Goal: Task Accomplishment & Management: Use online tool/utility

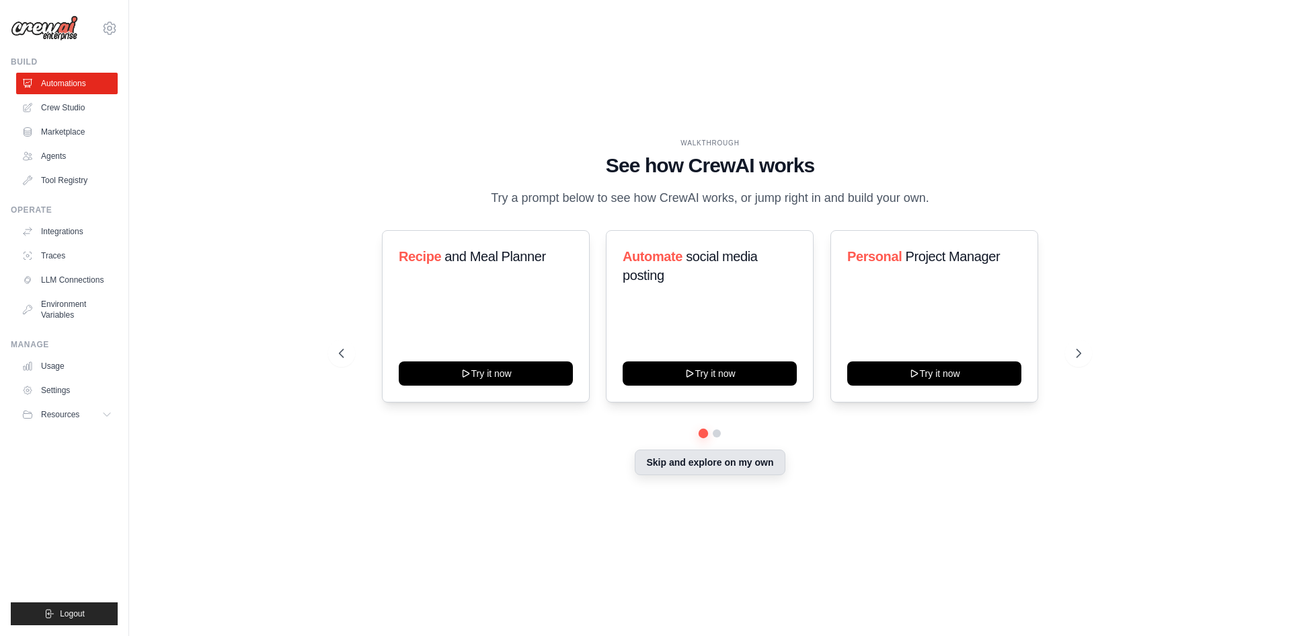
click at [704, 474] on button "Skip and explore on my own" at bounding box center [710, 462] width 150 height 26
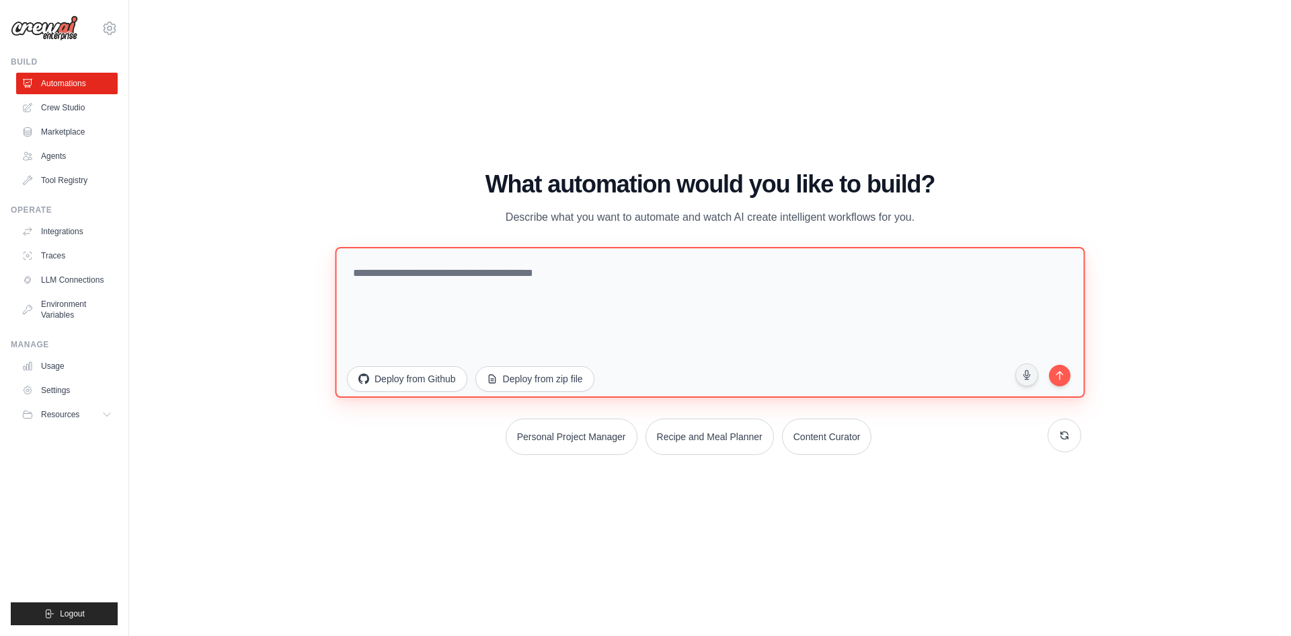
click at [496, 312] on textarea at bounding box center [710, 321] width 750 height 151
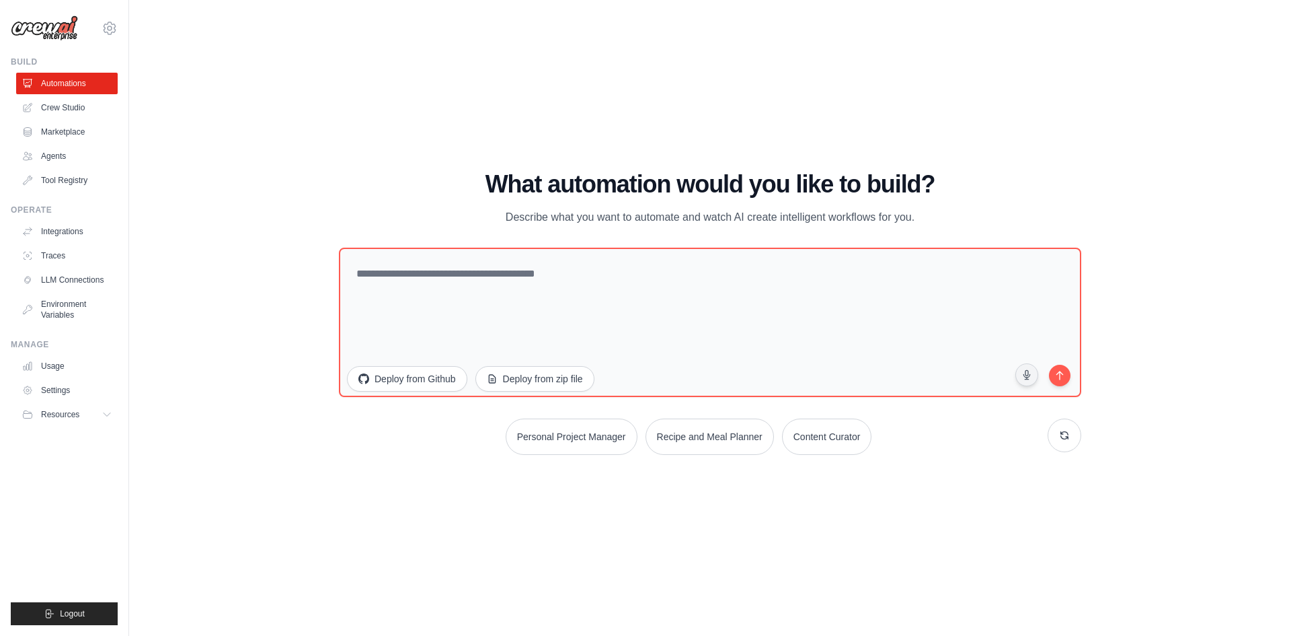
click at [213, 206] on div "WALKTHROUGH See how CrewAI works Try a prompt below to see how CrewAI works, or…" at bounding box center [710, 317] width 1119 height 609
click at [65, 104] on link "Crew Studio" at bounding box center [68, 108] width 102 height 22
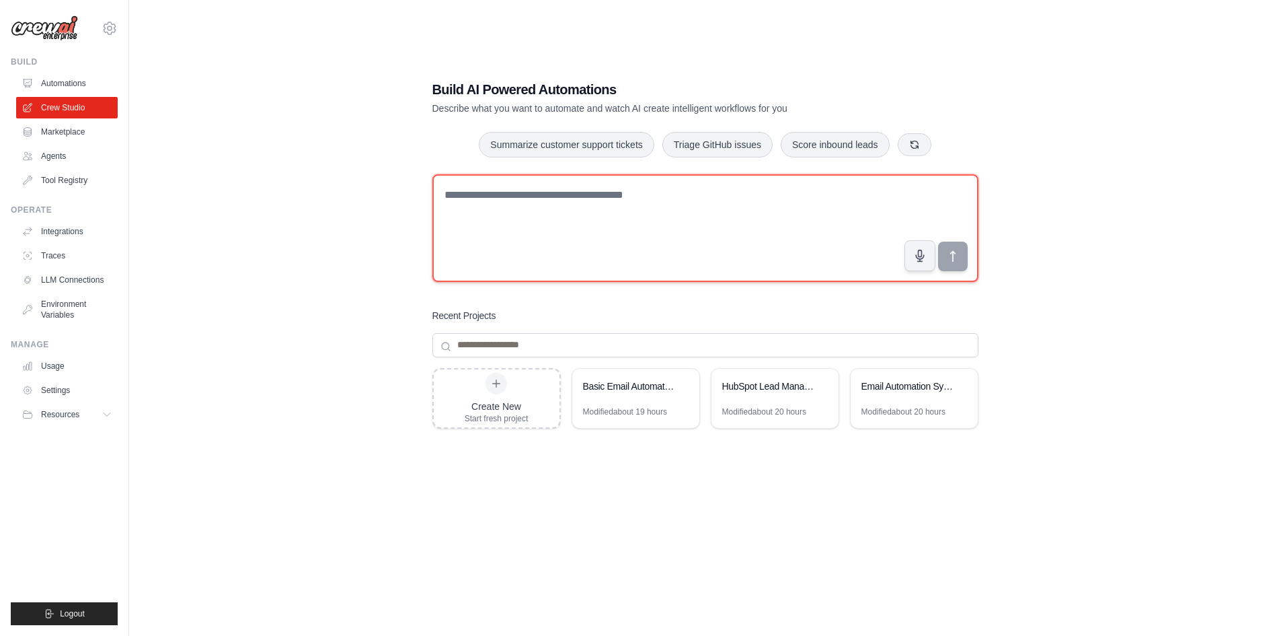
click at [536, 223] on textarea at bounding box center [705, 228] width 546 height 108
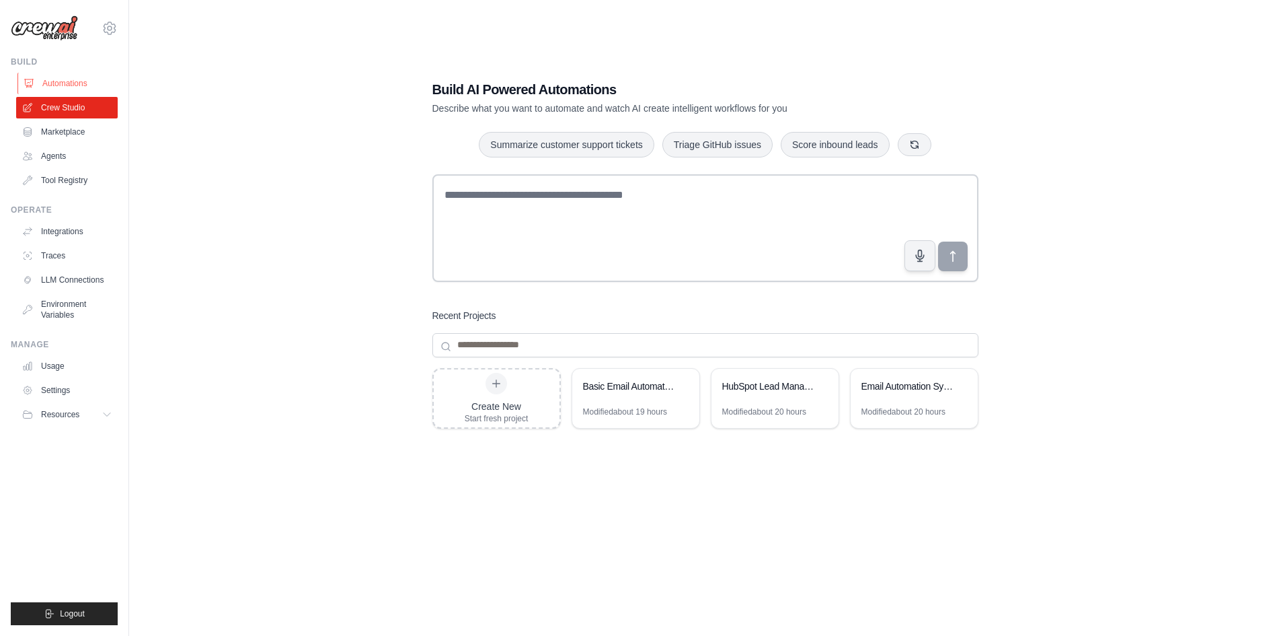
click at [61, 91] on link "Automations" at bounding box center [68, 84] width 102 height 22
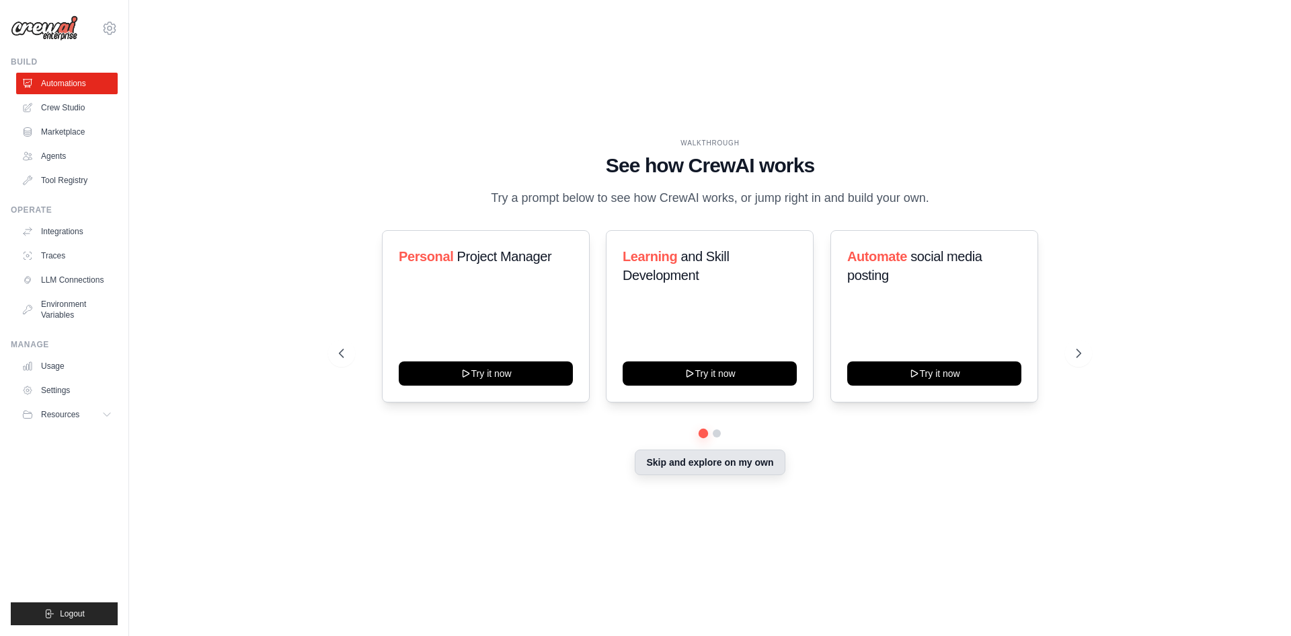
click at [683, 465] on button "Skip and explore on my own" at bounding box center [710, 462] width 150 height 26
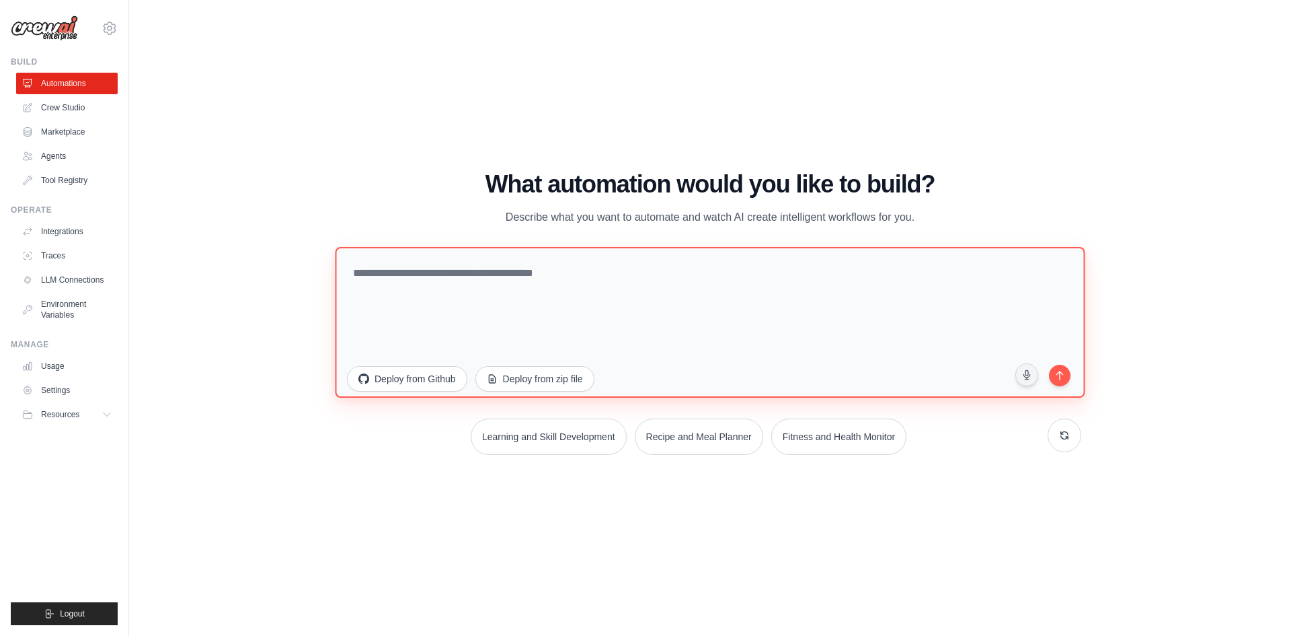
click at [521, 276] on textarea at bounding box center [710, 321] width 750 height 151
type textarea "**********"
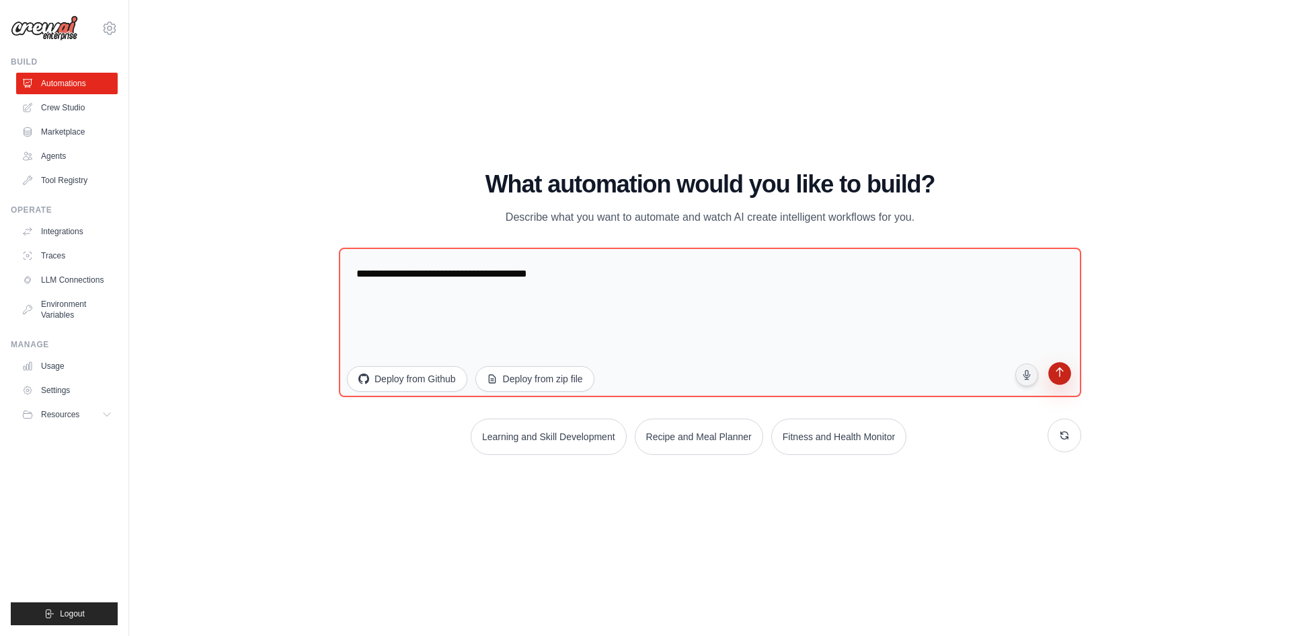
click at [1064, 381] on button "submit" at bounding box center [1060, 375] width 28 height 28
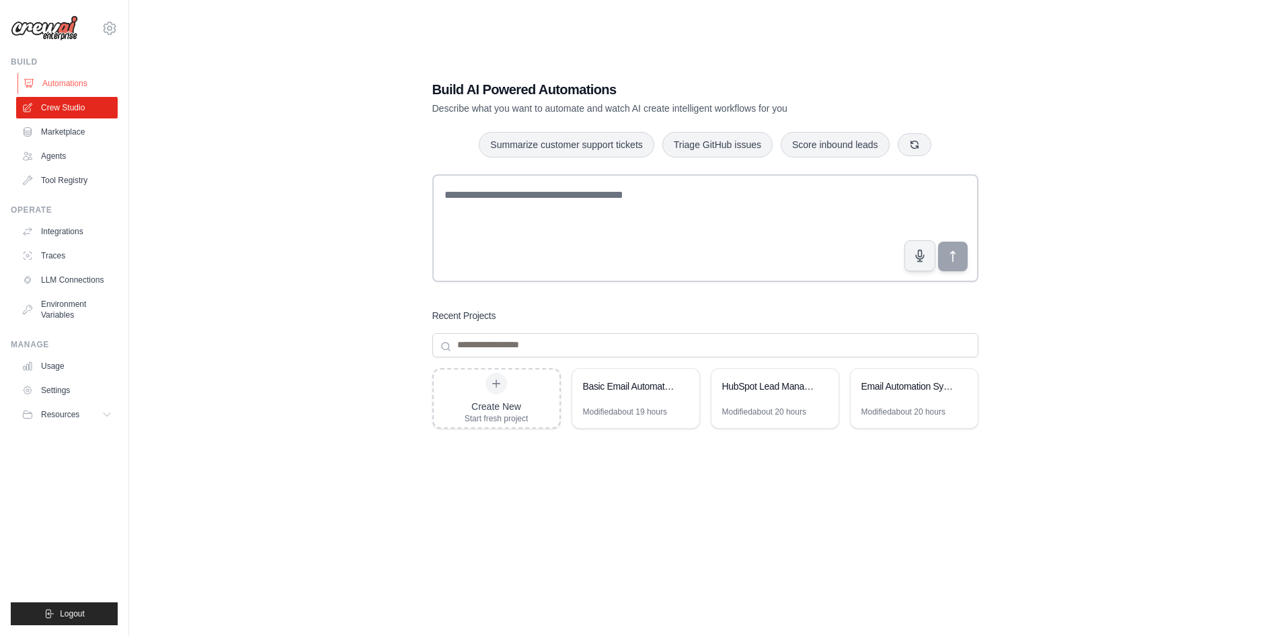
click at [75, 82] on link "Automations" at bounding box center [68, 84] width 102 height 22
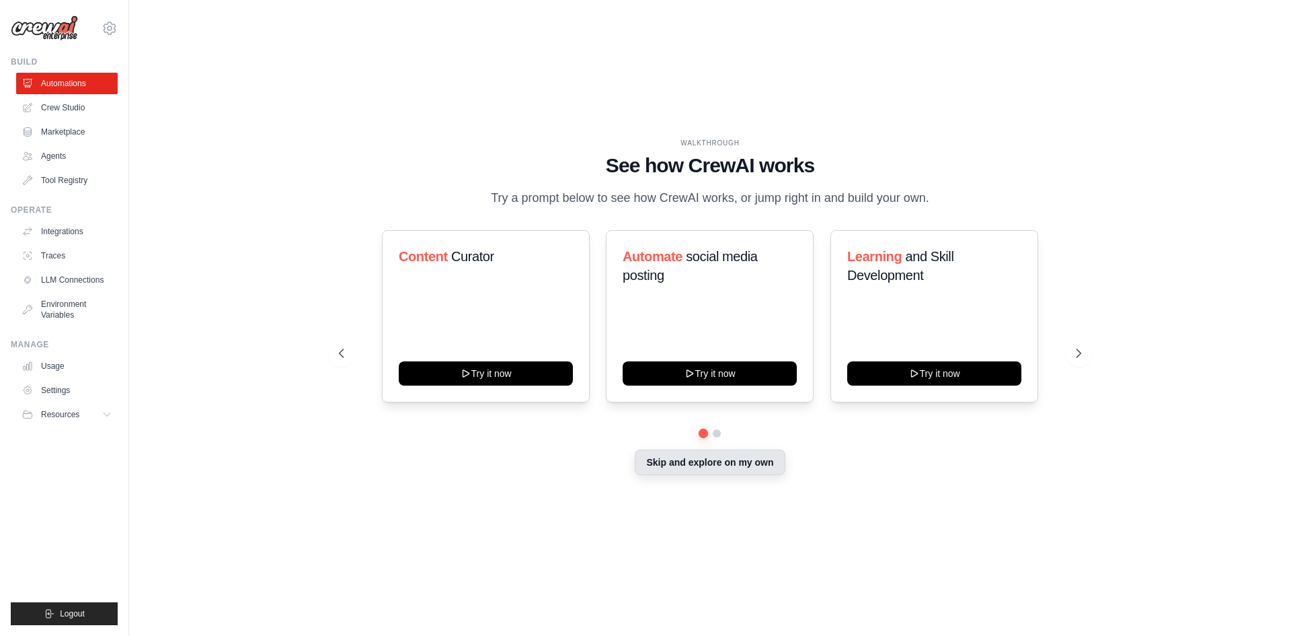
click at [755, 463] on button "Skip and explore on my own" at bounding box center [710, 462] width 150 height 26
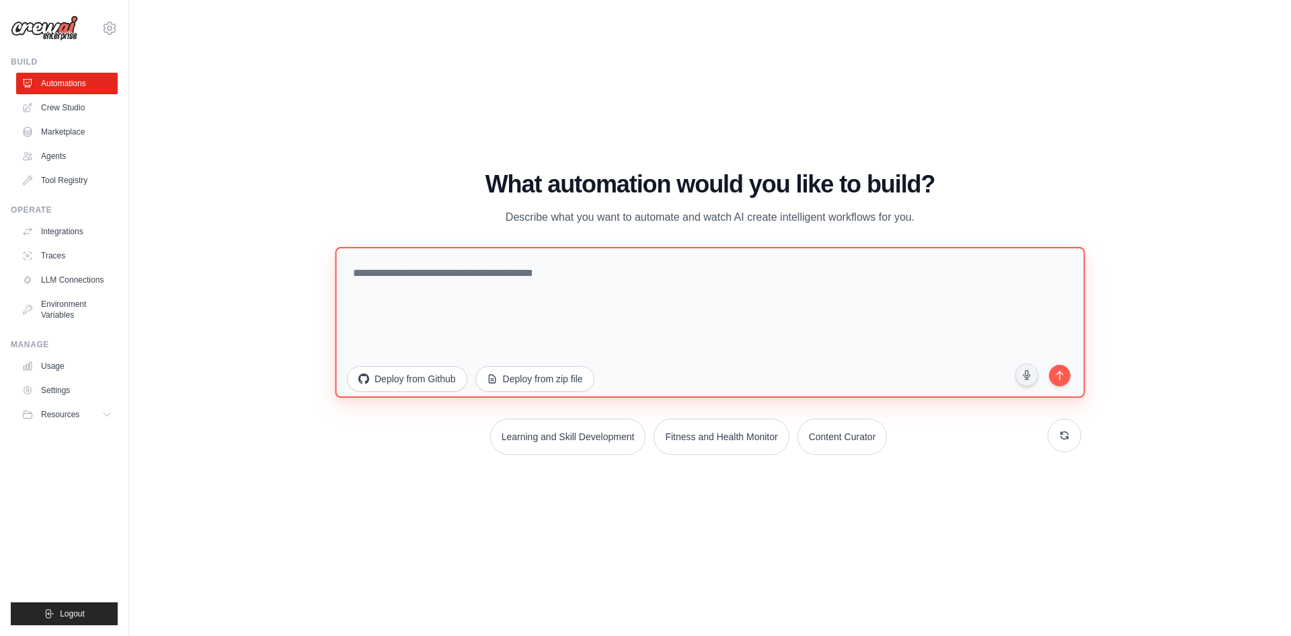
click at [447, 278] on textarea at bounding box center [710, 321] width 750 height 151
type textarea "*"
type textarea "******"
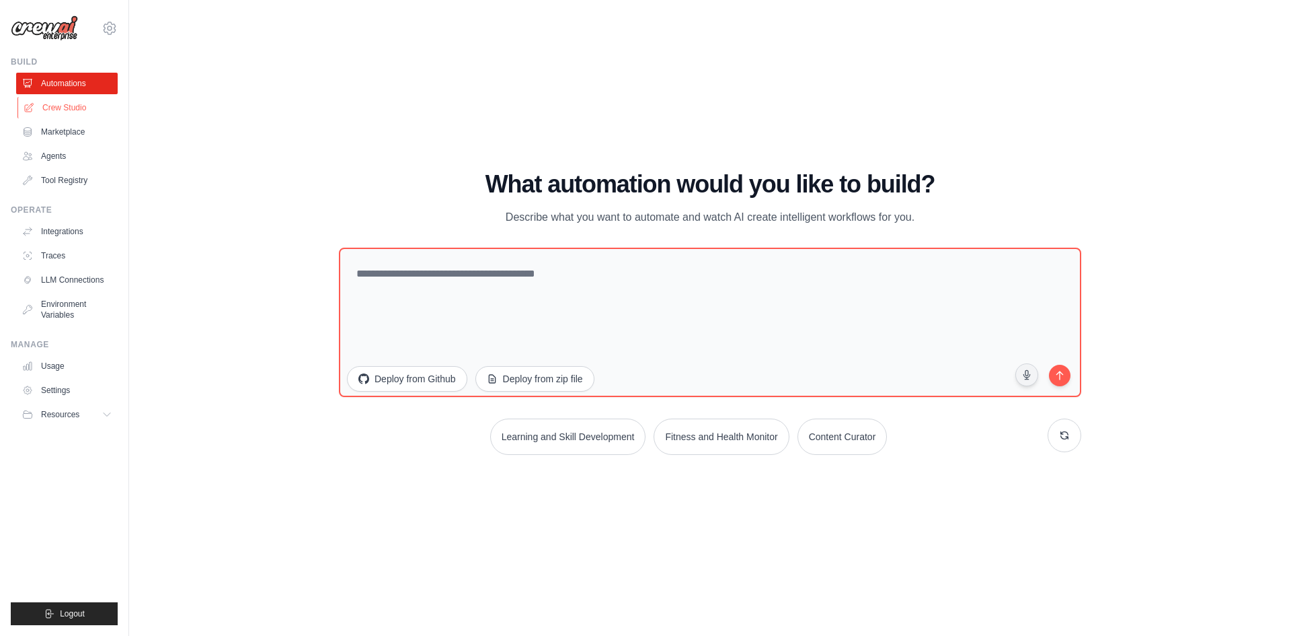
click at [59, 114] on link "Crew Studio" at bounding box center [68, 108] width 102 height 22
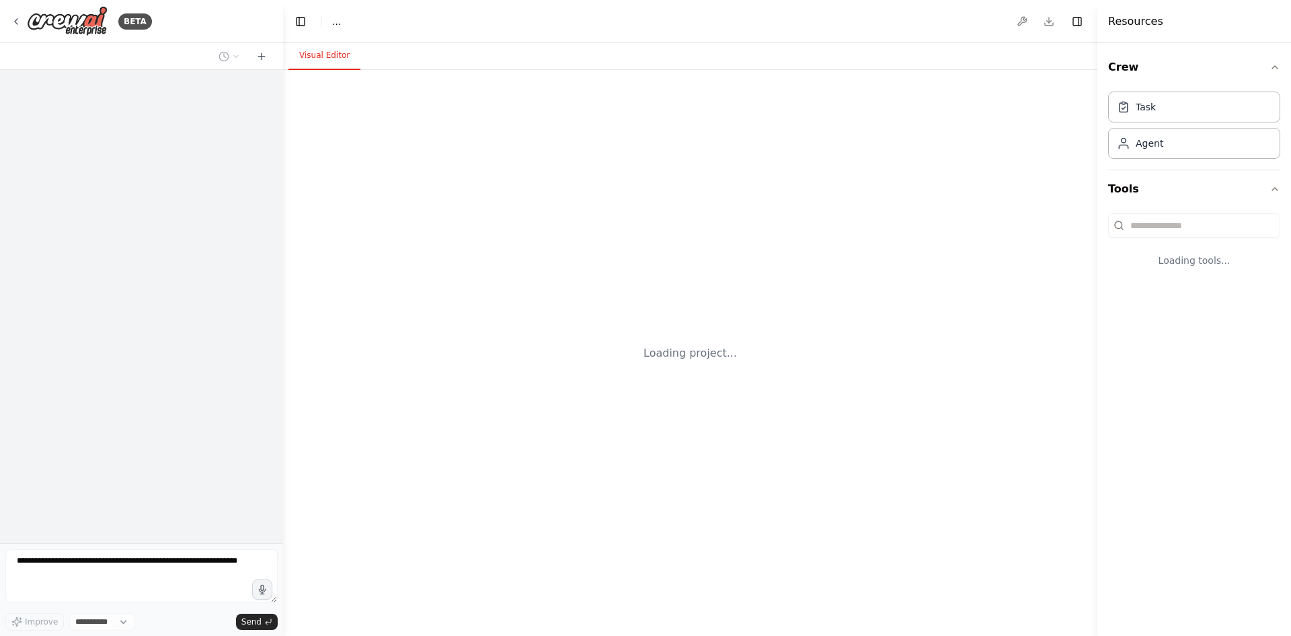
select select "****"
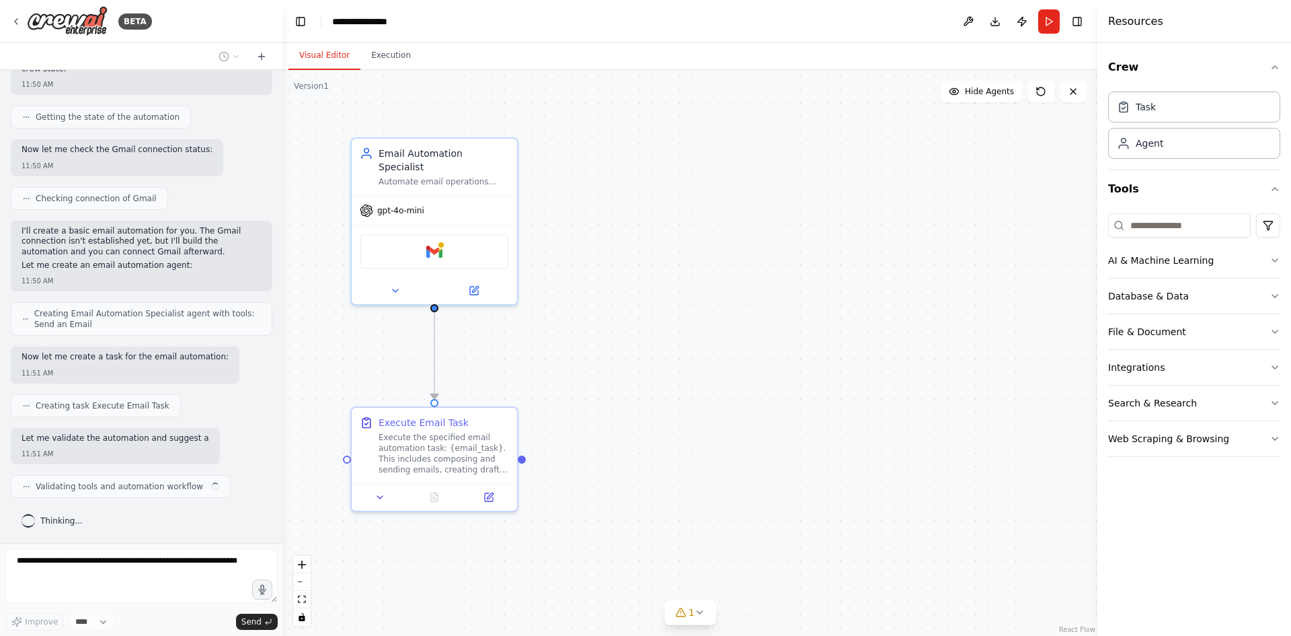
scroll to position [299, 0]
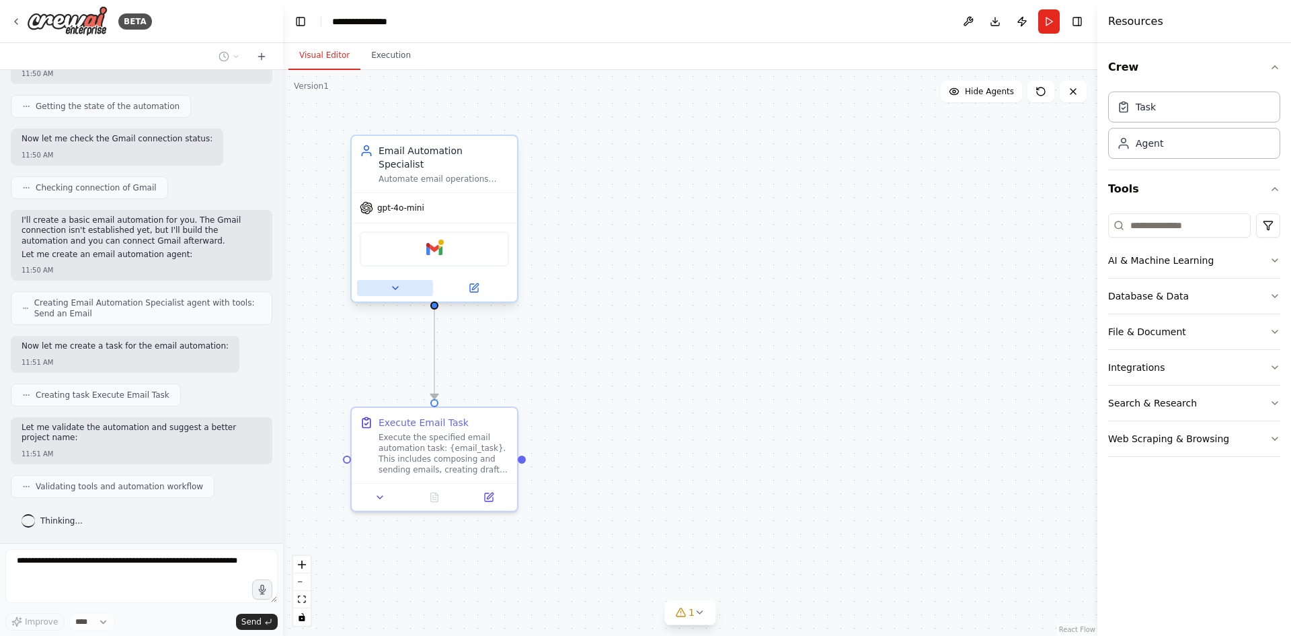
click at [398, 282] on icon at bounding box center [395, 287] width 11 height 11
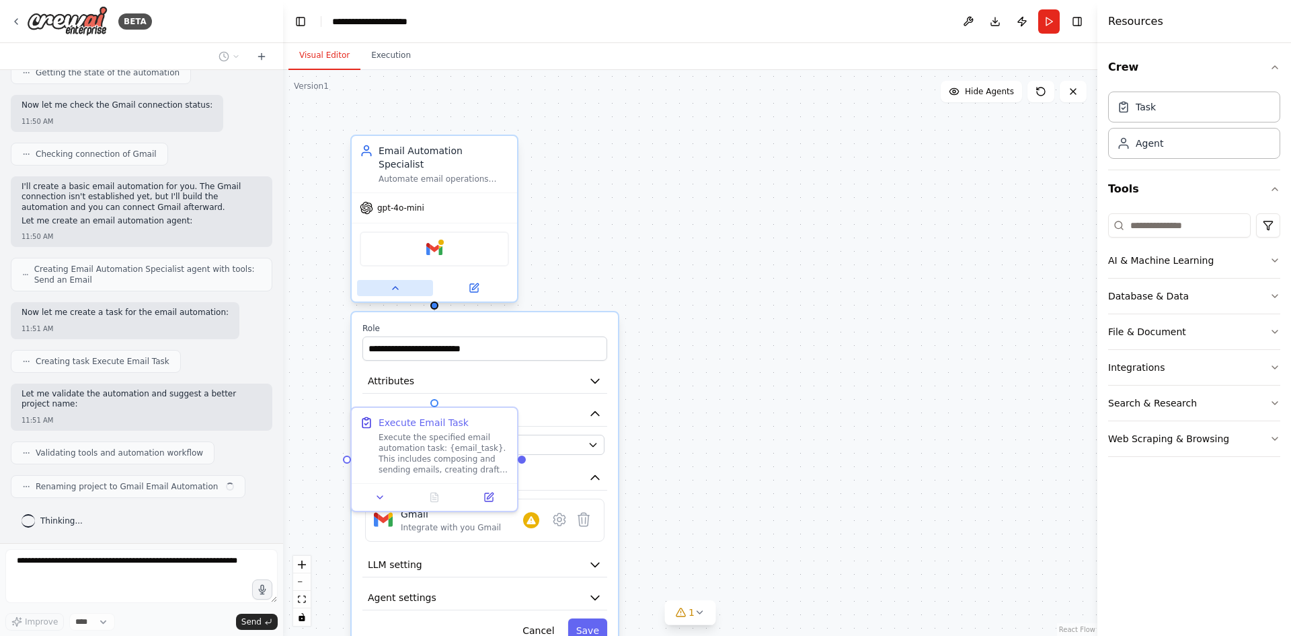
click at [398, 286] on icon at bounding box center [395, 287] width 5 height 3
click at [398, 282] on icon at bounding box center [395, 287] width 11 height 11
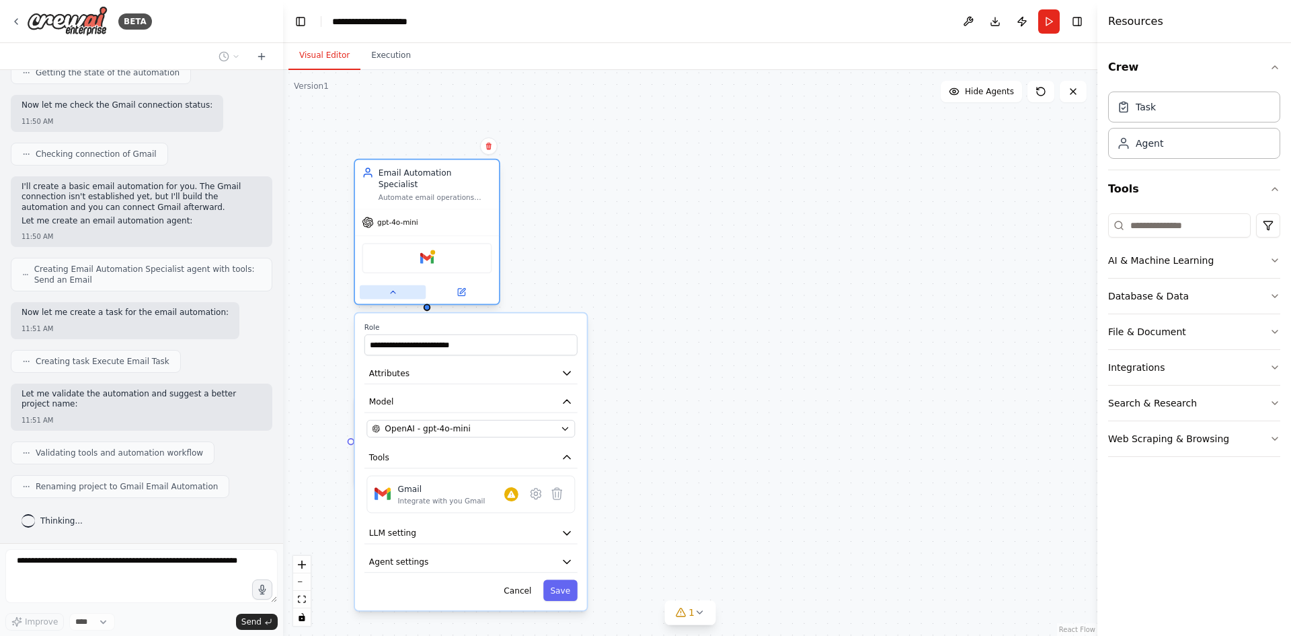
click at [404, 285] on button at bounding box center [393, 292] width 66 height 14
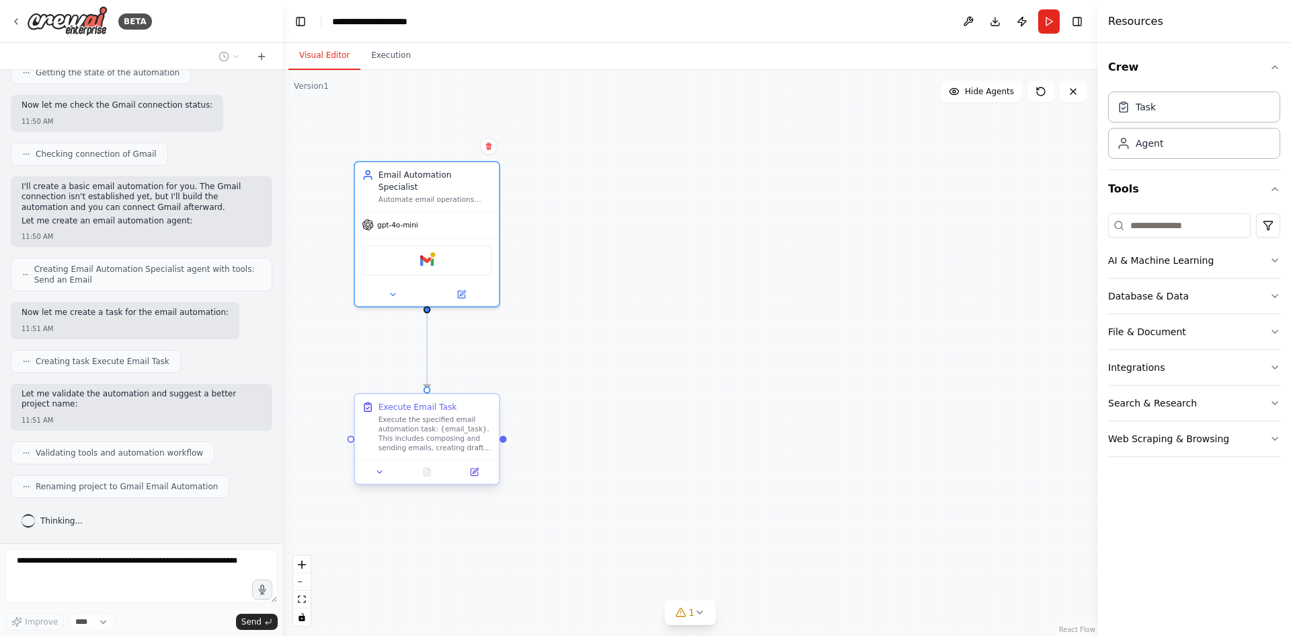
click at [471, 424] on div "Execute the specified email automation task: {email_task}. This includes compos…" at bounding box center [436, 434] width 114 height 38
drag, startPoint x: 502, startPoint y: 441, endPoint x: 679, endPoint y: 370, distance: 190.7
click at [679, 370] on div ".deletable-edge-delete-btn { width: 20px; height: 20px; border: 0px solid #ffff…" at bounding box center [690, 353] width 814 height 566
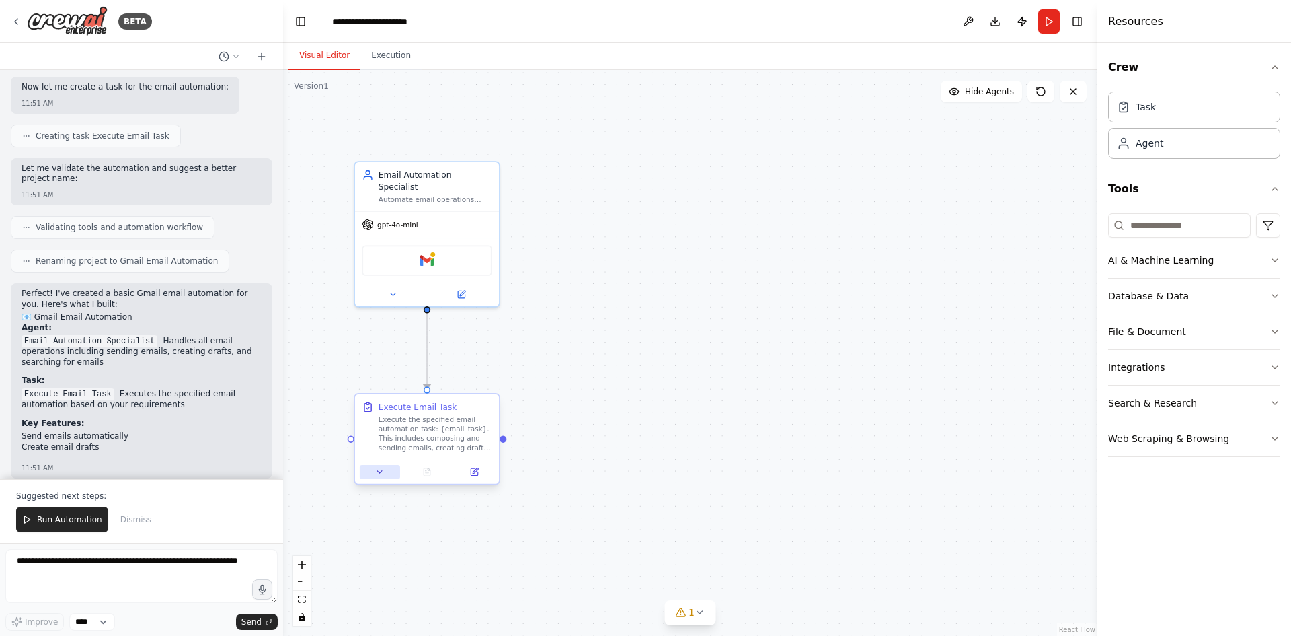
click at [385, 471] on button at bounding box center [380, 472] width 40 height 14
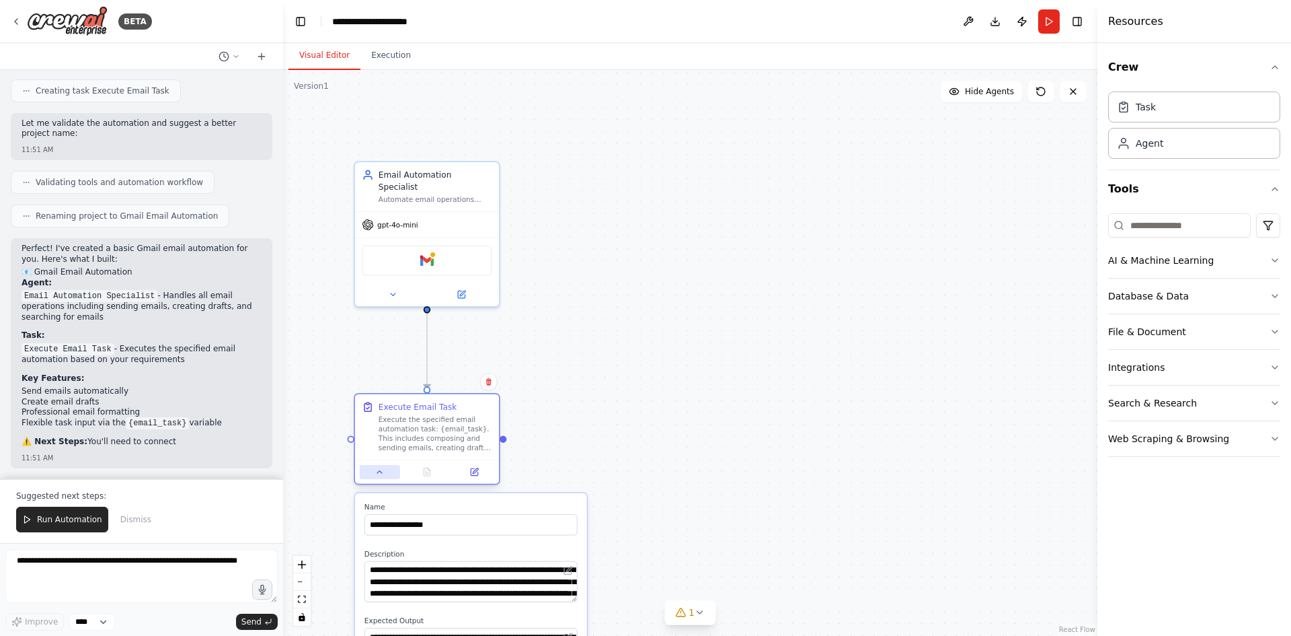
click at [385, 471] on button at bounding box center [380, 472] width 40 height 14
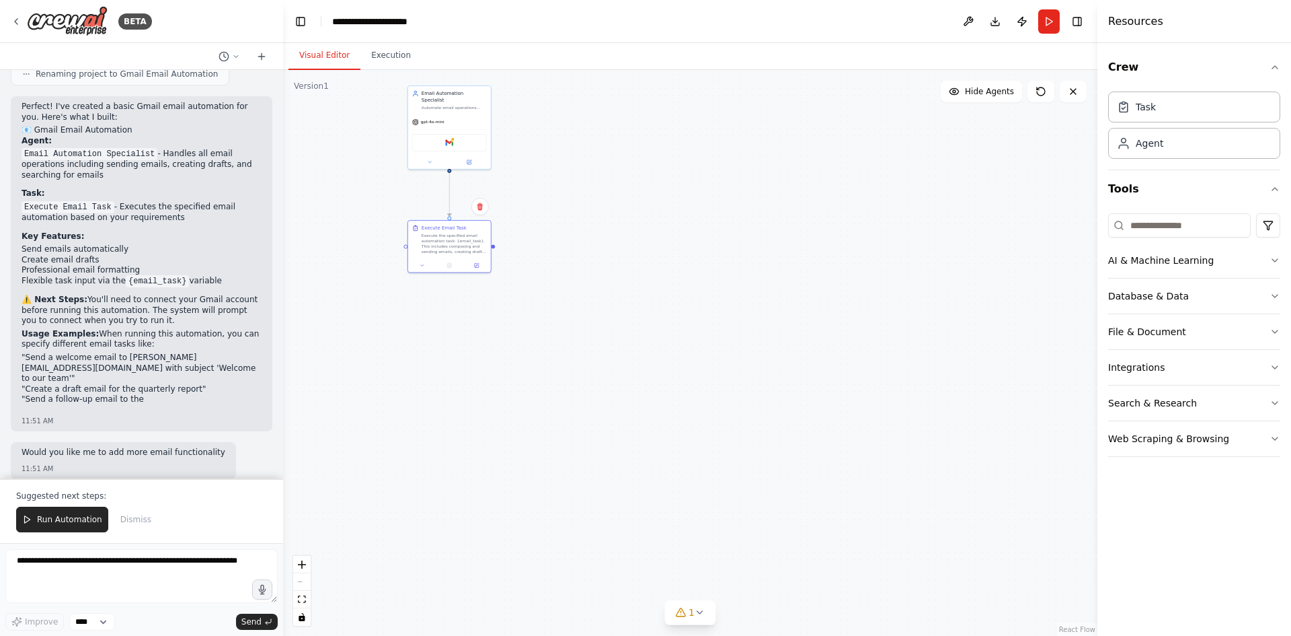
drag, startPoint x: 617, startPoint y: 352, endPoint x: 556, endPoint y: 195, distance: 168.6
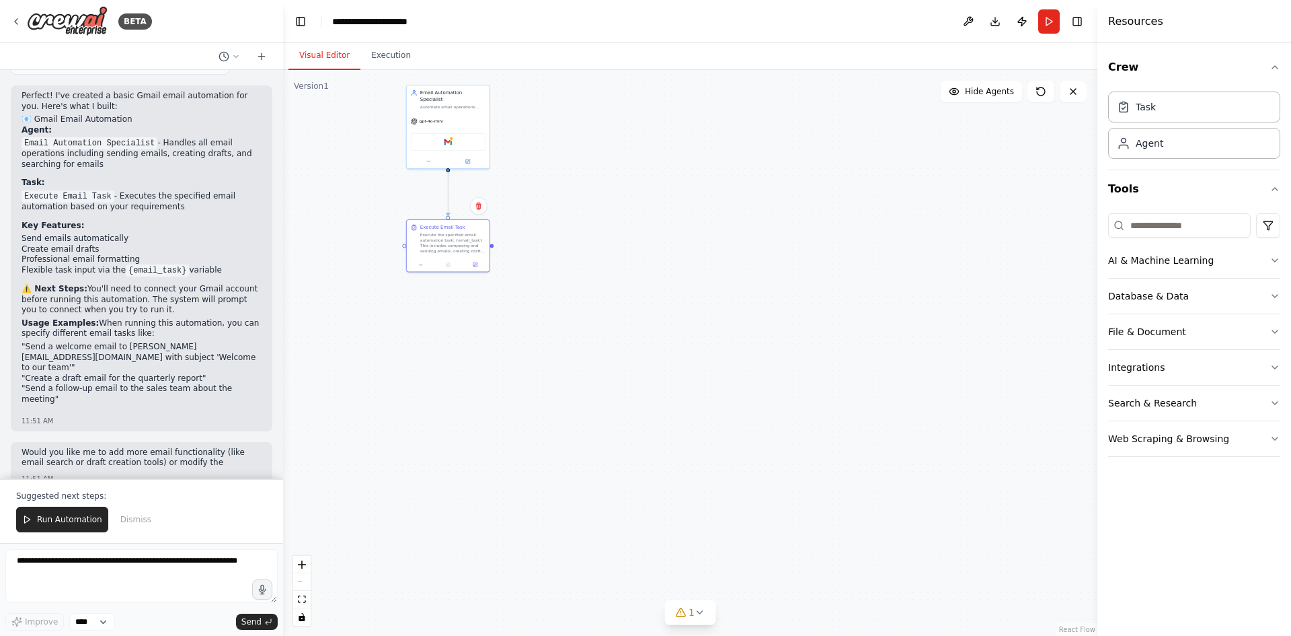
scroll to position [765, 0]
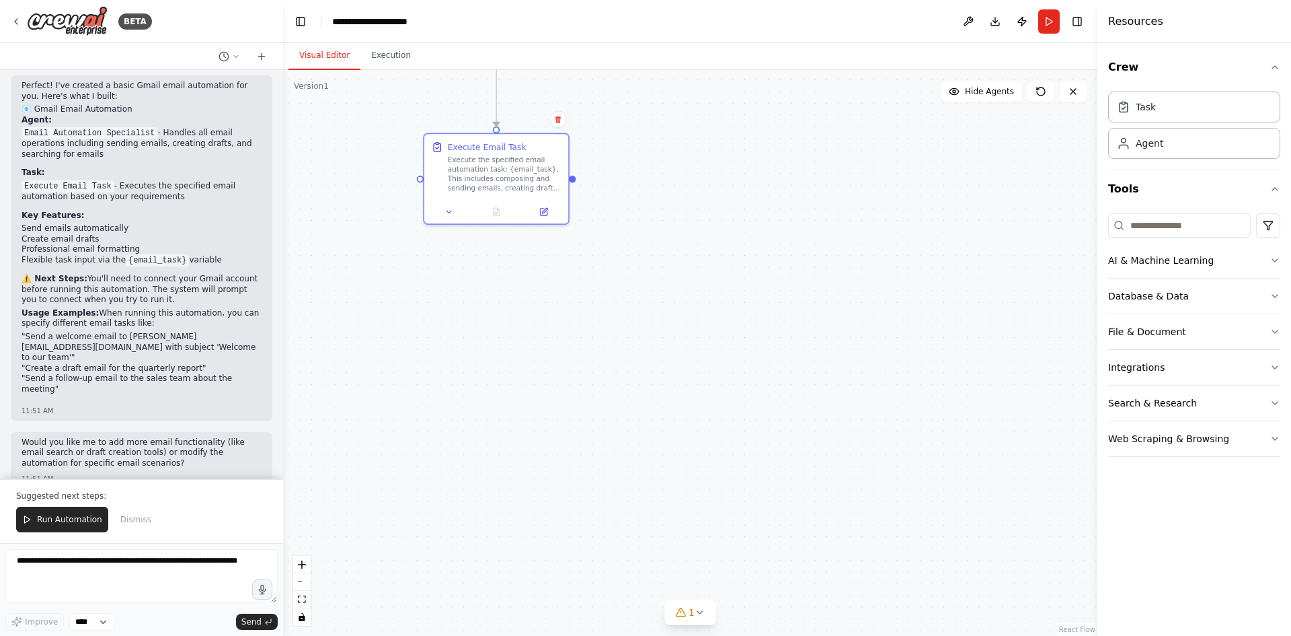
drag, startPoint x: 560, startPoint y: 192, endPoint x: 662, endPoint y: 109, distance: 131.9
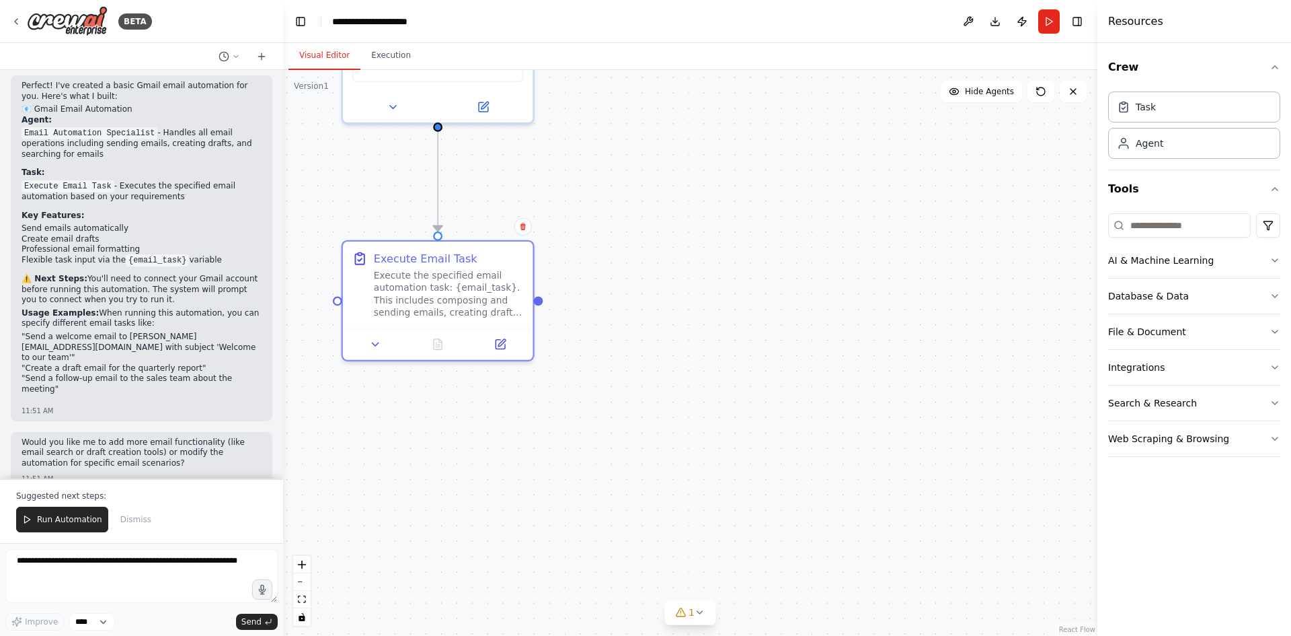
drag, startPoint x: 616, startPoint y: 171, endPoint x: 611, endPoint y: 270, distance: 98.3
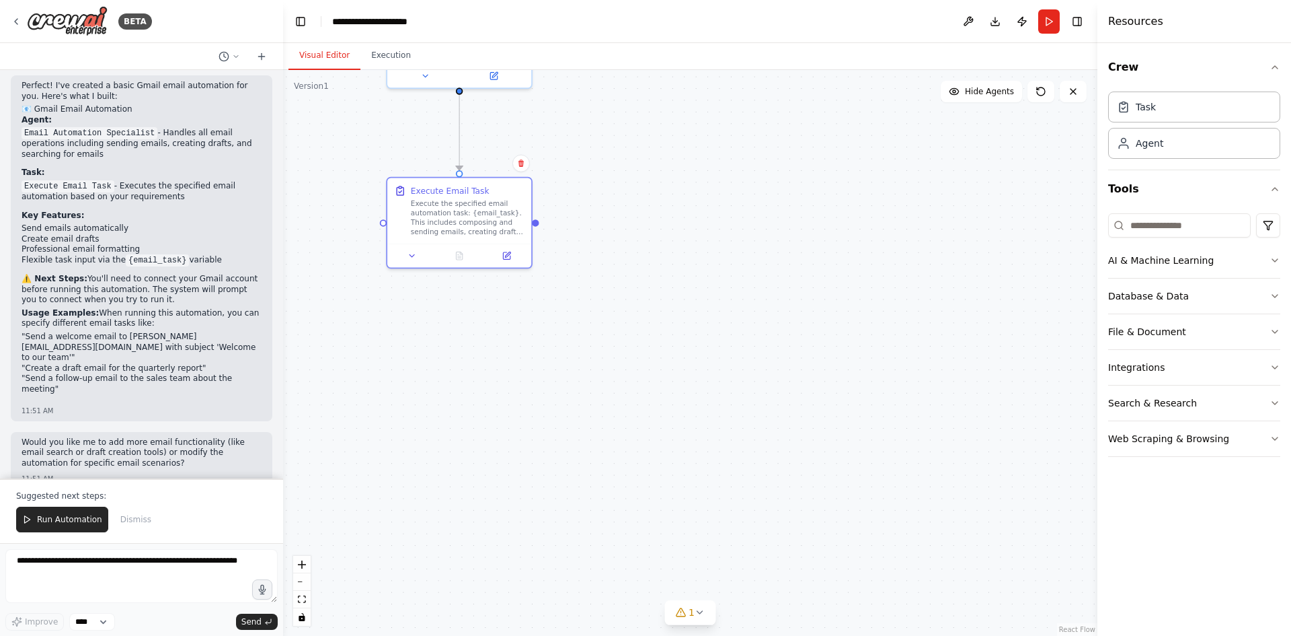
drag, startPoint x: 609, startPoint y: 268, endPoint x: 586, endPoint y: 195, distance: 77.0
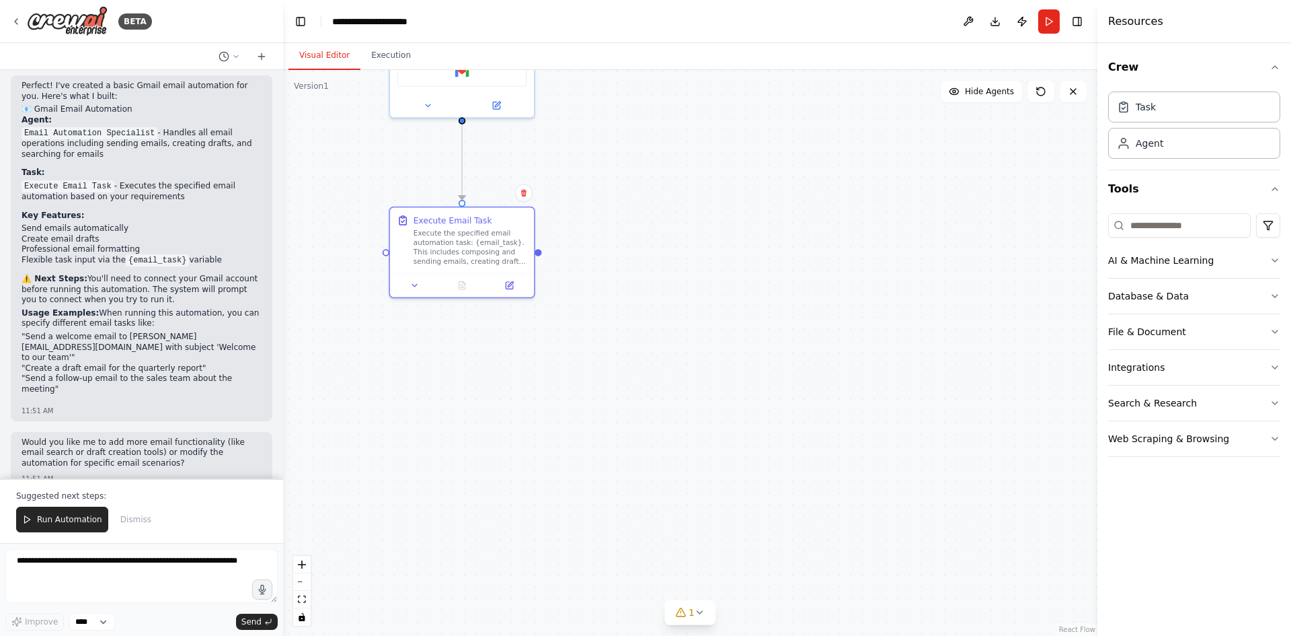
drag, startPoint x: 580, startPoint y: 208, endPoint x: 583, endPoint y: 239, distance: 31.1
click at [414, 282] on icon at bounding box center [414, 283] width 5 height 2
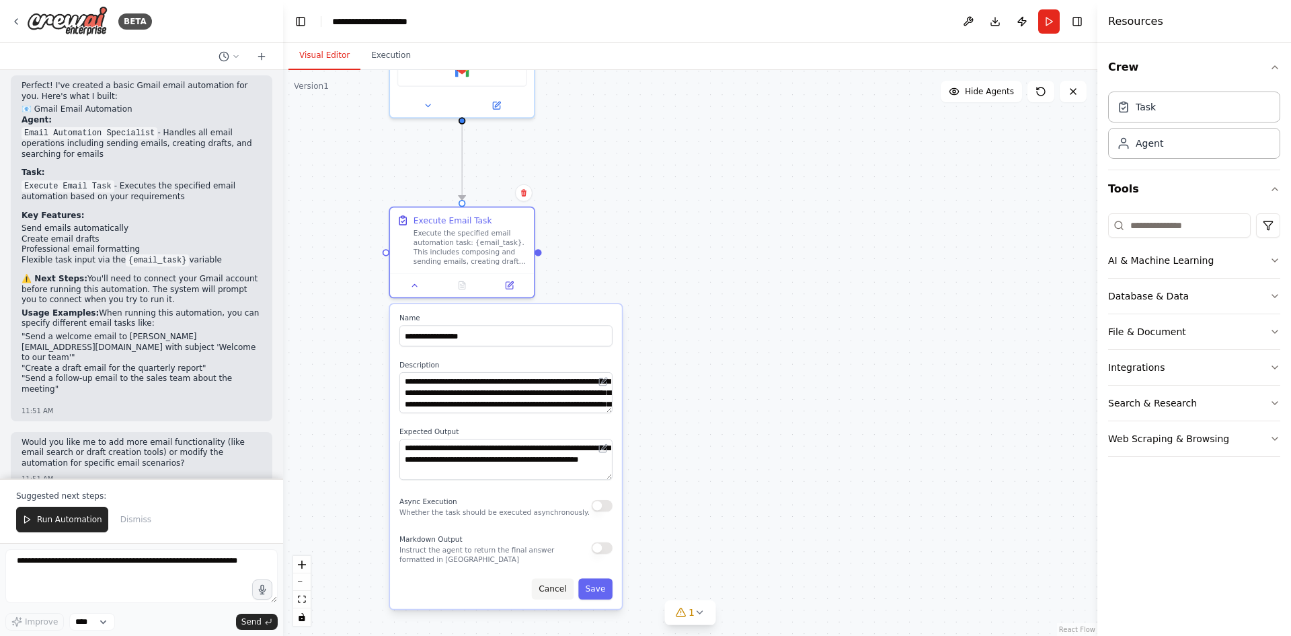
click at [558, 590] on button "Cancel" at bounding box center [553, 588] width 42 height 21
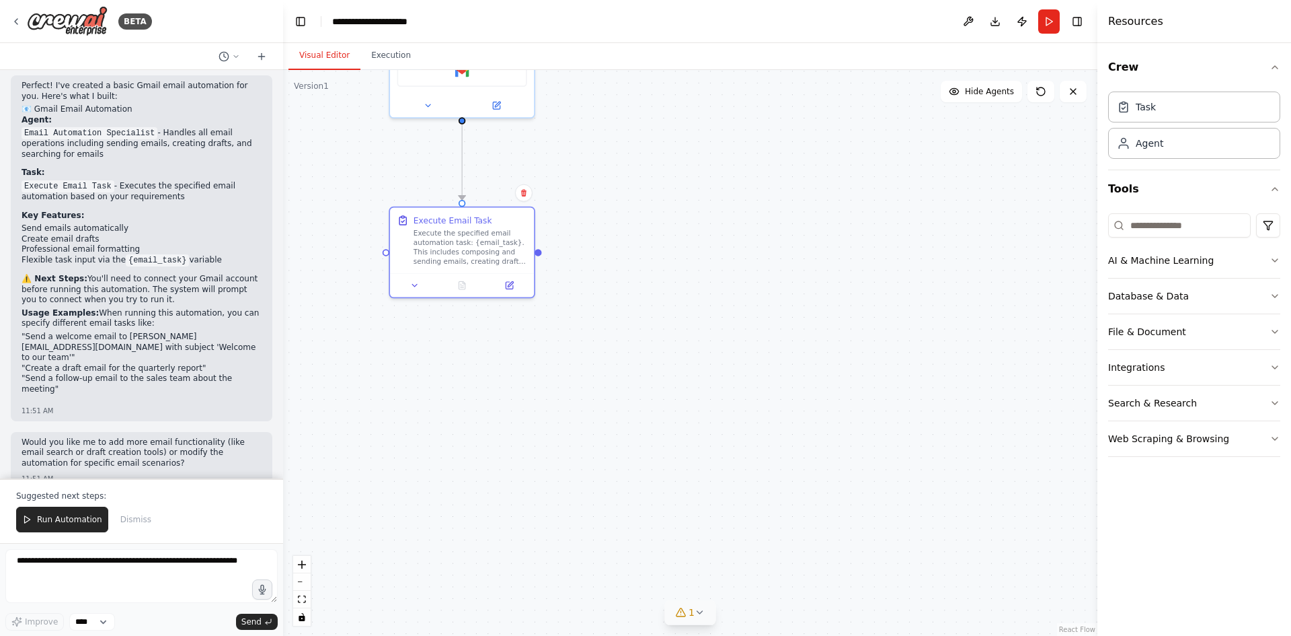
click at [697, 615] on icon at bounding box center [700, 612] width 11 height 11
click at [588, 576] on span "Issues found" at bounding box center [572, 579] width 51 height 11
click at [574, 543] on button "1" at bounding box center [690, 551] width 307 height 25
drag, startPoint x: 730, startPoint y: 523, endPoint x: 696, endPoint y: 522, distance: 33.7
click at [730, 523] on div ".deletable-edge-delete-btn { width: 20px; height: 20px; border: 0px solid #ffff…" at bounding box center [690, 353] width 814 height 566
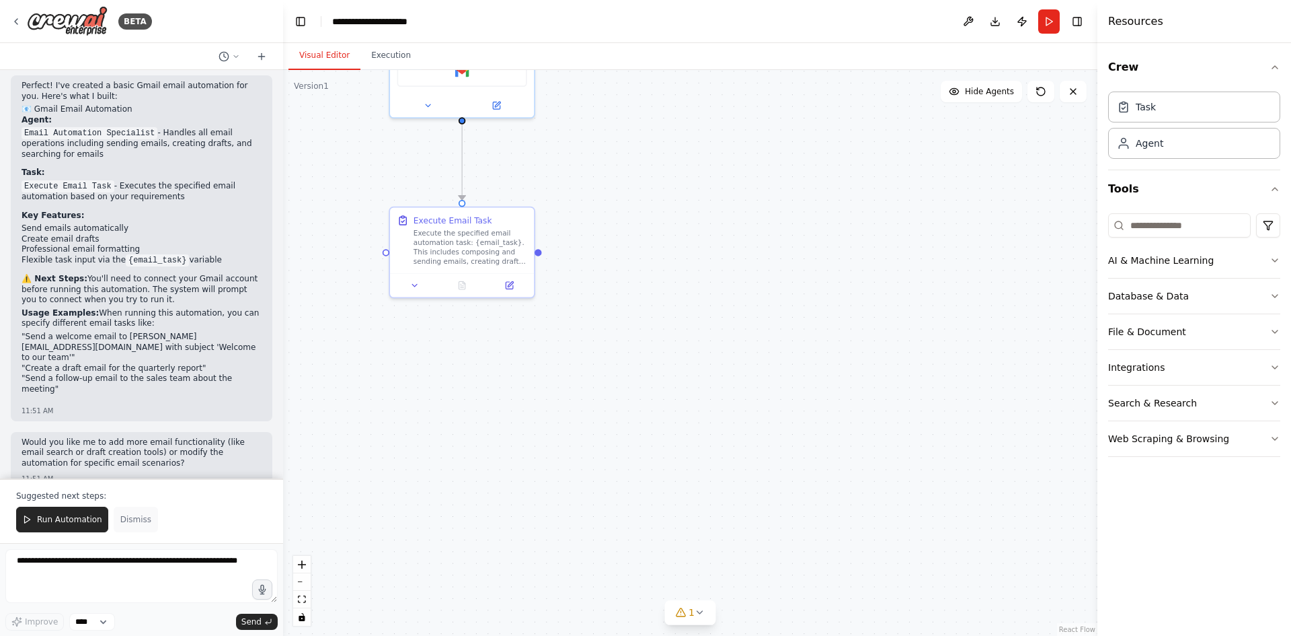
click at [126, 514] on button "Dismiss" at bounding box center [136, 519] width 44 height 26
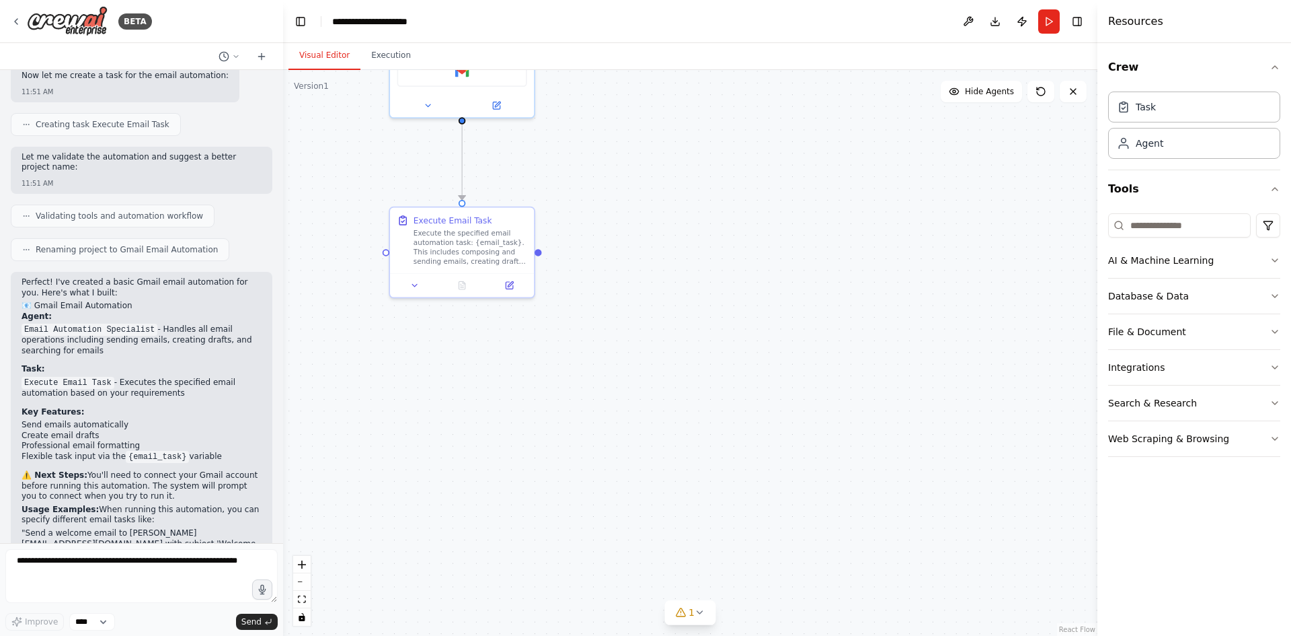
scroll to position [701, 0]
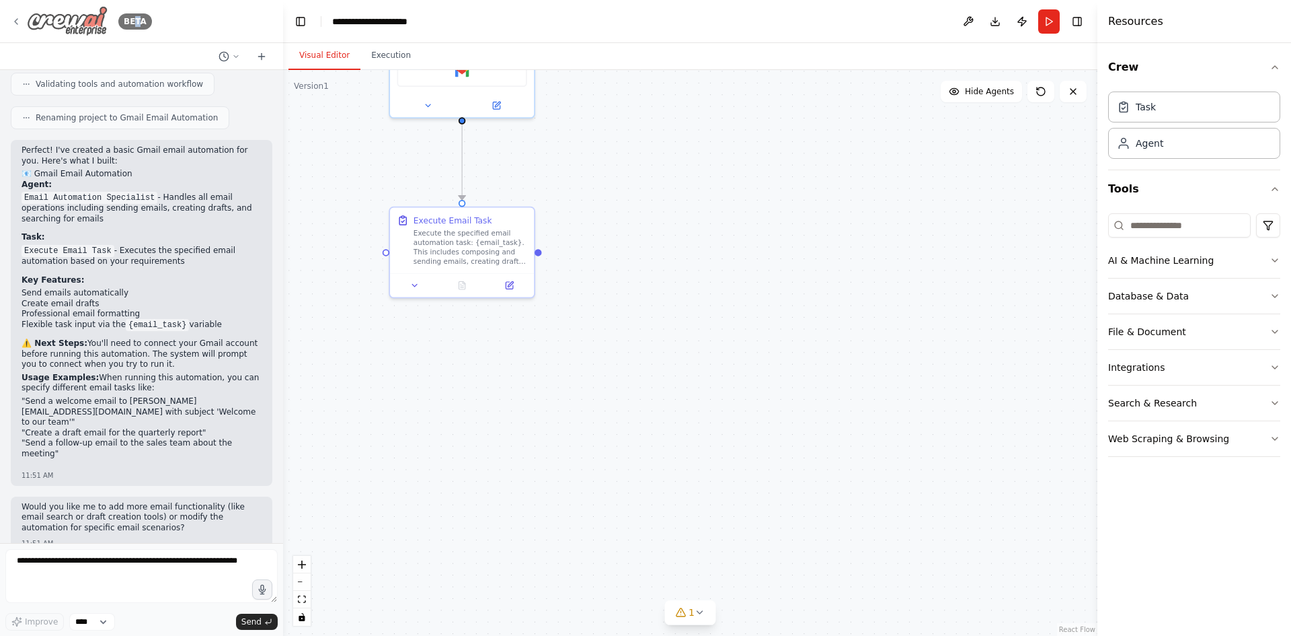
drag, startPoint x: 132, startPoint y: 24, endPoint x: 139, endPoint y: 32, distance: 10.1
click at [139, 32] on div "BETA" at bounding box center [81, 21] width 141 height 30
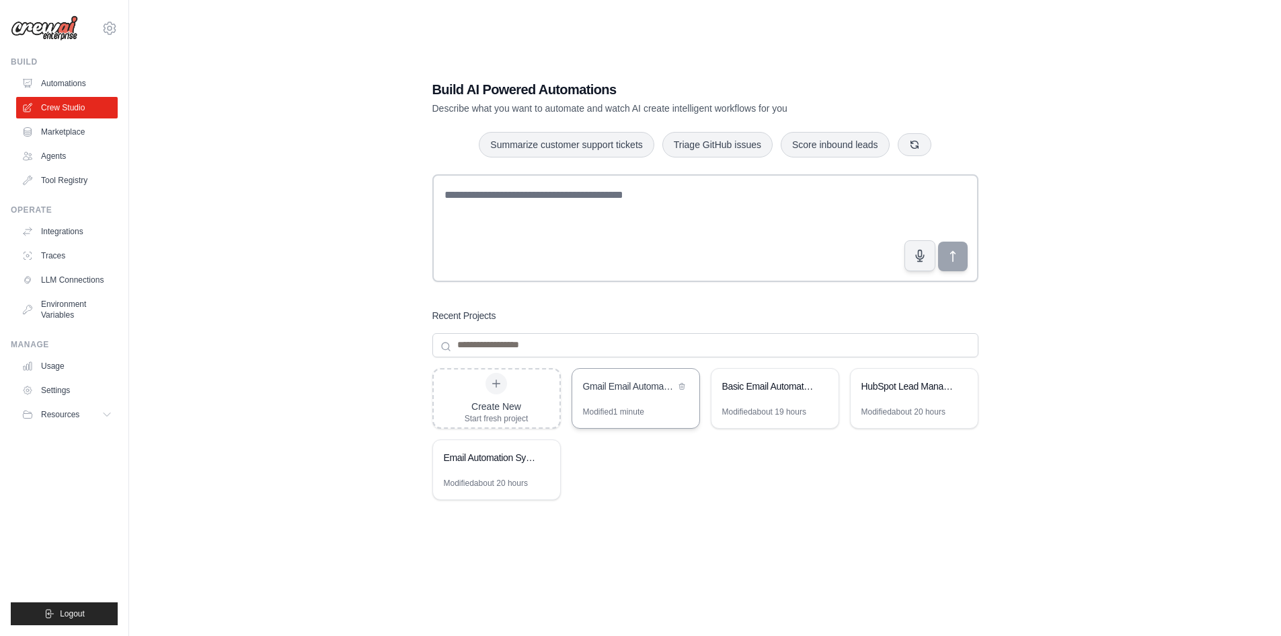
click at [636, 400] on div "Gmail Email Automation" at bounding box center [635, 388] width 127 height 38
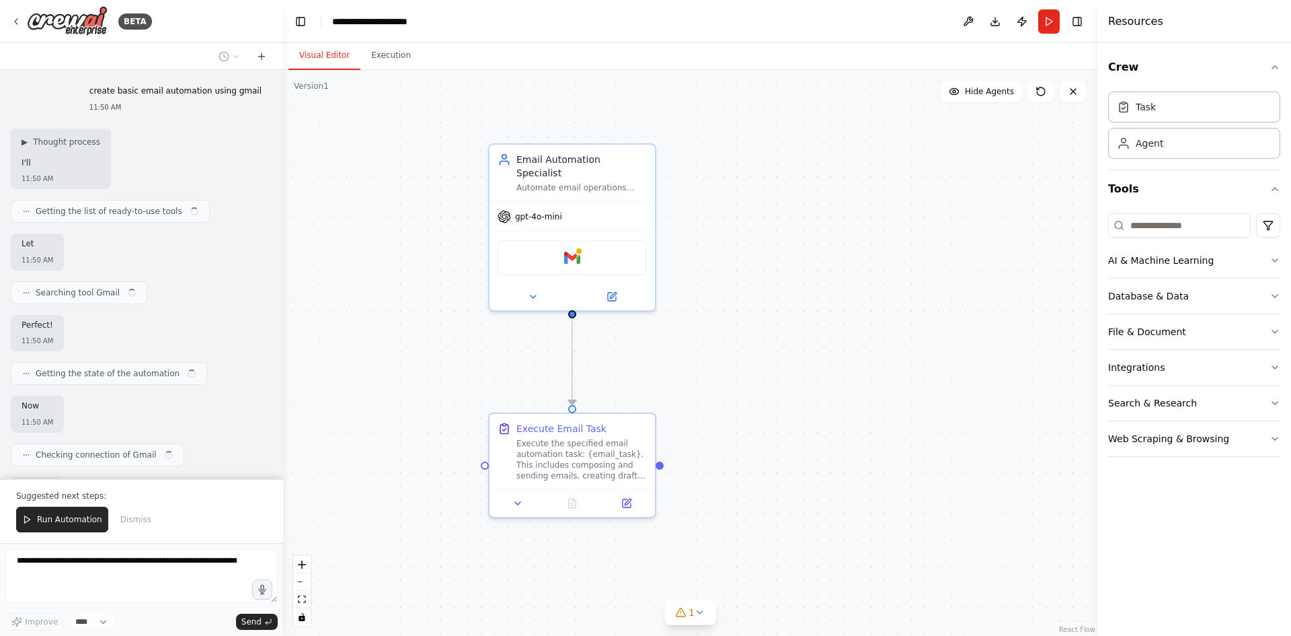
drag, startPoint x: 585, startPoint y: 269, endPoint x: 666, endPoint y: 268, distance: 81.4
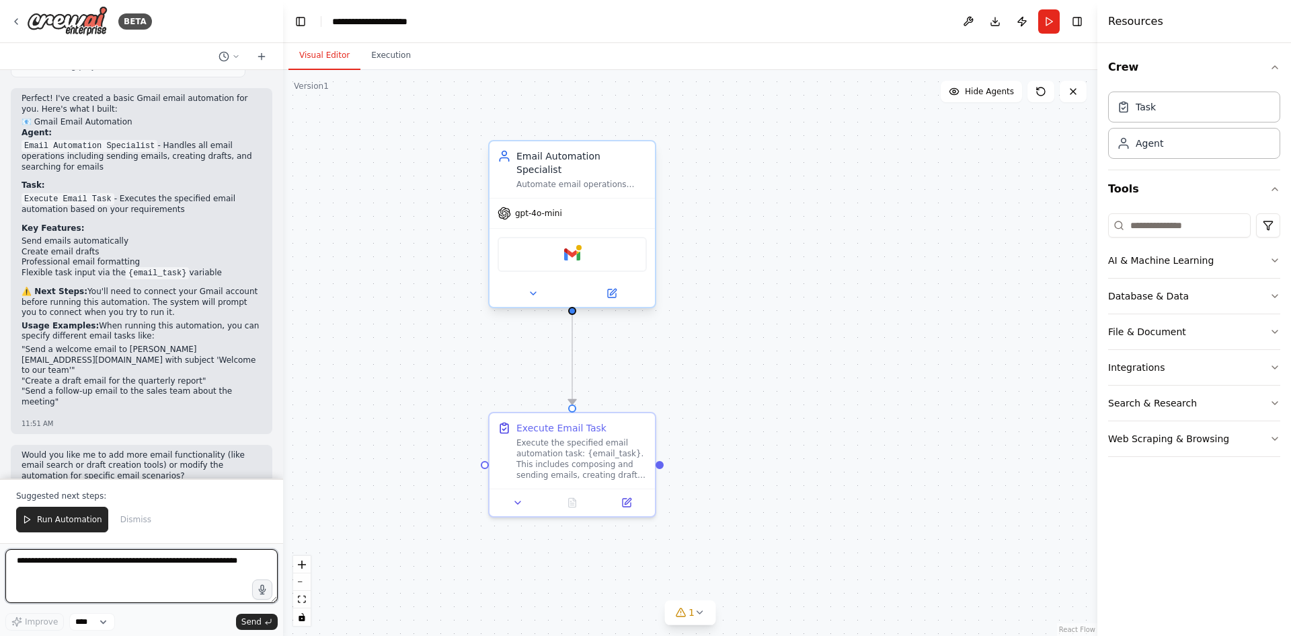
scroll to position [765, 0]
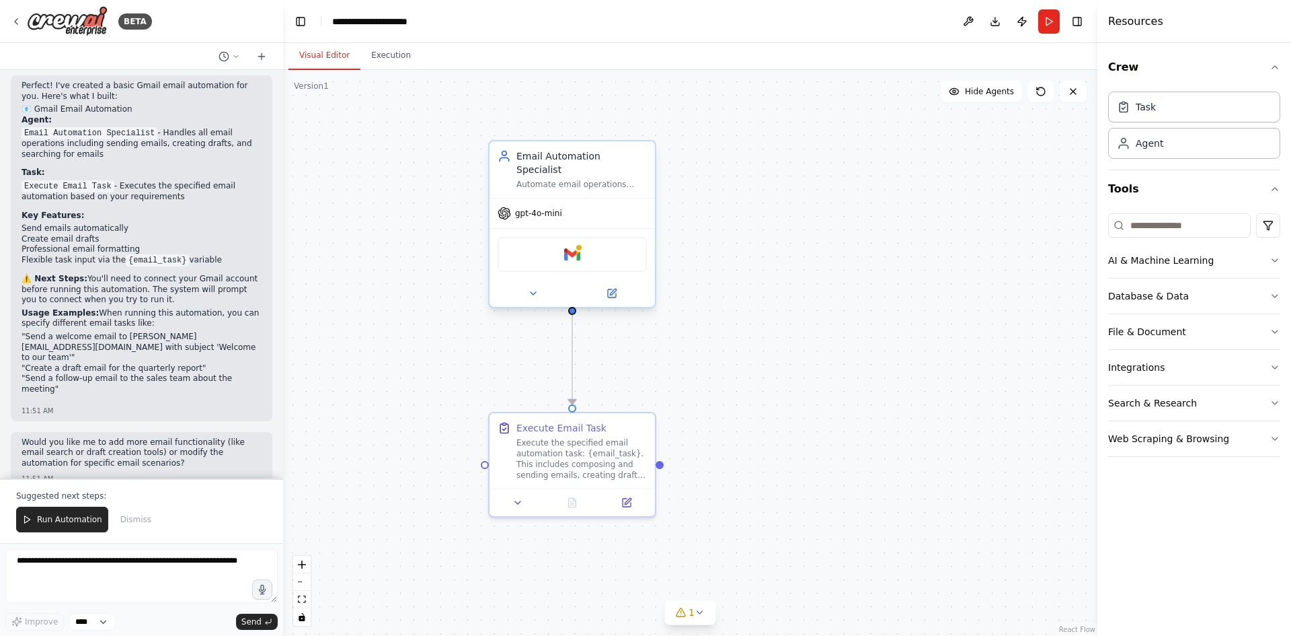
click at [601, 245] on div "Gmail" at bounding box center [572, 254] width 149 height 35
click at [575, 246] on img at bounding box center [572, 254] width 16 height 16
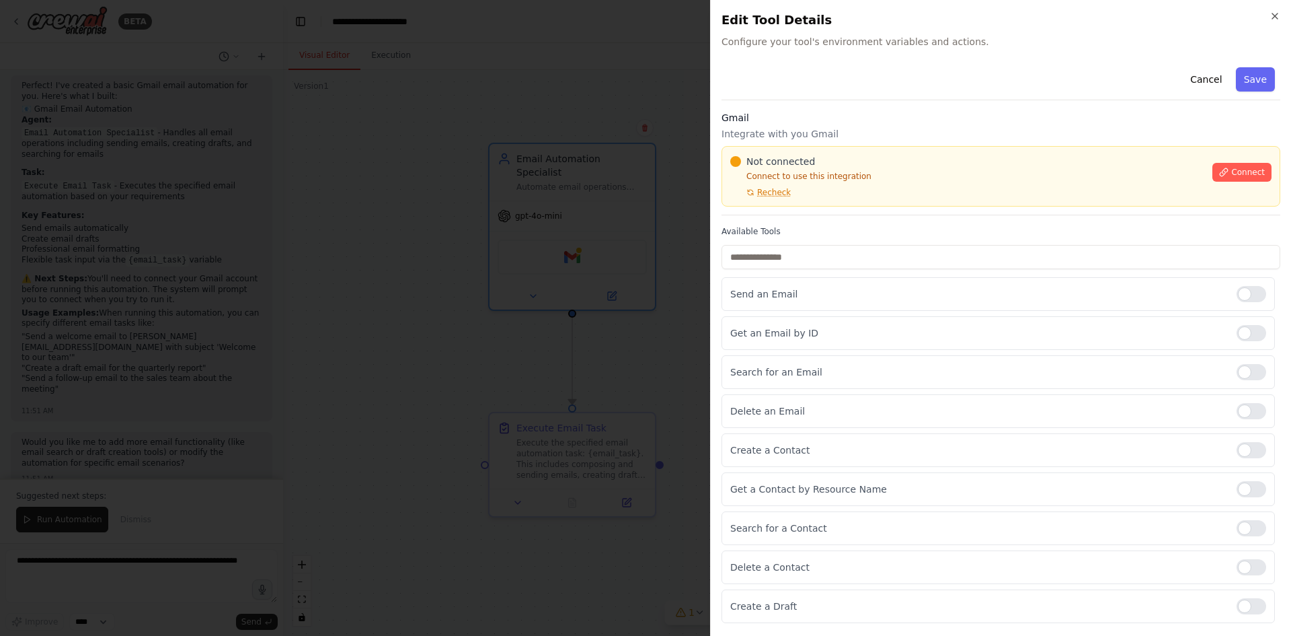
click at [637, 176] on div at bounding box center [645, 318] width 1291 height 636
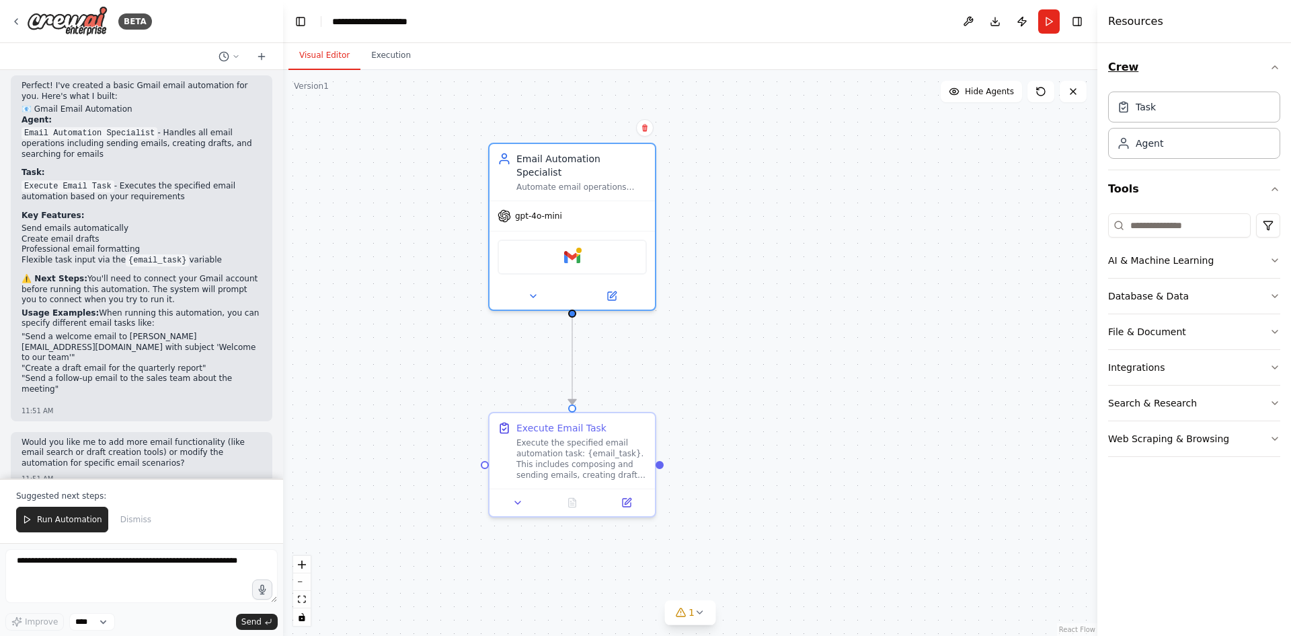
click at [1265, 69] on button "Crew" at bounding box center [1194, 67] width 172 height 38
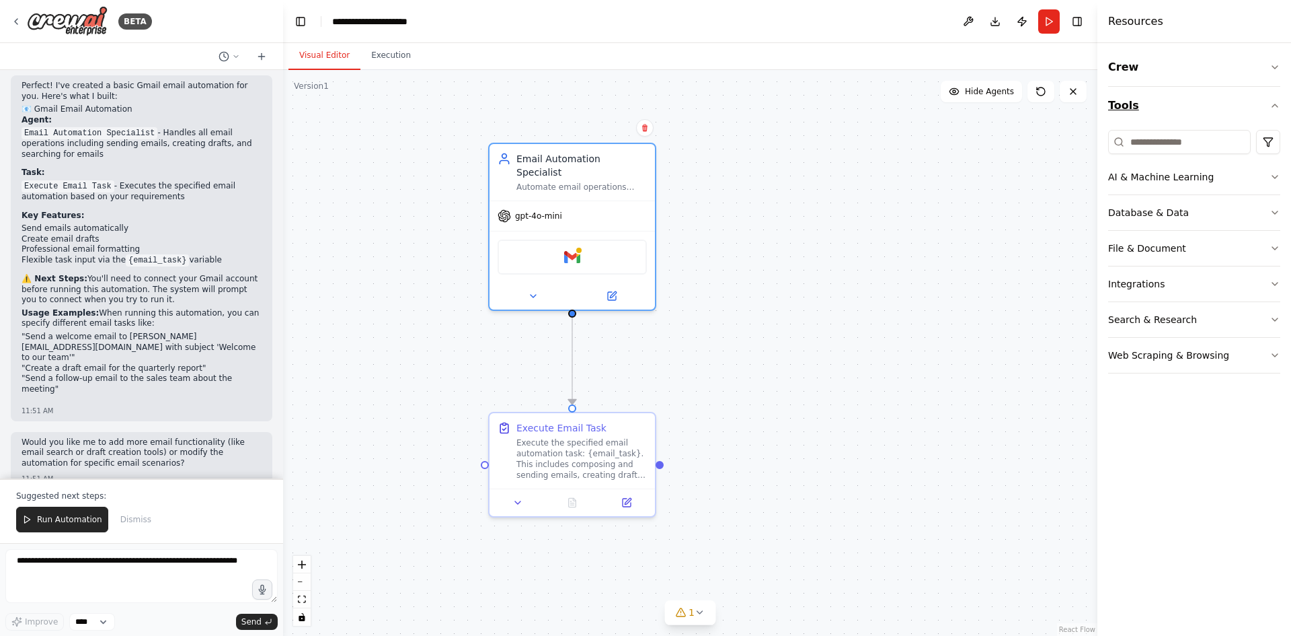
click at [1279, 108] on icon "button" at bounding box center [1275, 105] width 11 height 11
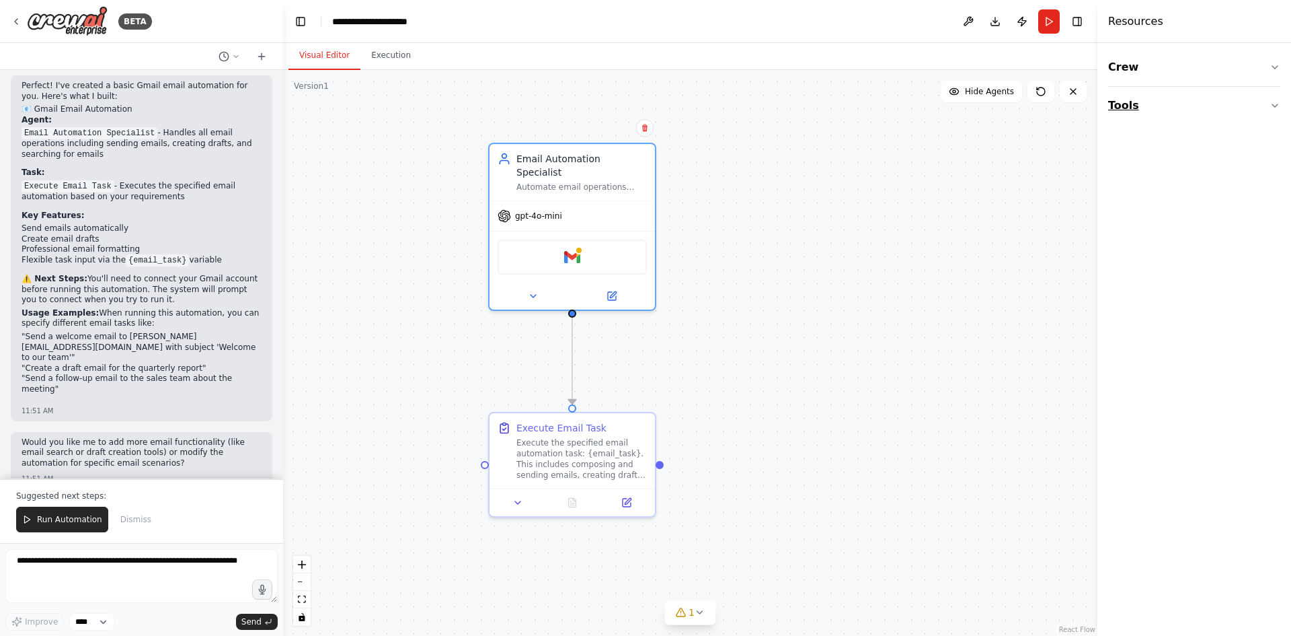
click at [1278, 112] on button "Tools" at bounding box center [1194, 106] width 172 height 38
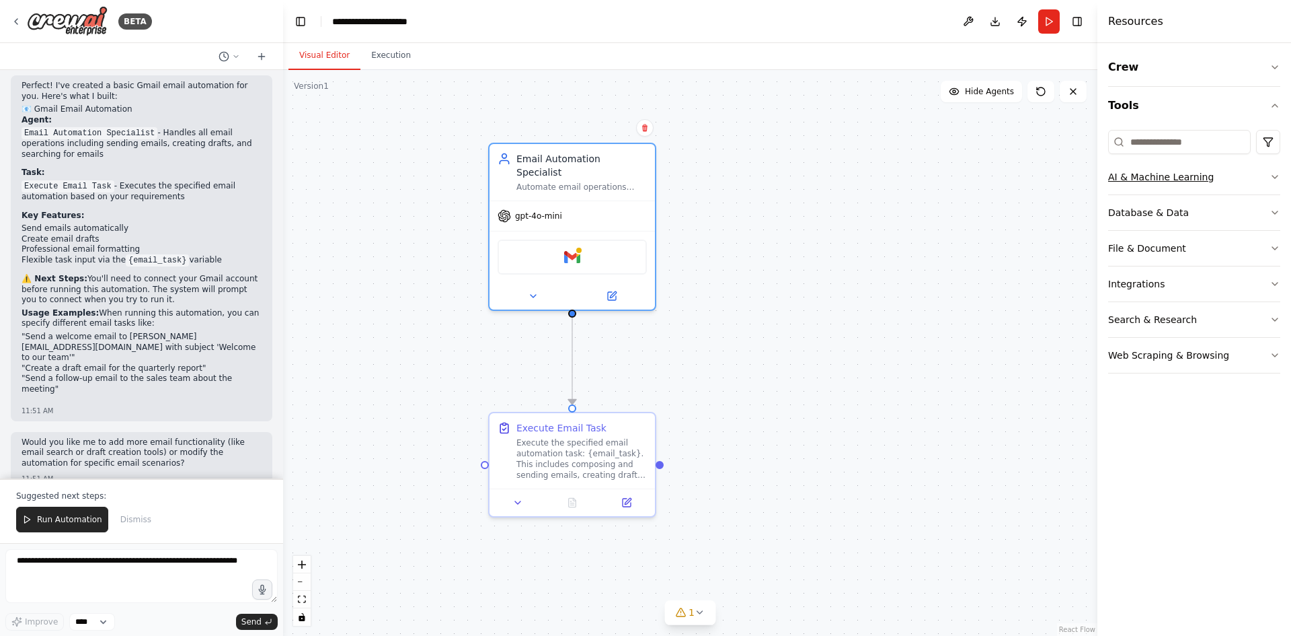
click at [1273, 180] on icon "button" at bounding box center [1275, 176] width 11 height 11
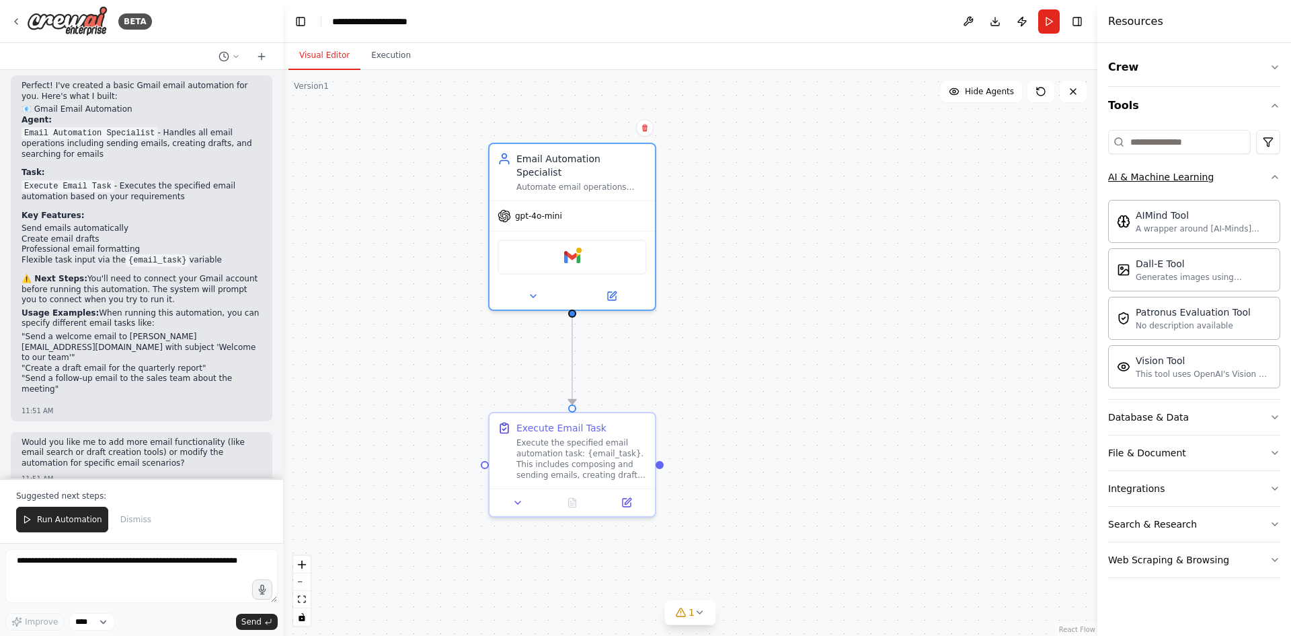
click at [1273, 180] on icon "button" at bounding box center [1275, 176] width 11 height 11
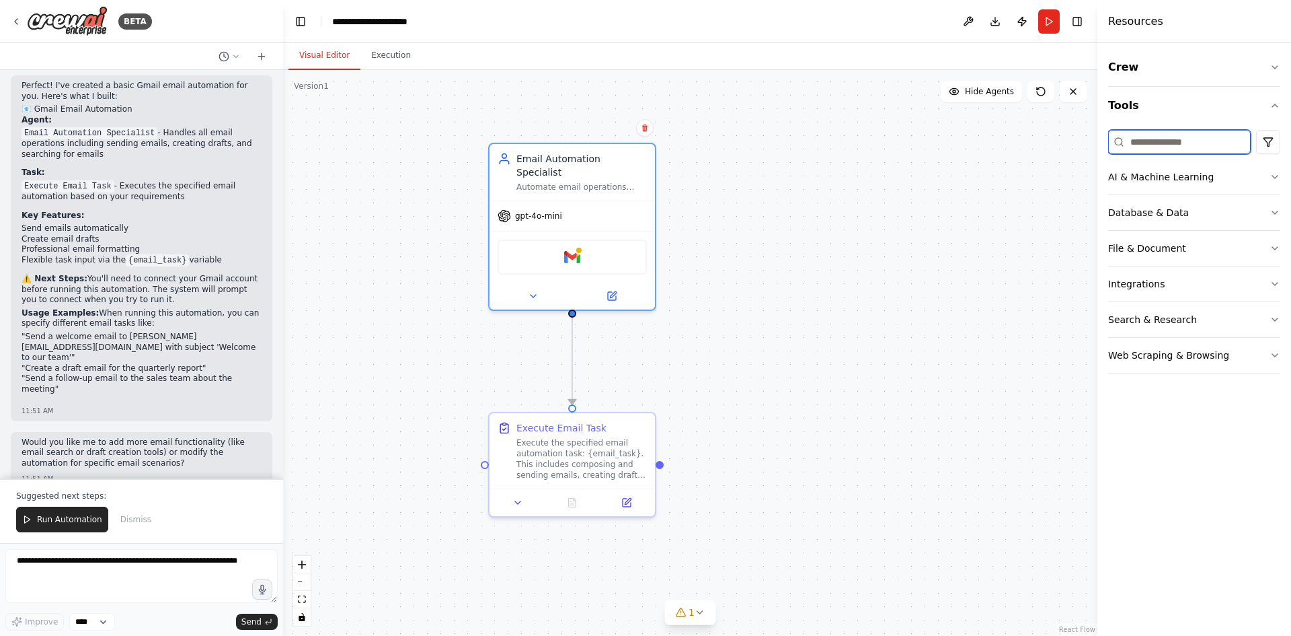
click at [1157, 137] on input at bounding box center [1179, 142] width 143 height 24
type input "****"
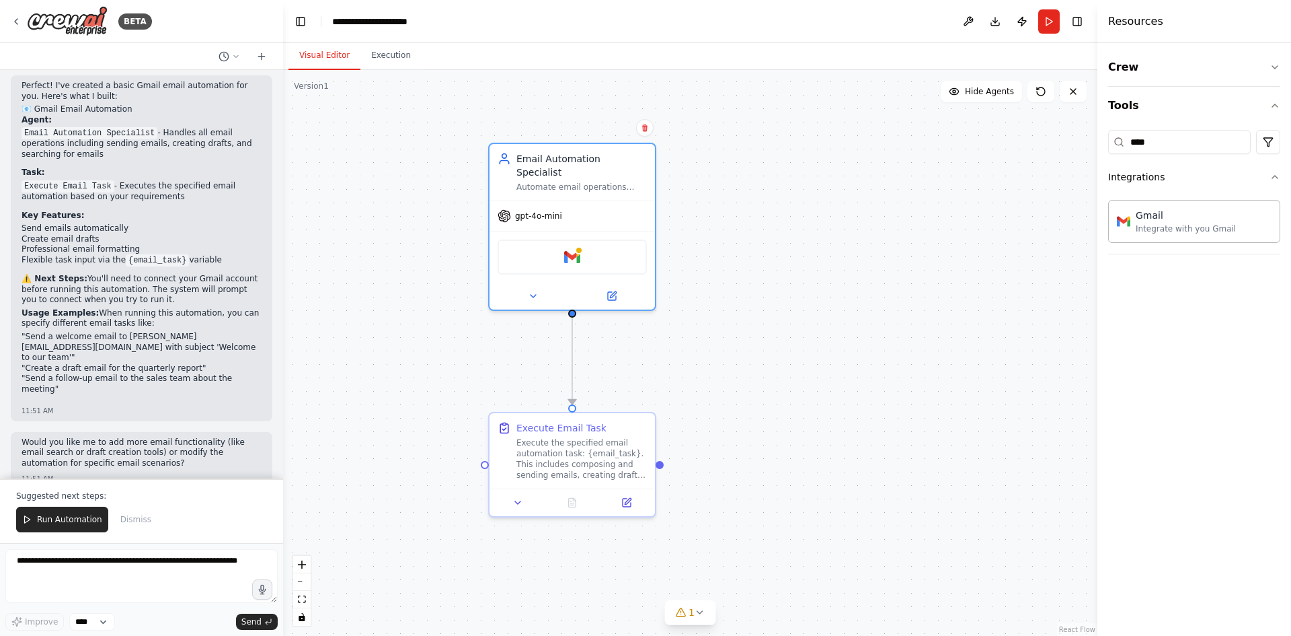
click at [1152, 245] on div "Gmail Integrate with you Gmail" at bounding box center [1194, 223] width 172 height 59
click at [1157, 229] on div "Integrate with you Gmail" at bounding box center [1186, 228] width 100 height 11
click at [1187, 226] on div "Integrate with you Gmail" at bounding box center [1186, 228] width 100 height 11
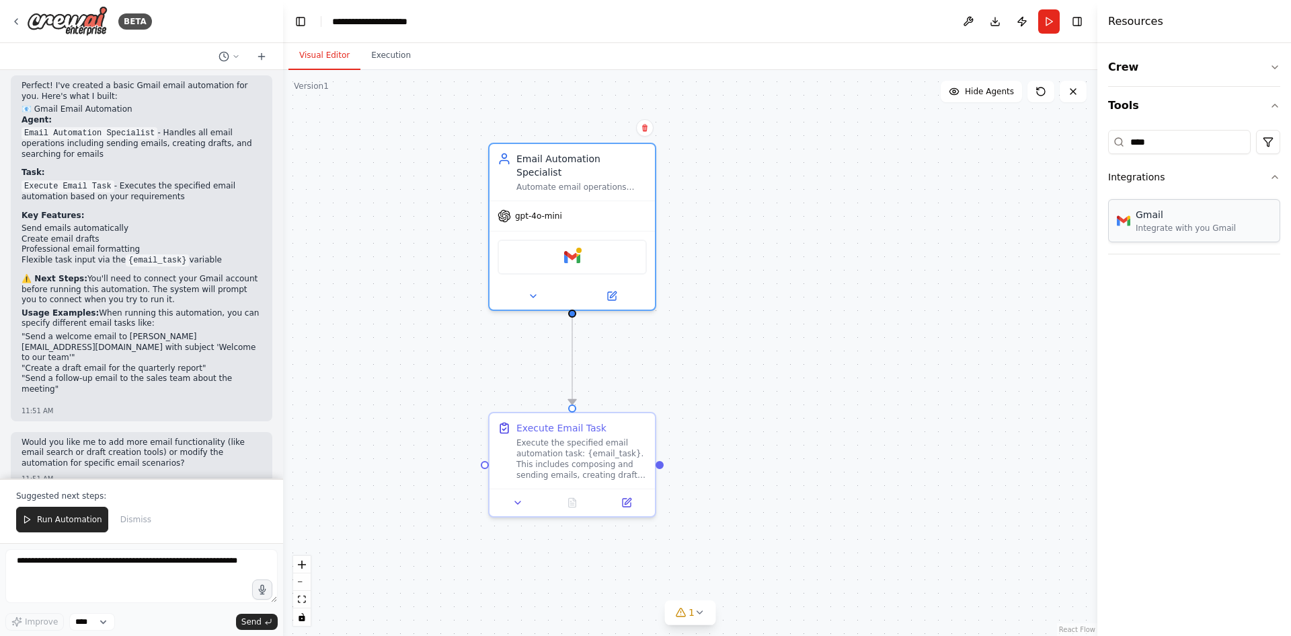
click at [1187, 226] on div "Integrate with you Gmail" at bounding box center [1186, 228] width 100 height 11
click at [584, 254] on div "Gmail" at bounding box center [572, 254] width 149 height 35
click at [568, 246] on img at bounding box center [572, 254] width 16 height 16
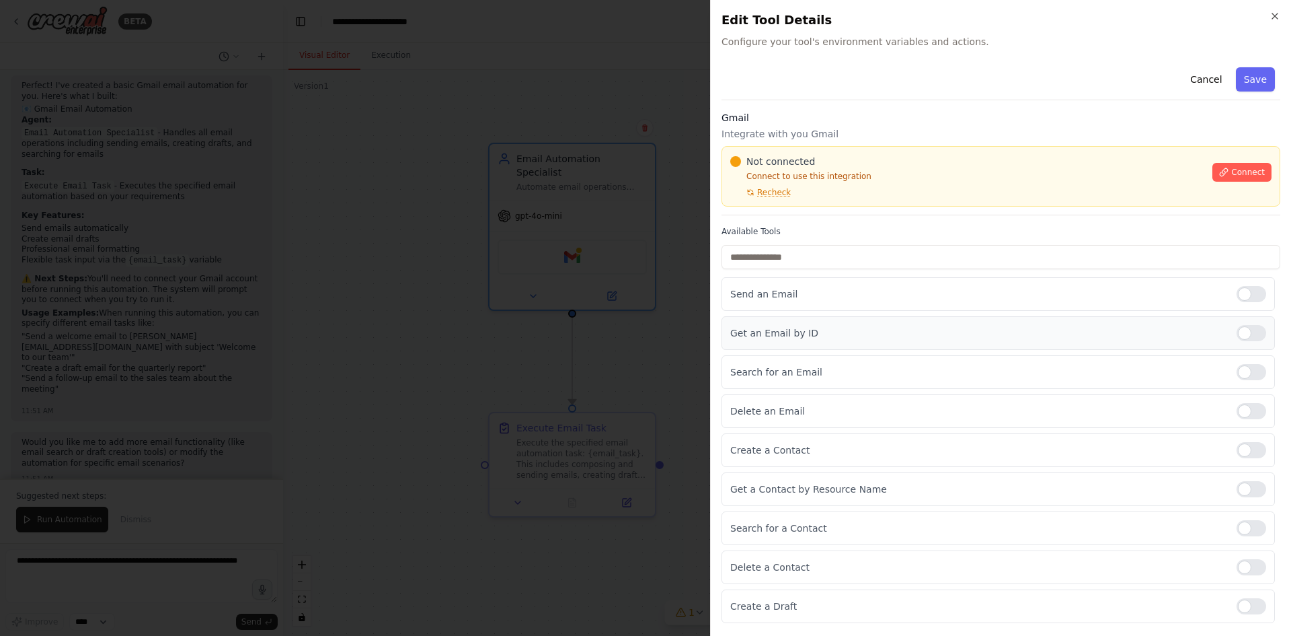
click at [1251, 330] on div at bounding box center [1252, 333] width 30 height 16
click at [1243, 176] on span "Connect" at bounding box center [1248, 172] width 34 height 11
click at [885, 177] on p "Connect to use this integration" at bounding box center [967, 176] width 474 height 11
click at [884, 185] on div "Not connected Connect to use this integration Recheck" at bounding box center [967, 176] width 474 height 43
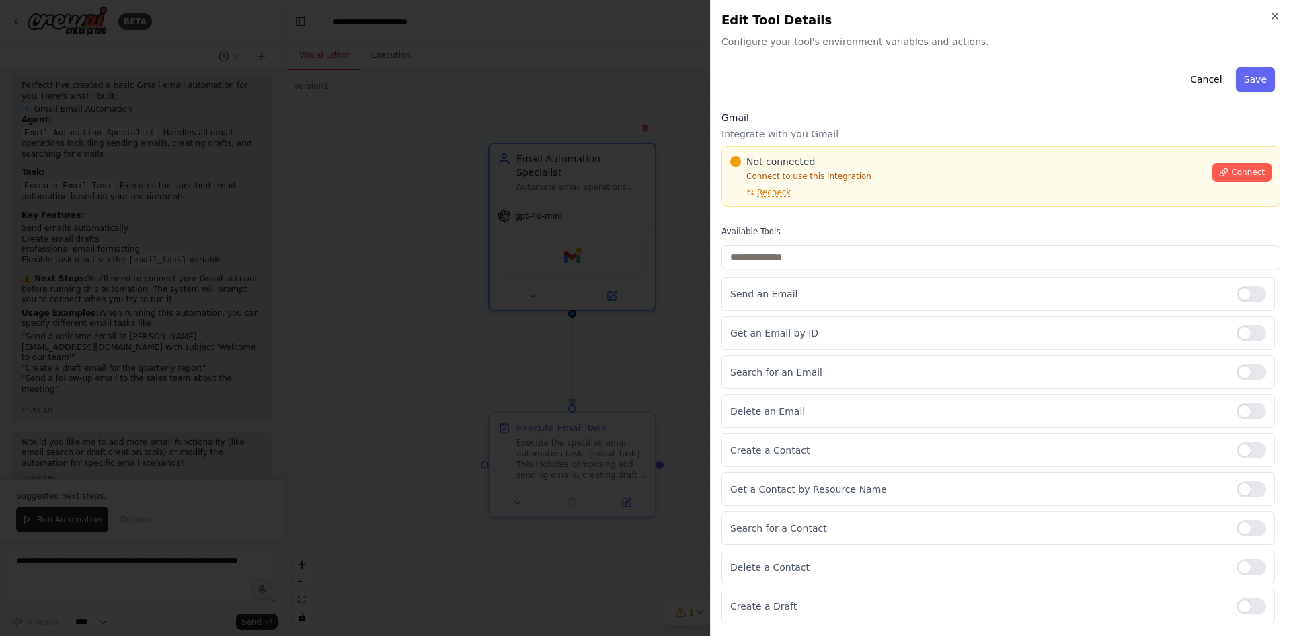
click at [941, 145] on div "Gmail Integrate with you Gmail Not connected Connect to use this integration Re…" at bounding box center [1001, 163] width 559 height 104
click at [878, 181] on p "Connect to use this integration" at bounding box center [967, 176] width 474 height 11
click at [887, 264] on input "text" at bounding box center [1001, 257] width 559 height 24
click at [880, 186] on div "Not connected Connect to use this integration Recheck" at bounding box center [967, 176] width 474 height 43
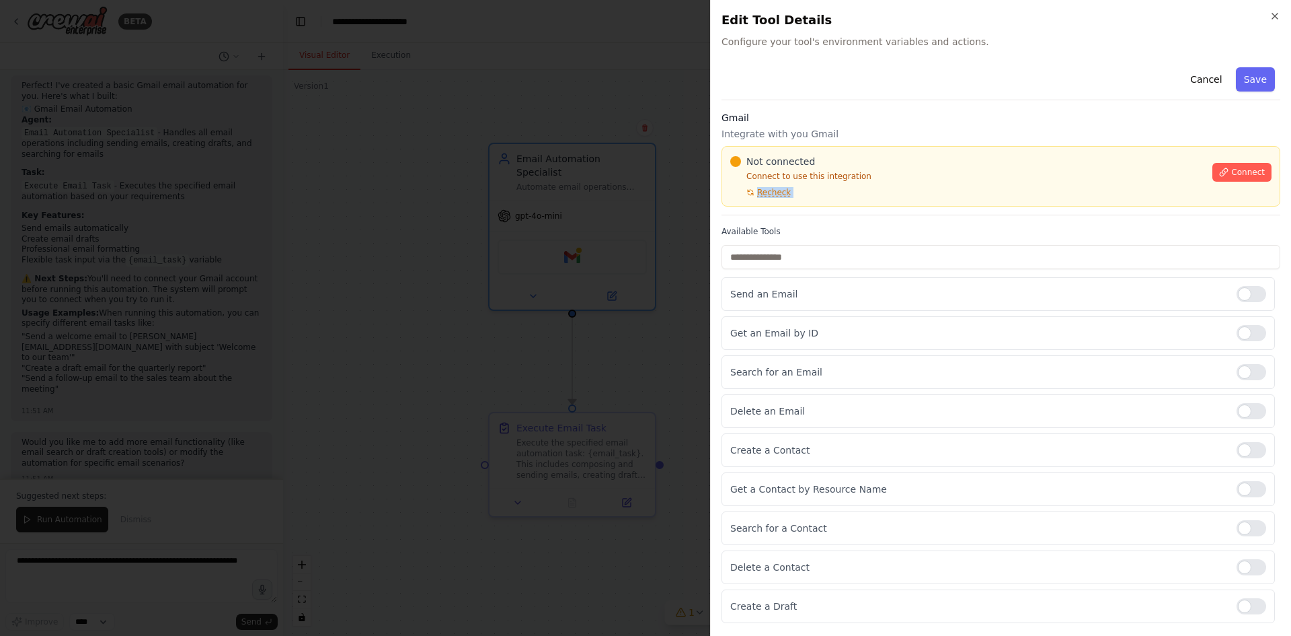
click at [880, 186] on div "Not connected Connect to use this integration Recheck" at bounding box center [967, 176] width 474 height 43
drag, startPoint x: 887, startPoint y: 165, endPoint x: 878, endPoint y: 194, distance: 30.4
click at [886, 174] on div "Not connected Connect to use this integration Recheck" at bounding box center [967, 176] width 474 height 43
click at [878, 194] on div "Not connected Connect to use this integration Recheck" at bounding box center [967, 176] width 474 height 43
click at [876, 189] on div "Not connected Connect to use this integration Recheck" at bounding box center [967, 176] width 474 height 43
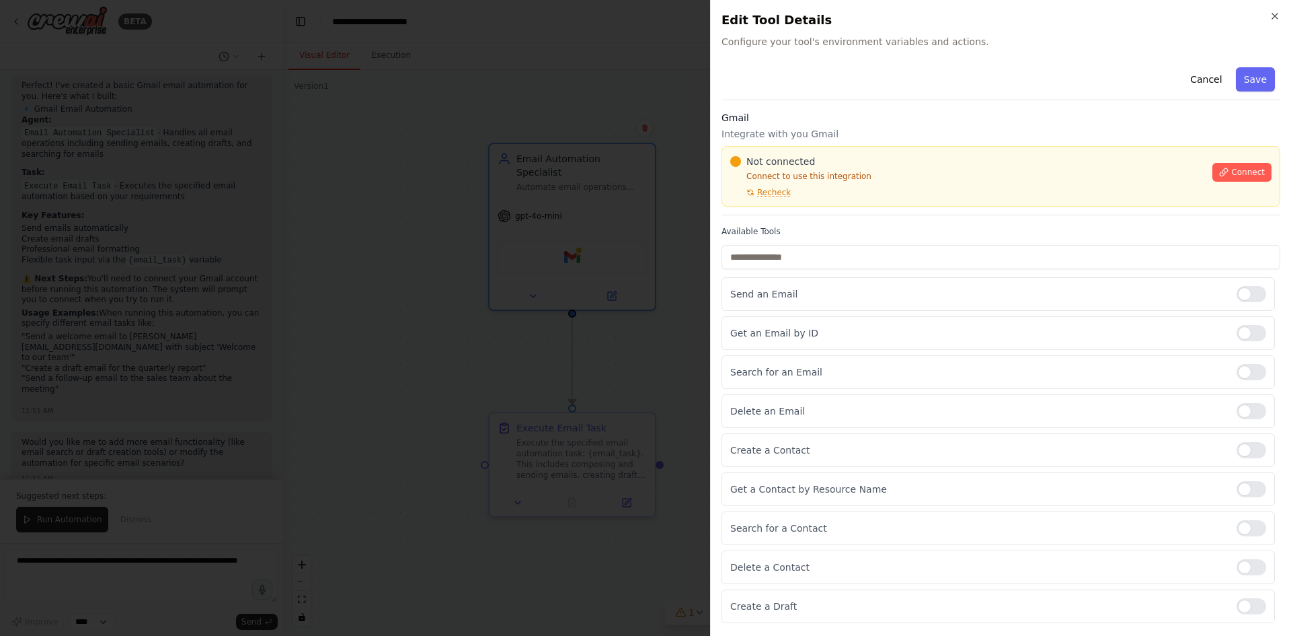
click at [885, 181] on p "Connect to use this integration" at bounding box center [967, 176] width 474 height 11
click at [884, 184] on div "Not connected Connect to use this integration Recheck" at bounding box center [967, 176] width 474 height 43
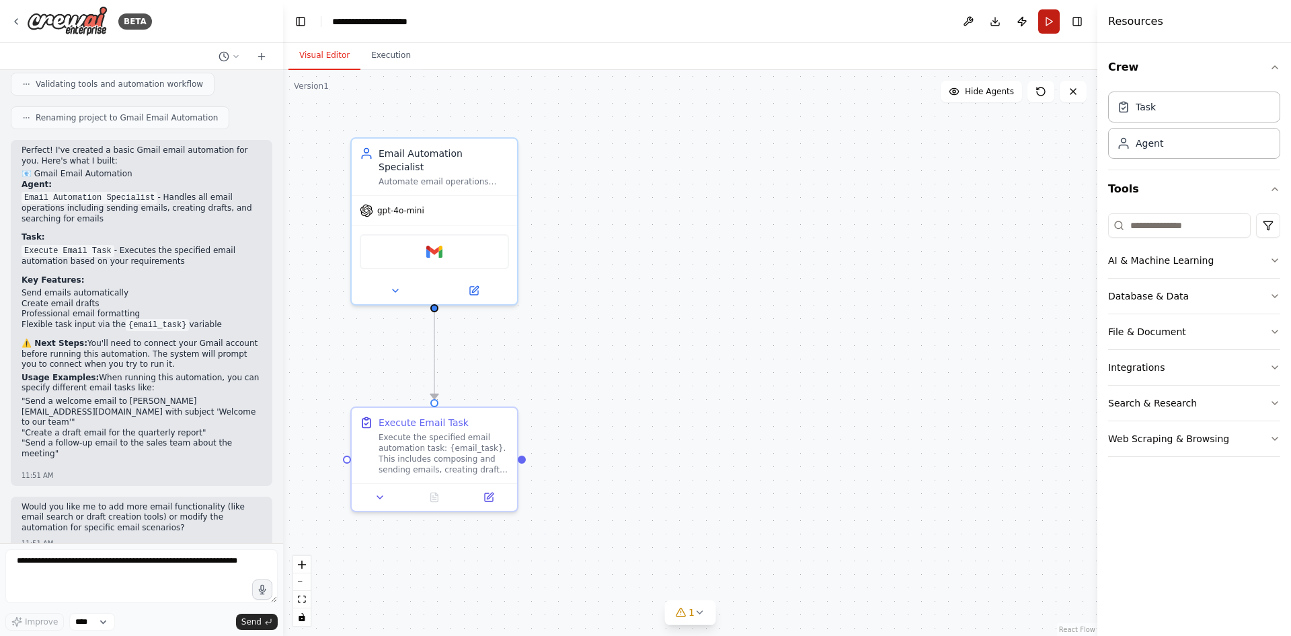
click at [1052, 18] on button "Run" at bounding box center [1049, 21] width 22 height 24
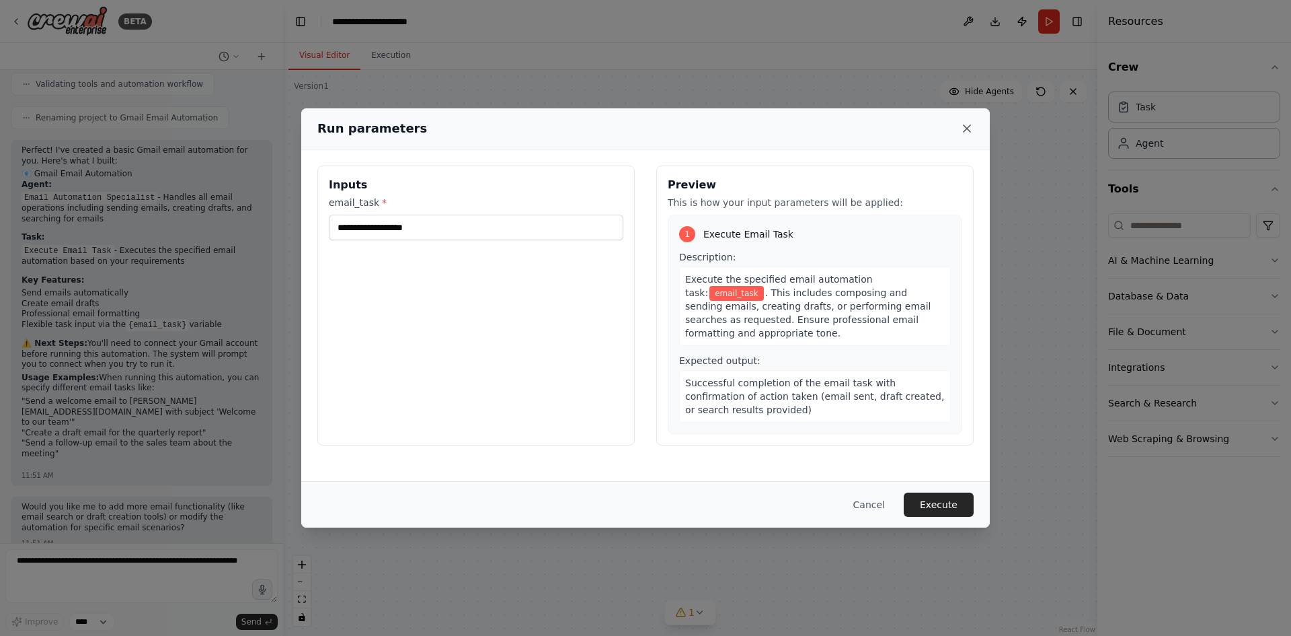
click at [968, 128] on icon at bounding box center [967, 128] width 7 height 7
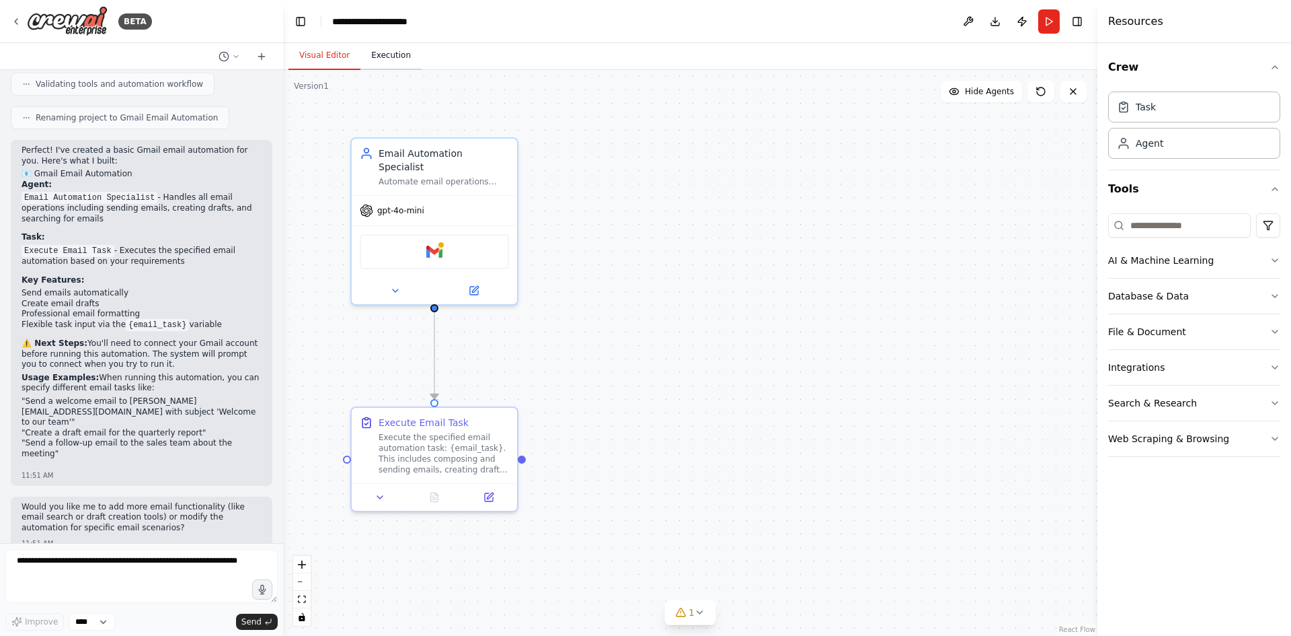
click at [390, 59] on button "Execution" at bounding box center [390, 56] width 61 height 28
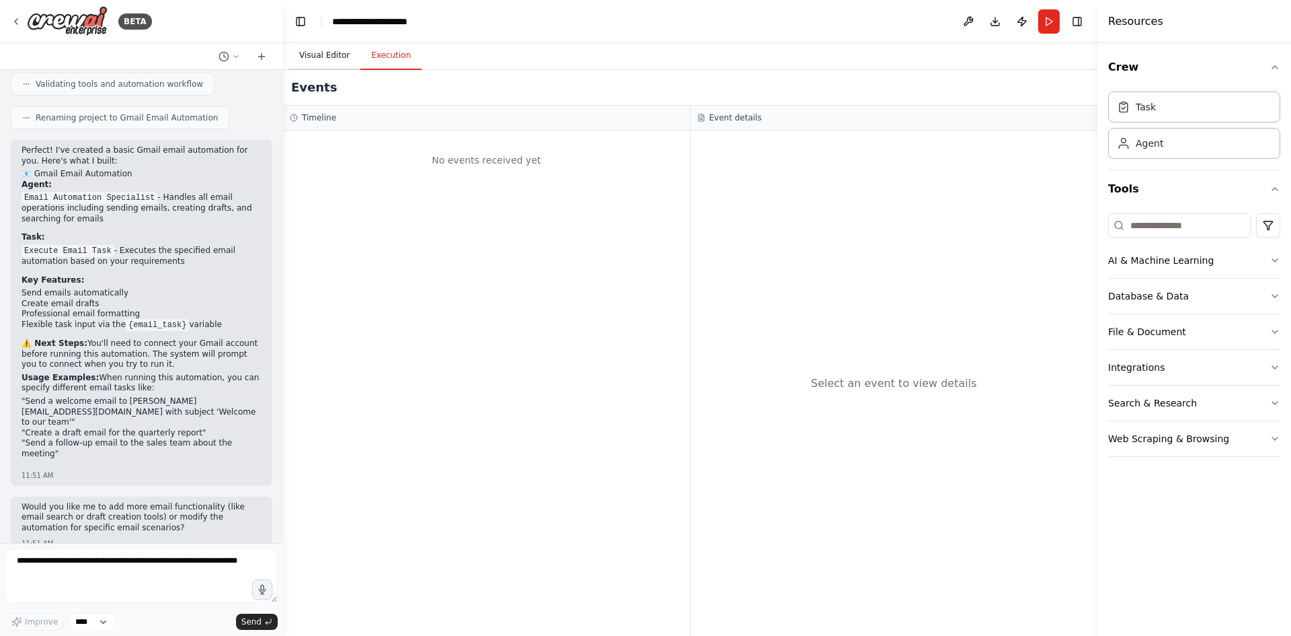
click at [330, 53] on button "Visual Editor" at bounding box center [325, 56] width 72 height 28
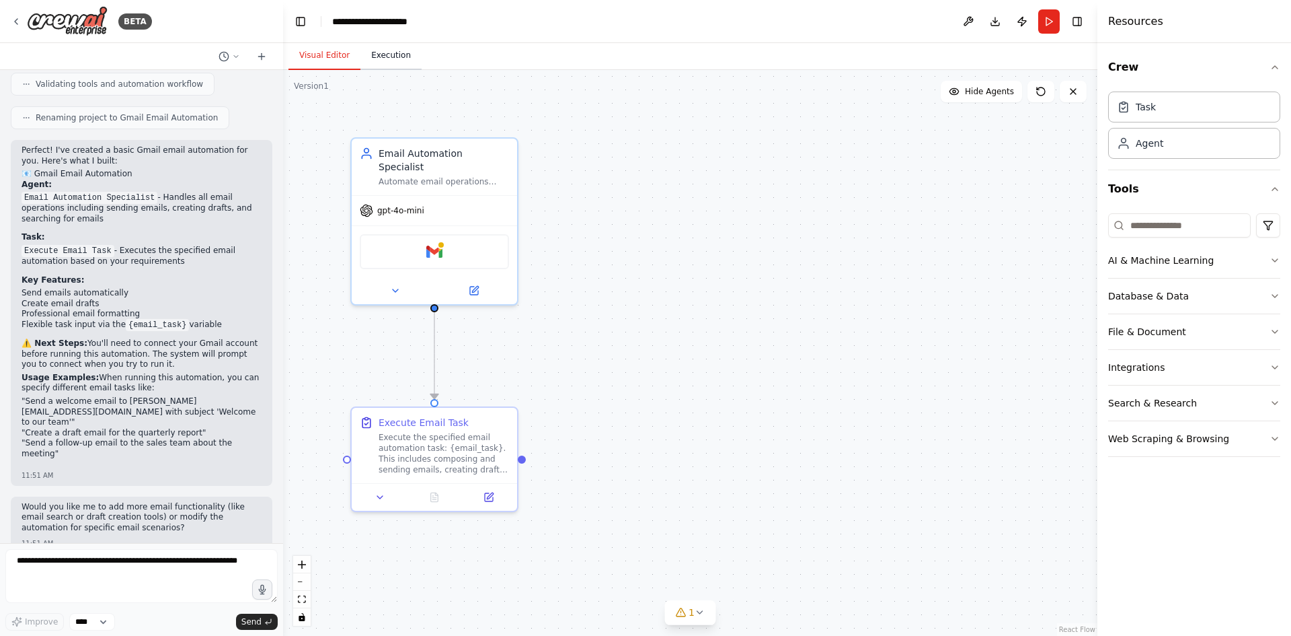
click at [360, 54] on button "Execution" at bounding box center [390, 56] width 61 height 28
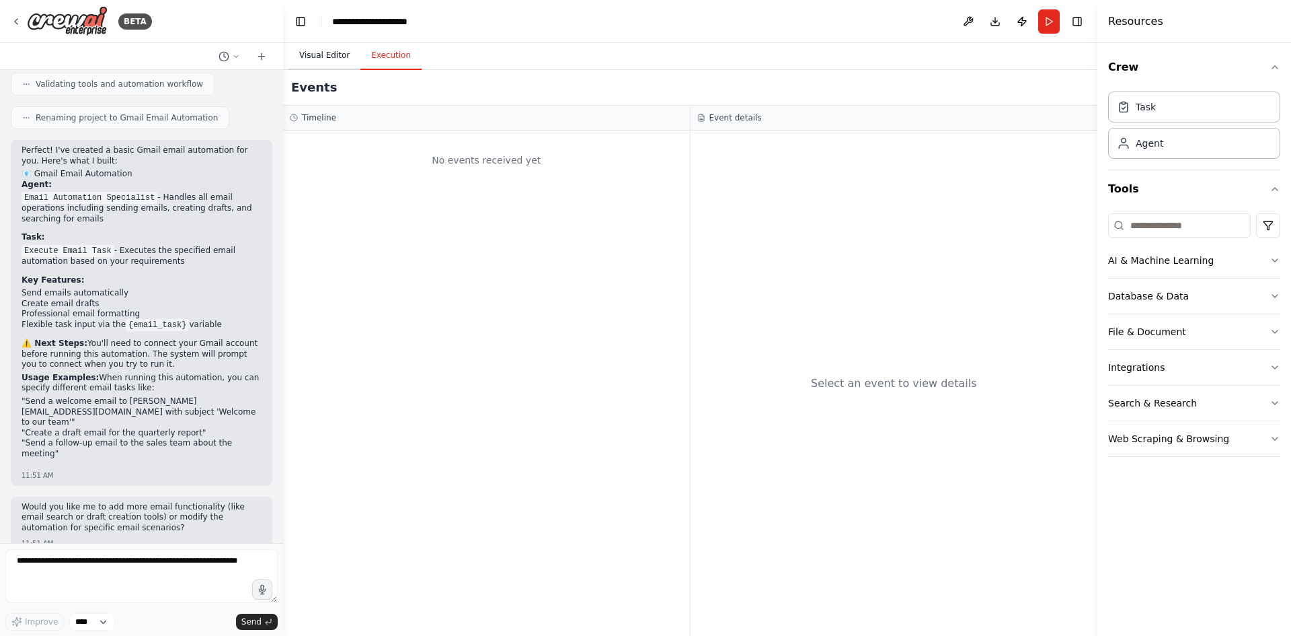
click at [311, 54] on button "Visual Editor" at bounding box center [325, 56] width 72 height 28
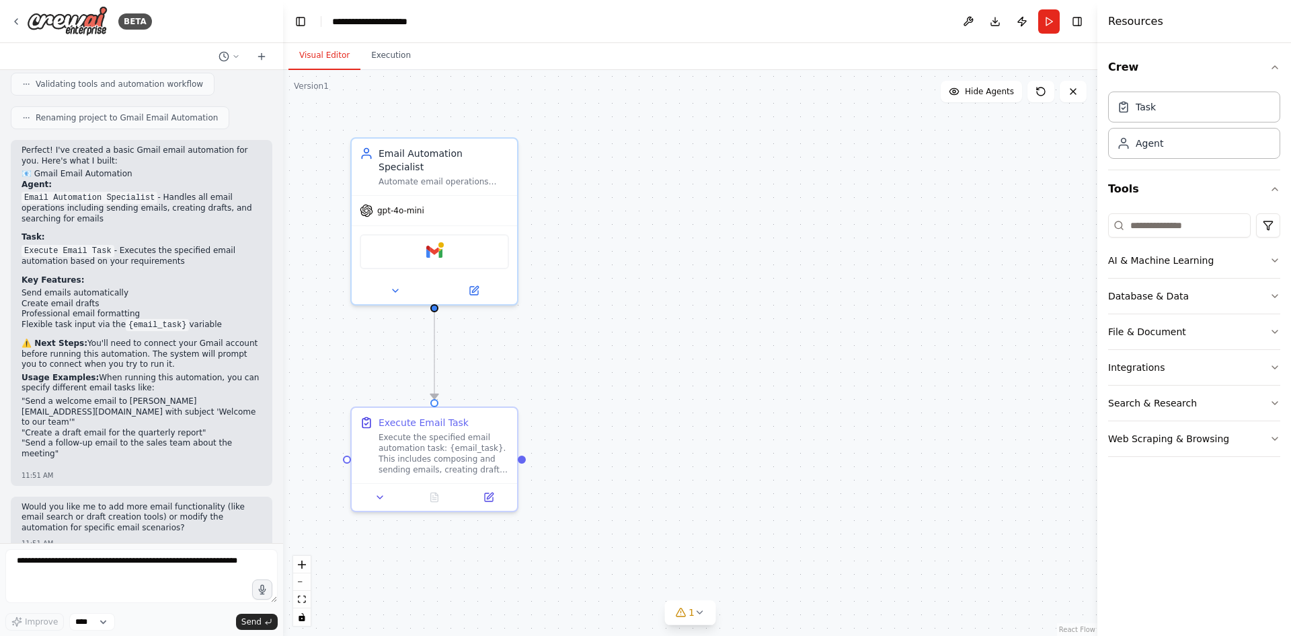
click at [378, 13] on header "**********" at bounding box center [690, 21] width 814 height 43
click at [443, 20] on header "**********" at bounding box center [690, 21] width 814 height 43
click at [458, 44] on div "Visual Editor Execution" at bounding box center [690, 56] width 814 height 27
click at [412, 28] on header "**********" at bounding box center [690, 21] width 814 height 43
click at [445, 22] on icon "breadcrumb" at bounding box center [447, 21] width 9 height 9
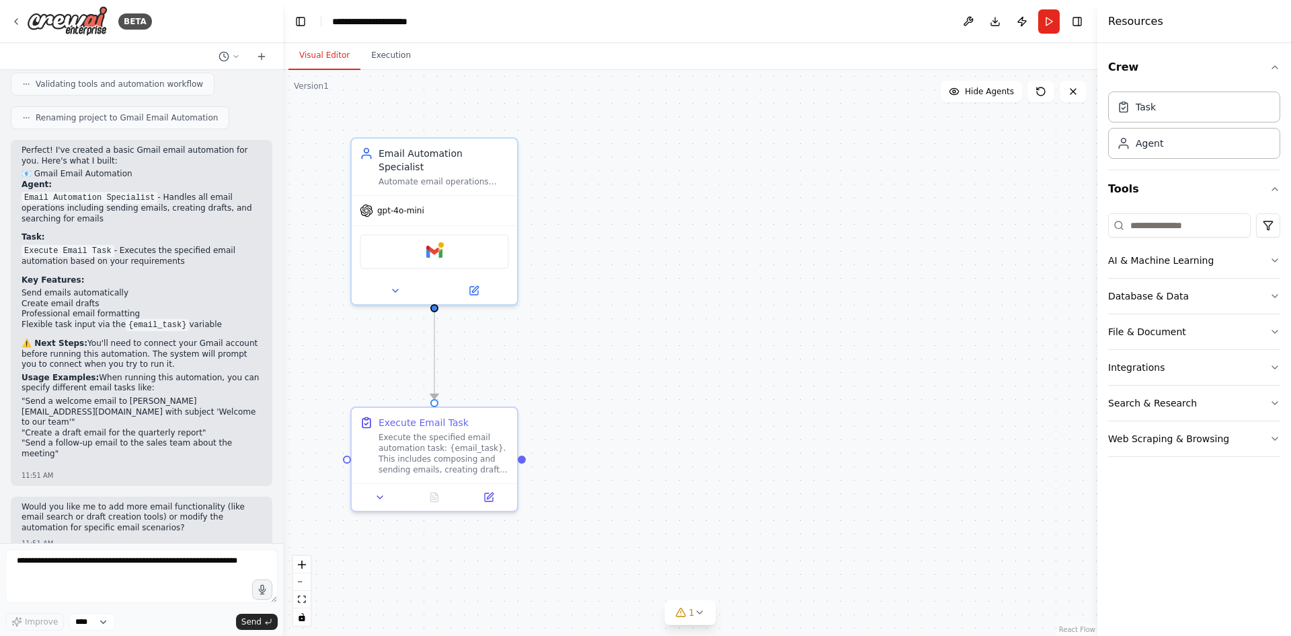
click at [580, 93] on div ".deletable-edge-delete-btn { width: 20px; height: 20px; border: 0px solid #ffff…" at bounding box center [690, 353] width 814 height 566
click at [296, 21] on button "Toggle Left Sidebar" at bounding box center [300, 21] width 19 height 19
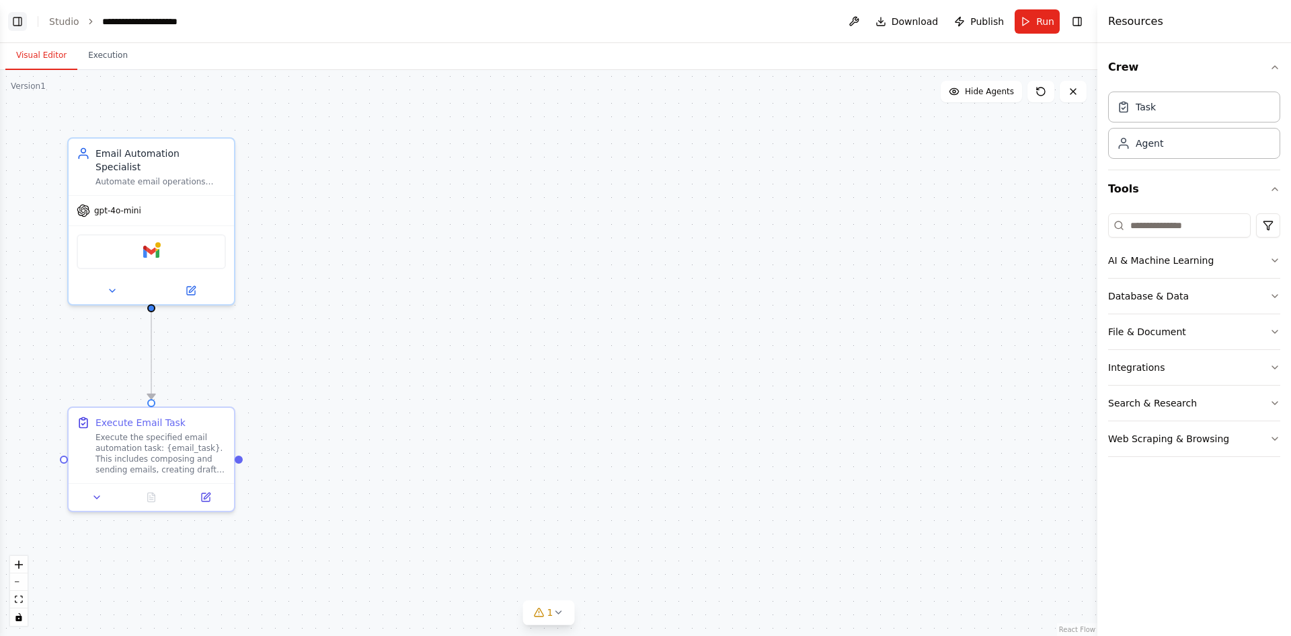
click at [12, 17] on button "Toggle Left Sidebar" at bounding box center [17, 21] width 19 height 19
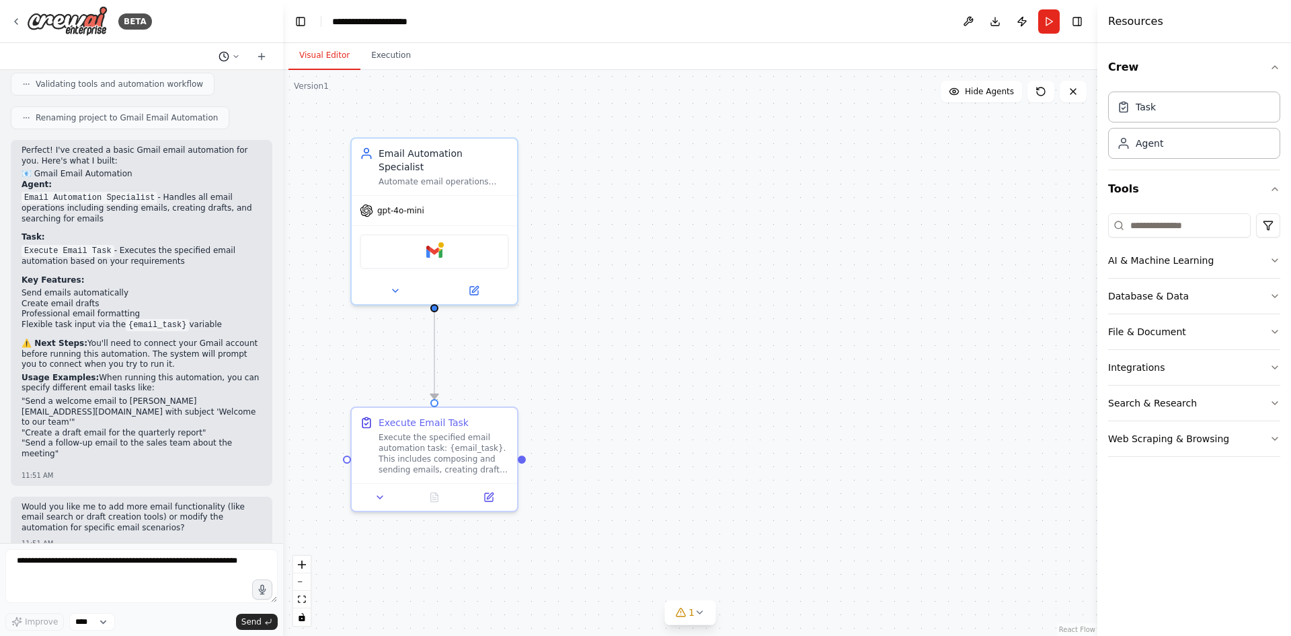
click at [239, 59] on icon at bounding box center [236, 56] width 8 height 8
click at [239, 59] on div at bounding box center [141, 318] width 283 height 636
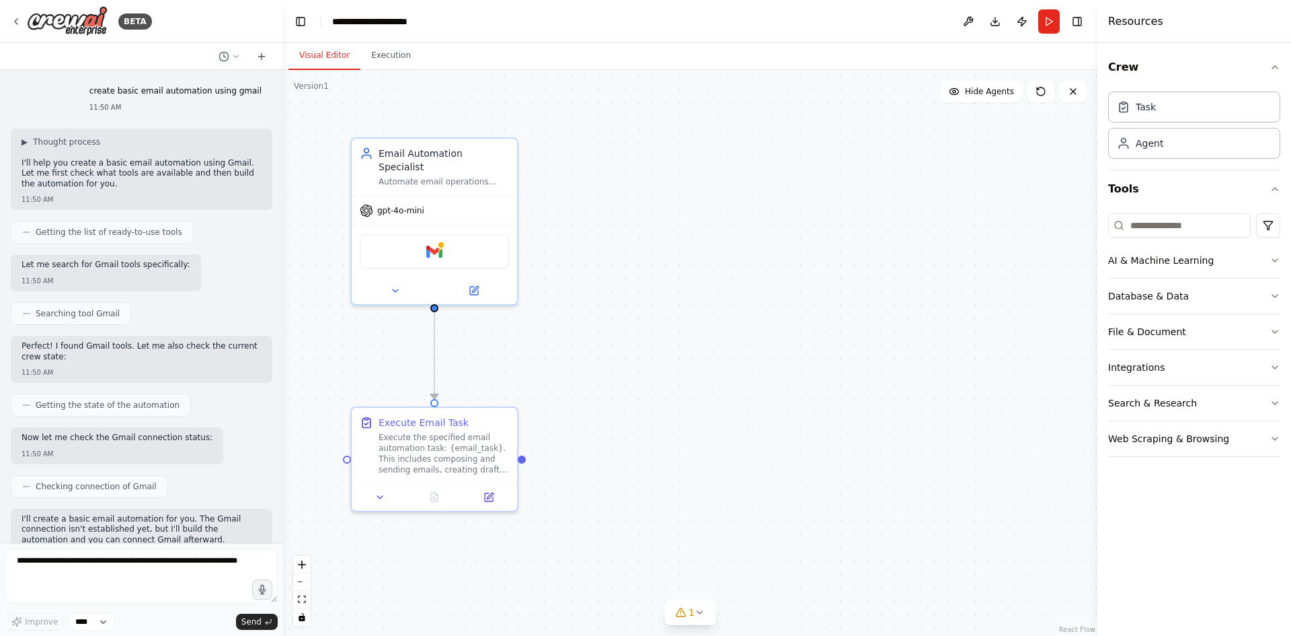
scroll to position [701, 0]
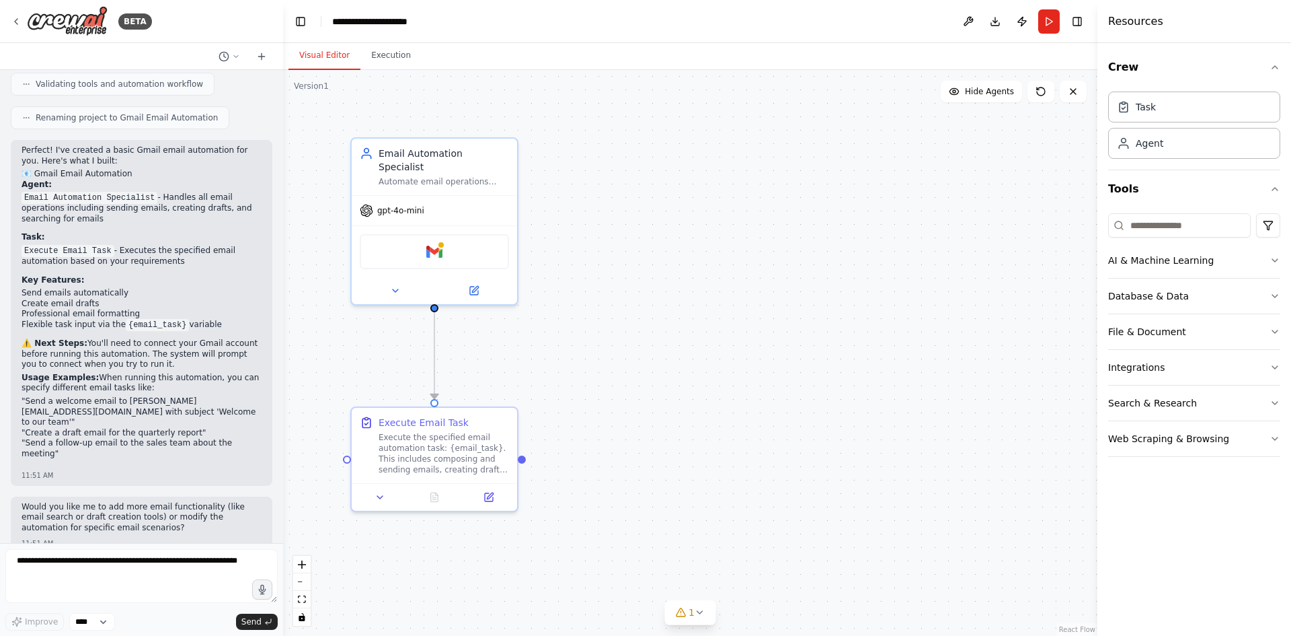
drag, startPoint x: 276, startPoint y: 601, endPoint x: 284, endPoint y: 601, distance: 8.1
click at [284, 601] on div "BETA create basic email automation using gmail 11:50 AM ▶ Thought process I'll …" at bounding box center [645, 318] width 1291 height 636
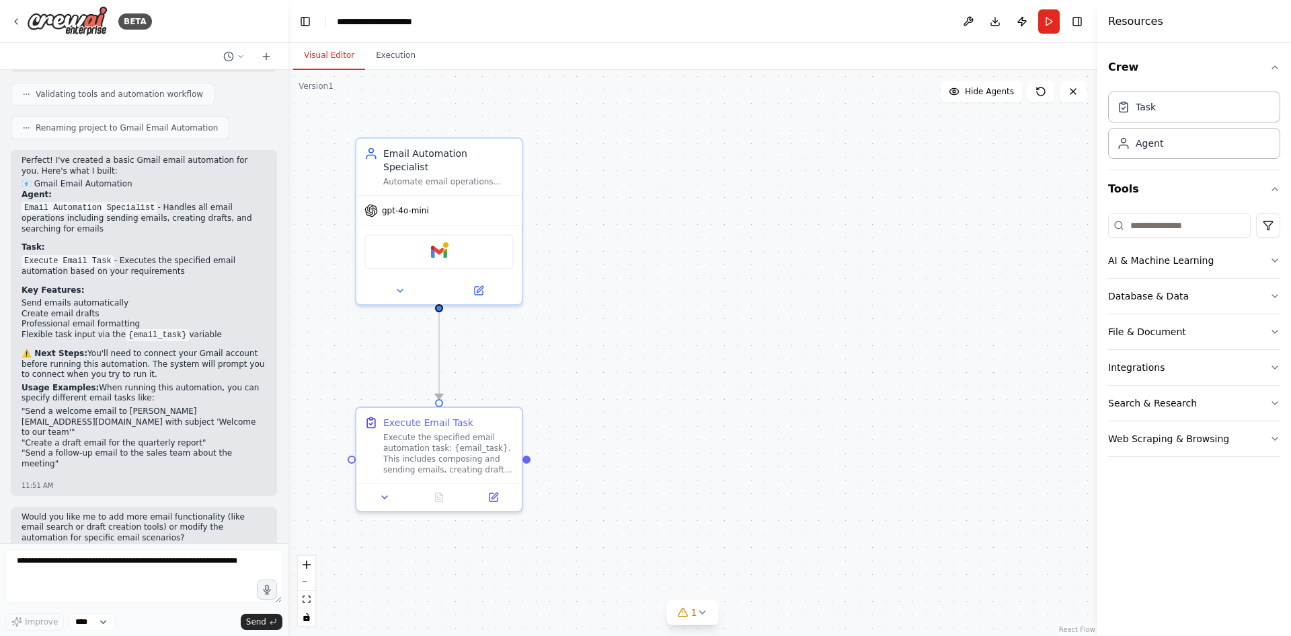
drag, startPoint x: 278, startPoint y: 515, endPoint x: 288, endPoint y: 490, distance: 27.2
click at [288, 490] on div "BETA create basic email automation using gmail 11:50 AM ▶ Thought process I'll …" at bounding box center [645, 318] width 1291 height 636
click at [83, 625] on select "****" at bounding box center [92, 621] width 46 height 17
click at [137, 617] on div "Improve **** Send" at bounding box center [143, 621] width 277 height 17
click at [189, 558] on textarea at bounding box center [143, 576] width 277 height 54
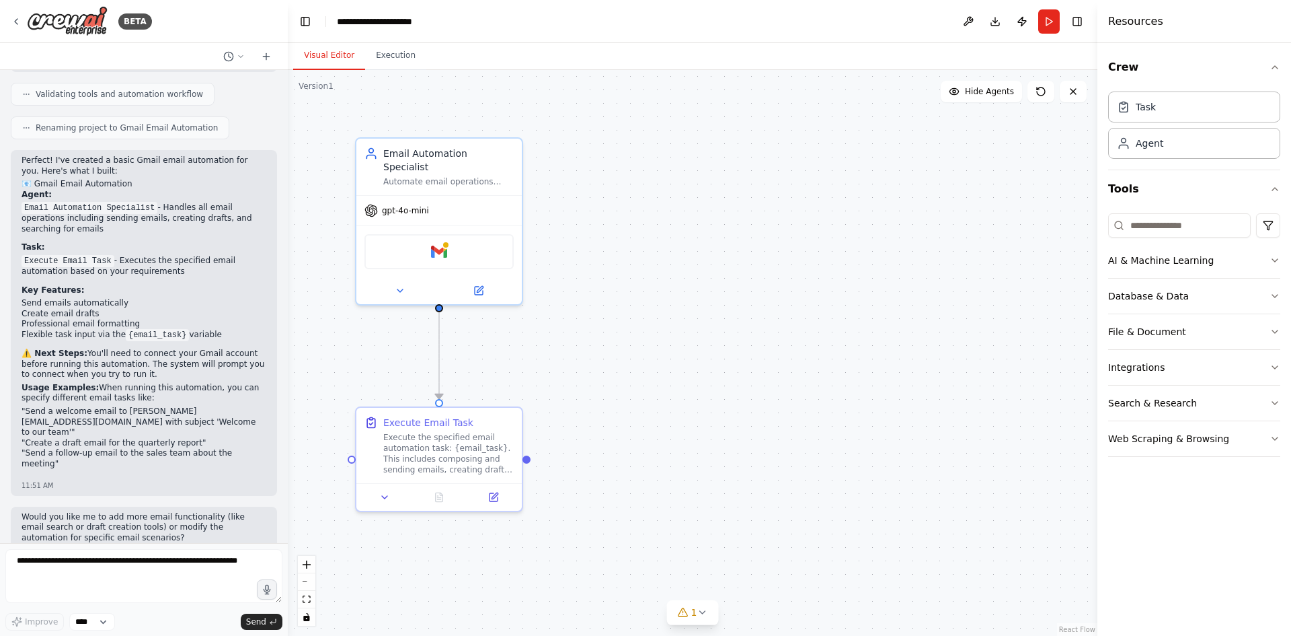
click at [328, 556] on div ".deletable-edge-delete-btn { width: 20px; height: 20px; border: 0px solid #ffff…" at bounding box center [693, 353] width 810 height 566
click at [309, 564] on icon "zoom in" at bounding box center [307, 564] width 8 height 8
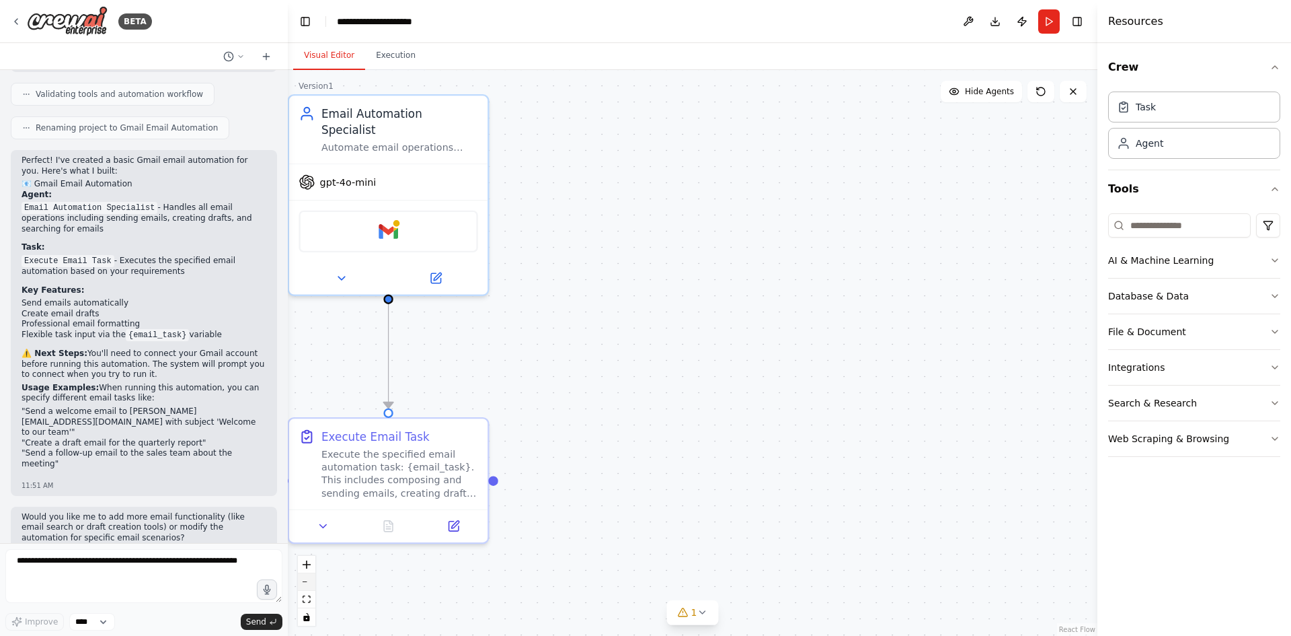
click at [304, 579] on button "zoom out" at bounding box center [306, 581] width 17 height 17
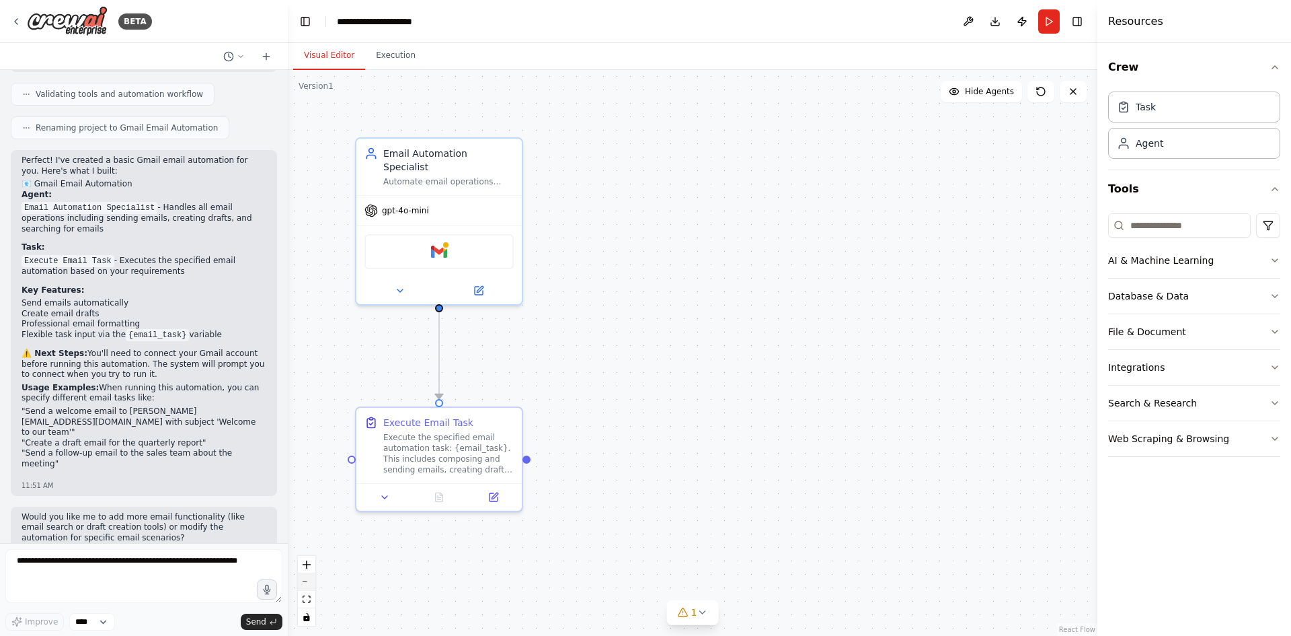
click at [304, 579] on button "zoom out" at bounding box center [306, 581] width 17 height 17
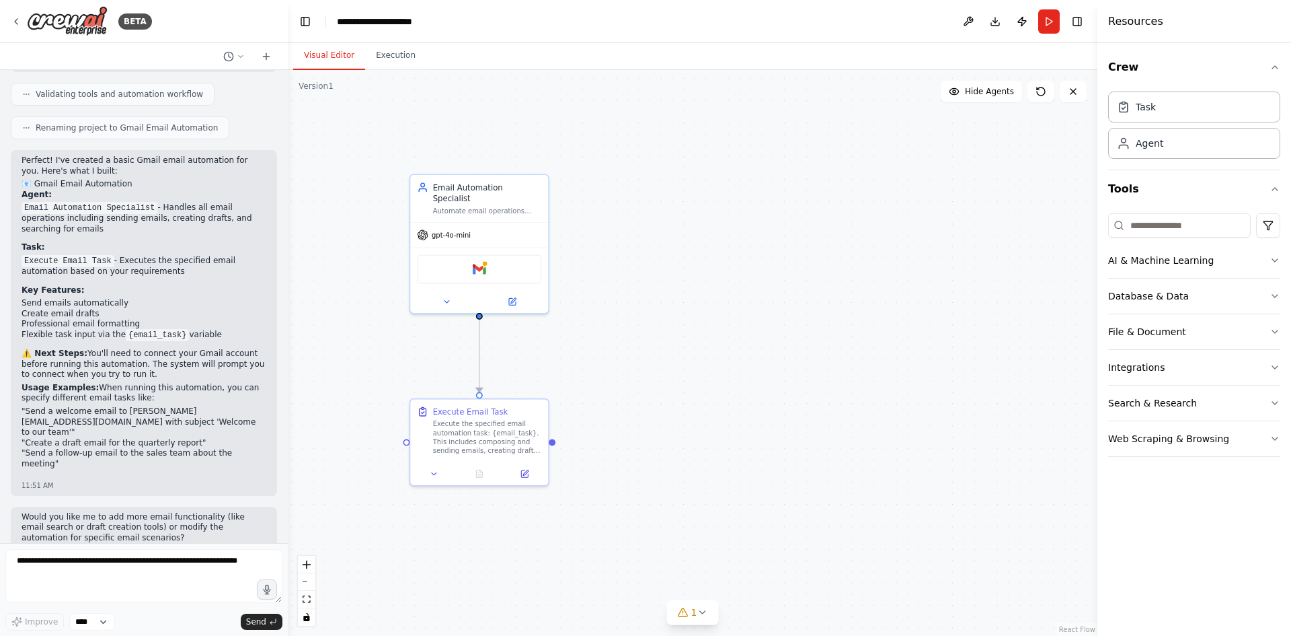
drag, startPoint x: 751, startPoint y: 443, endPoint x: 710, endPoint y: 455, distance: 43.0
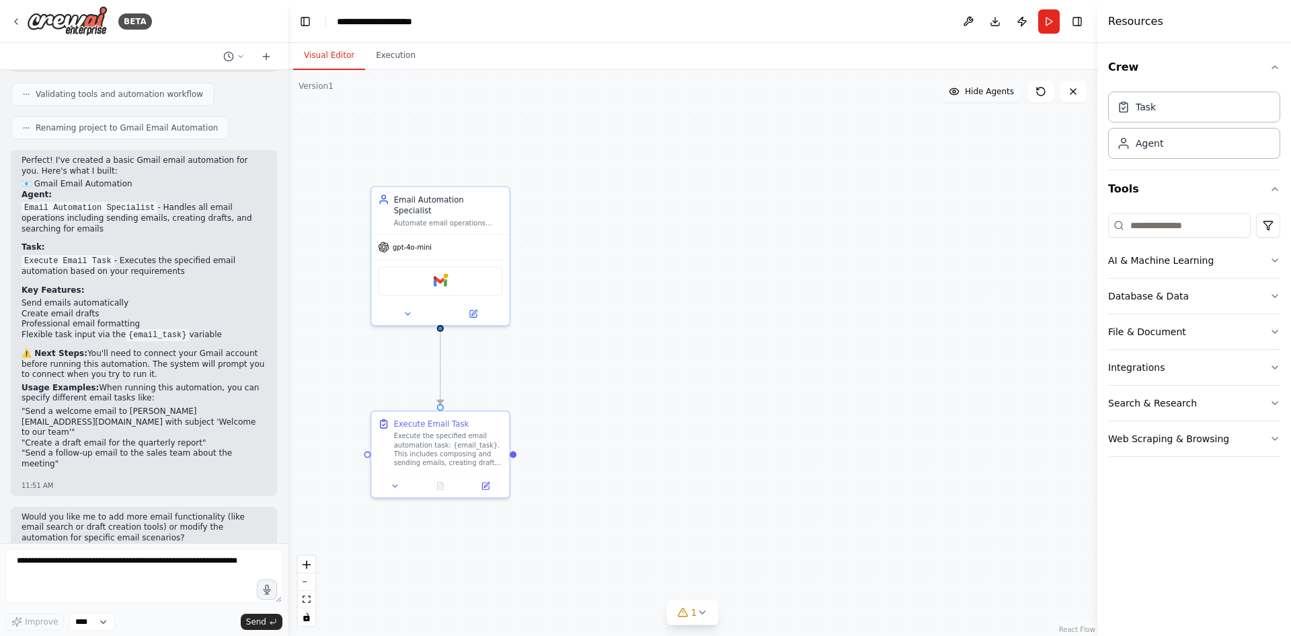
click at [986, 82] on button "Hide Agents" at bounding box center [981, 92] width 81 height 22
click at [985, 85] on button "Show Agents" at bounding box center [979, 92] width 85 height 22
click at [991, 96] on span "Hide Agents" at bounding box center [989, 91] width 49 height 11
click at [991, 96] on span "Show Agents" at bounding box center [988, 91] width 52 height 11
click at [1045, 89] on icon at bounding box center [1041, 91] width 11 height 11
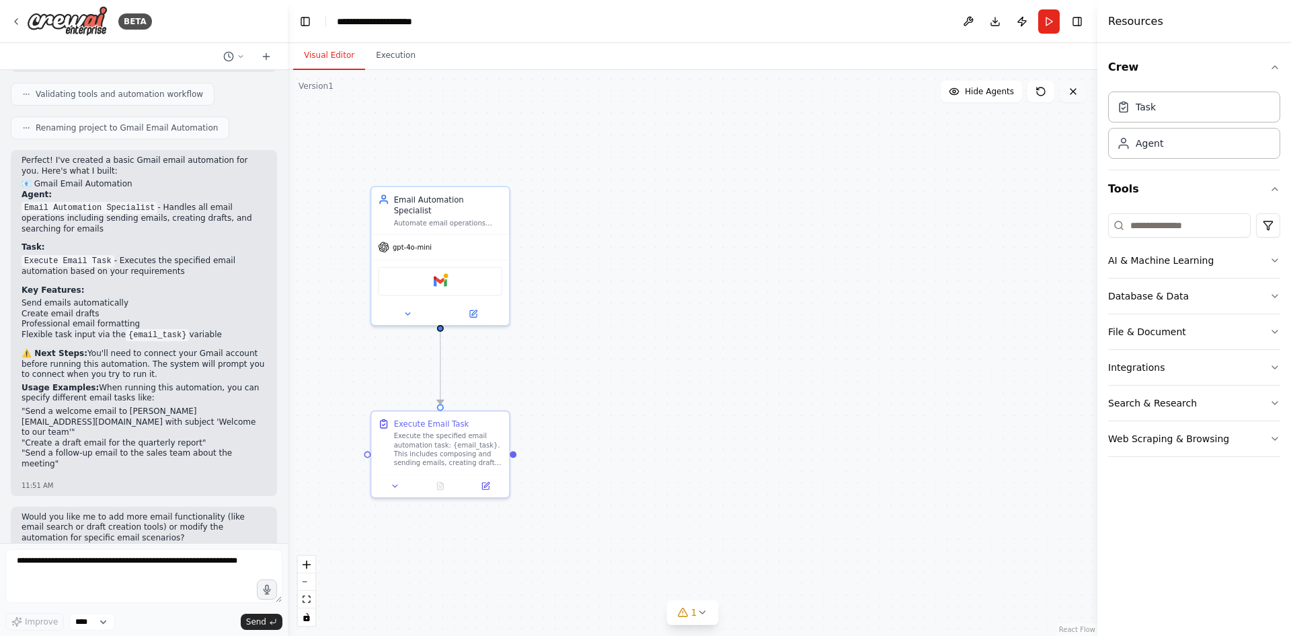
click at [1067, 90] on button at bounding box center [1073, 92] width 27 height 22
click at [1067, 149] on div ".deletable-edge-delete-btn { width: 20px; height: 20px; border: 0px solid #ffff…" at bounding box center [693, 353] width 810 height 566
click at [1195, 110] on div "Task" at bounding box center [1194, 106] width 172 height 31
click at [1275, 65] on icon "button" at bounding box center [1275, 67] width 11 height 11
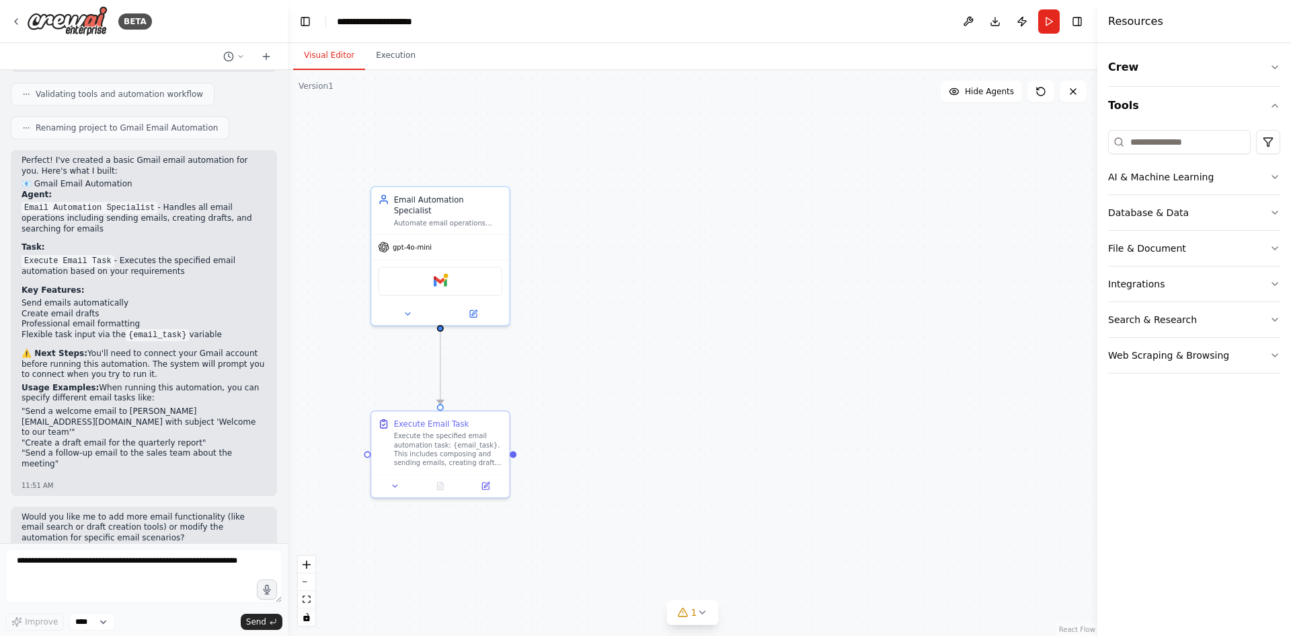
click at [1064, 182] on div ".deletable-edge-delete-btn { width: 20px; height: 20px; border: 0px solid #ffff…" at bounding box center [693, 353] width 810 height 566
click at [1080, 22] on button "Toggle Right Sidebar" at bounding box center [1077, 21] width 19 height 19
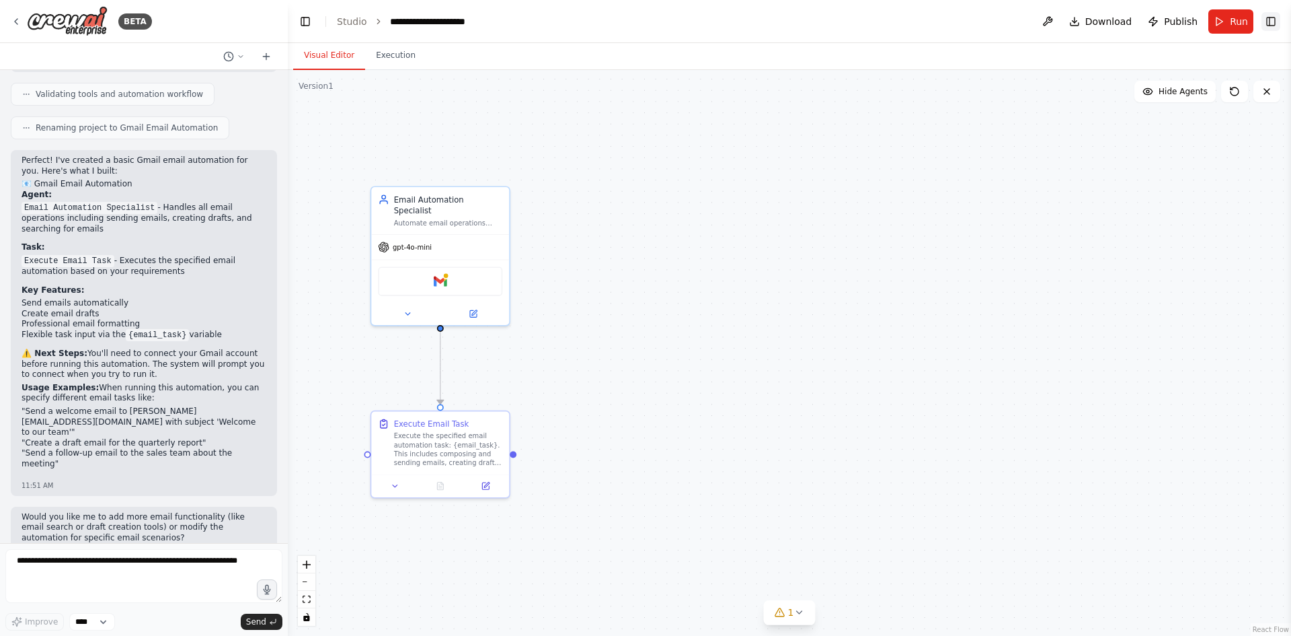
click at [1271, 18] on button "Toggle Right Sidebar" at bounding box center [1271, 21] width 19 height 19
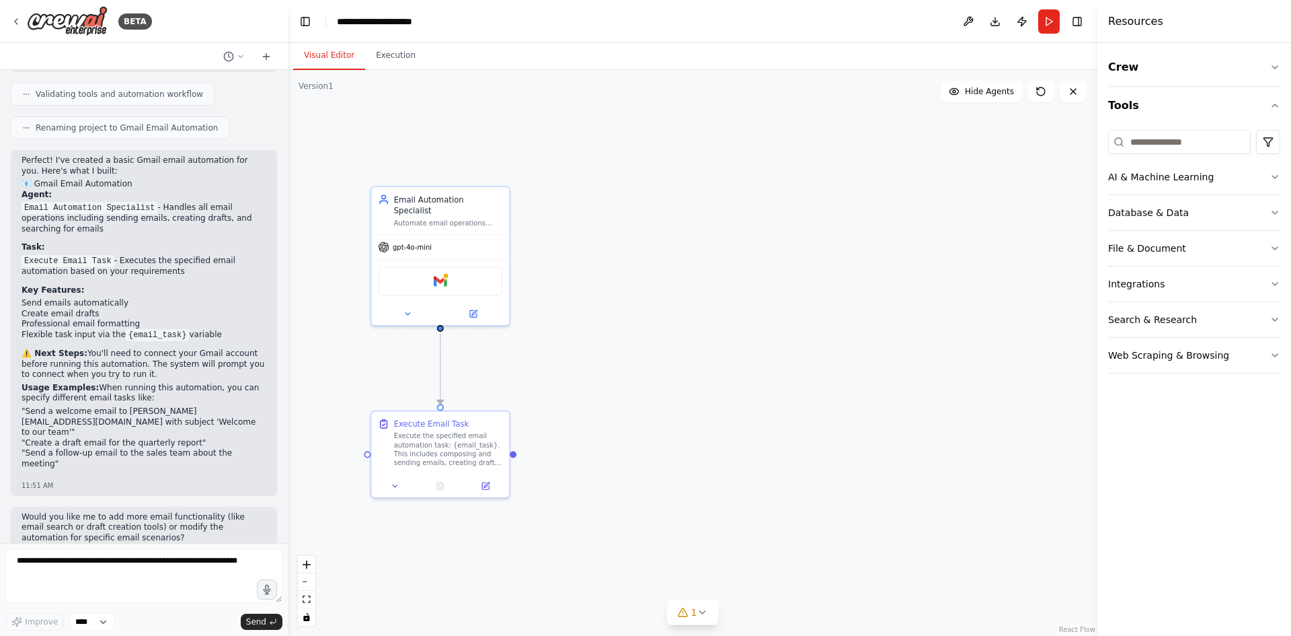
click at [315, 22] on header "**********" at bounding box center [693, 21] width 810 height 43
click at [309, 23] on button "Toggle Left Sidebar" at bounding box center [305, 21] width 19 height 19
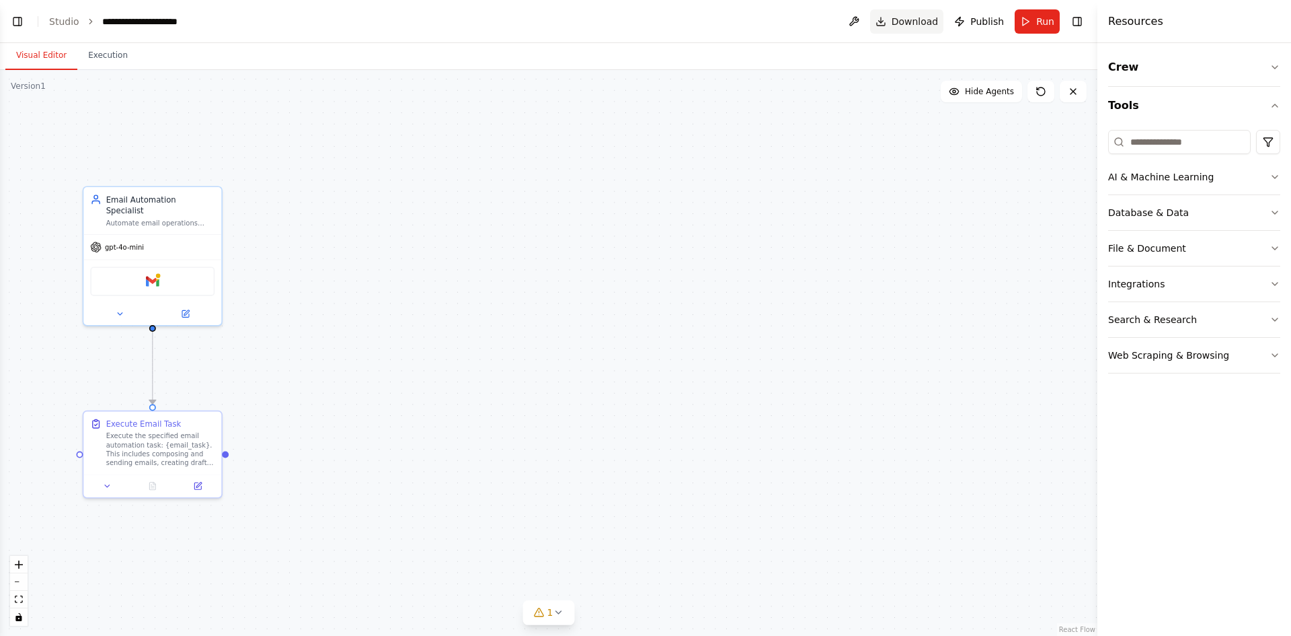
click at [1081, 22] on button "Toggle Right Sidebar" at bounding box center [1077, 21] width 19 height 19
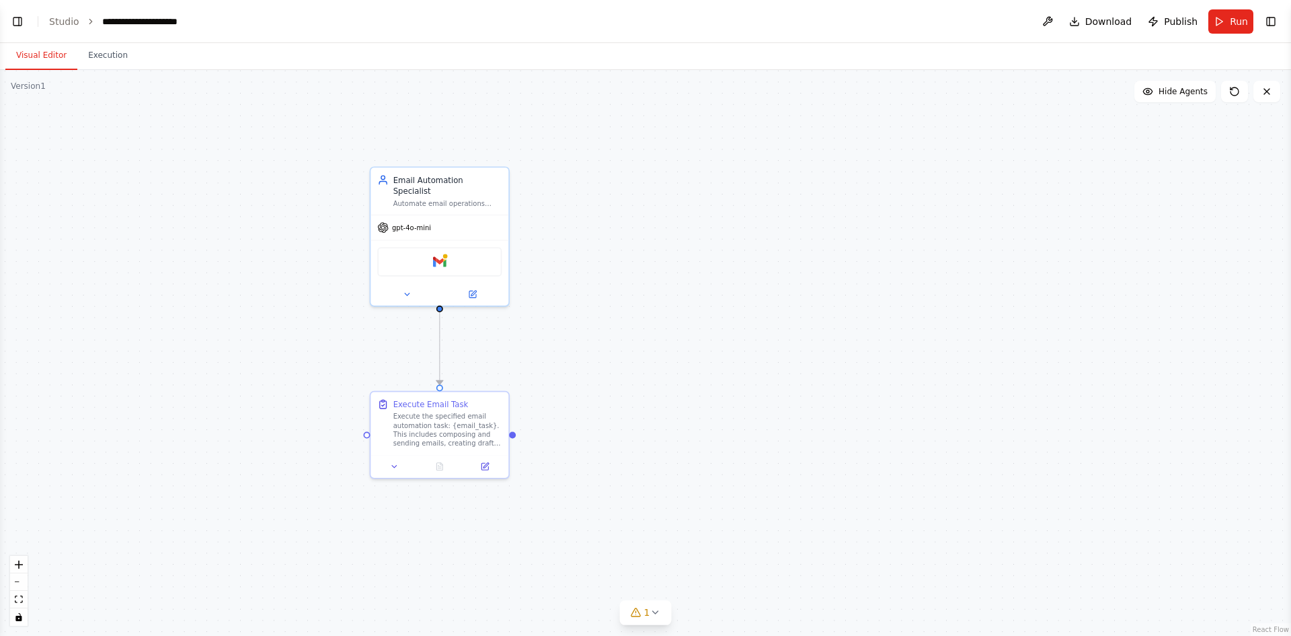
drag, startPoint x: 597, startPoint y: 301, endPoint x: 920, endPoint y: 275, distance: 323.9
click at [920, 275] on div ".deletable-edge-delete-btn { width: 20px; height: 20px; border: 0px solid #ffff…" at bounding box center [645, 353] width 1291 height 566
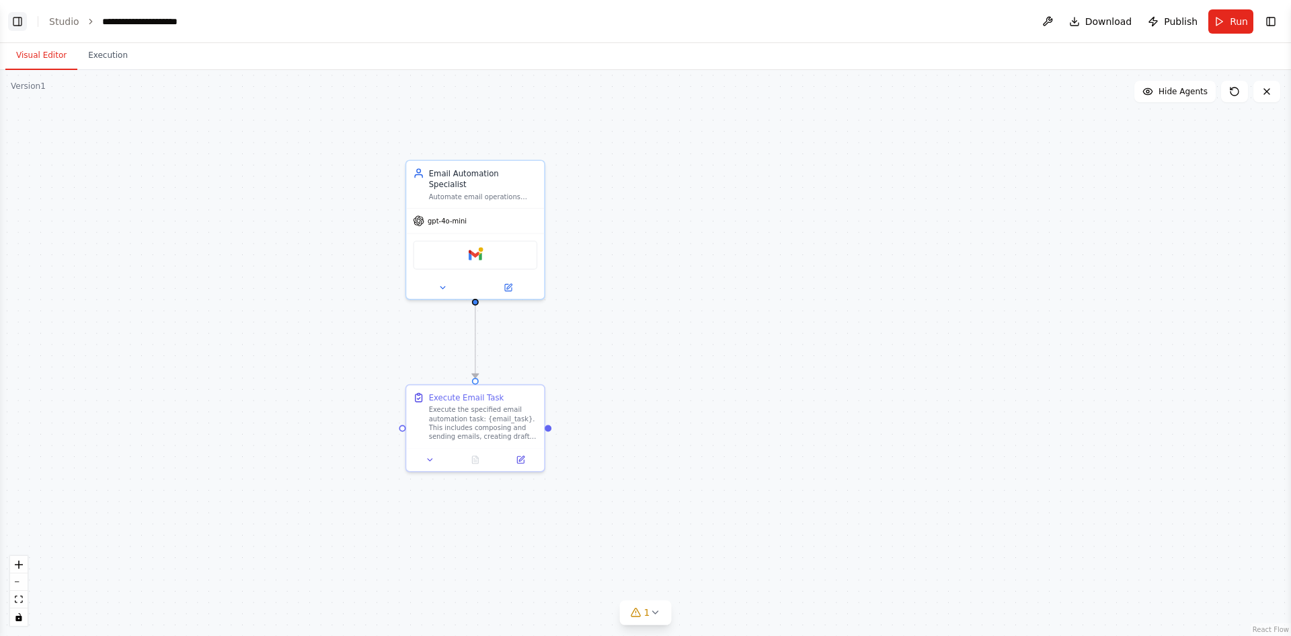
click at [26, 22] on button "Toggle Left Sidebar" at bounding box center [17, 21] width 19 height 19
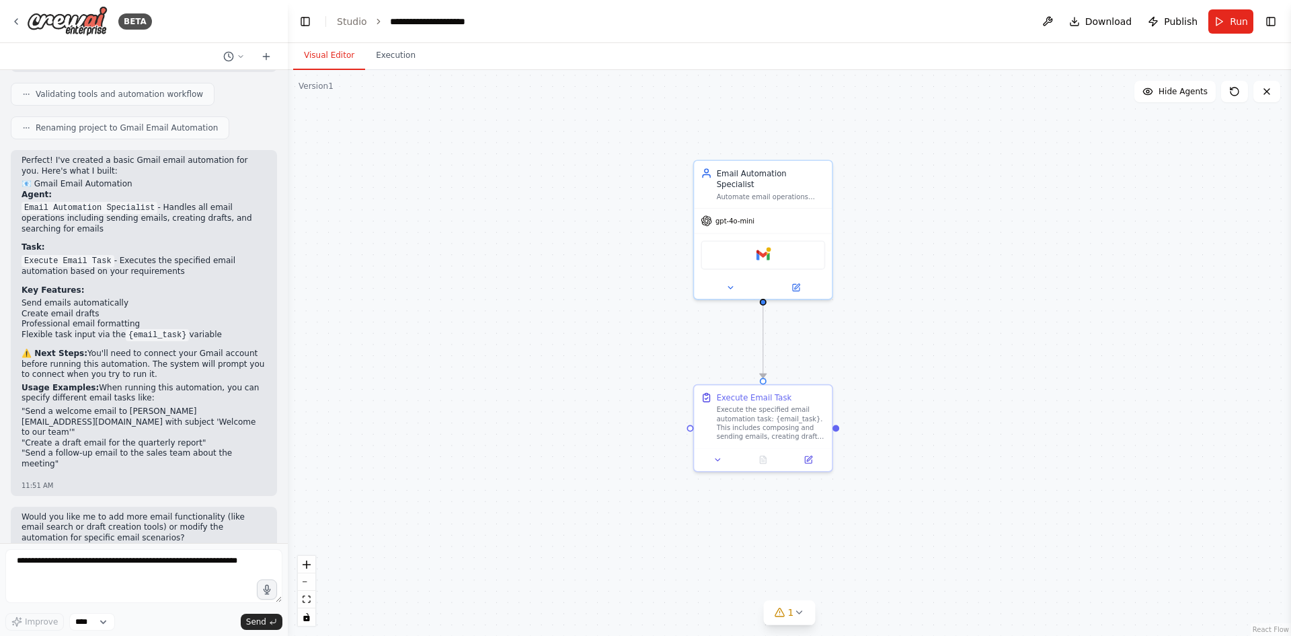
scroll to position [0, 0]
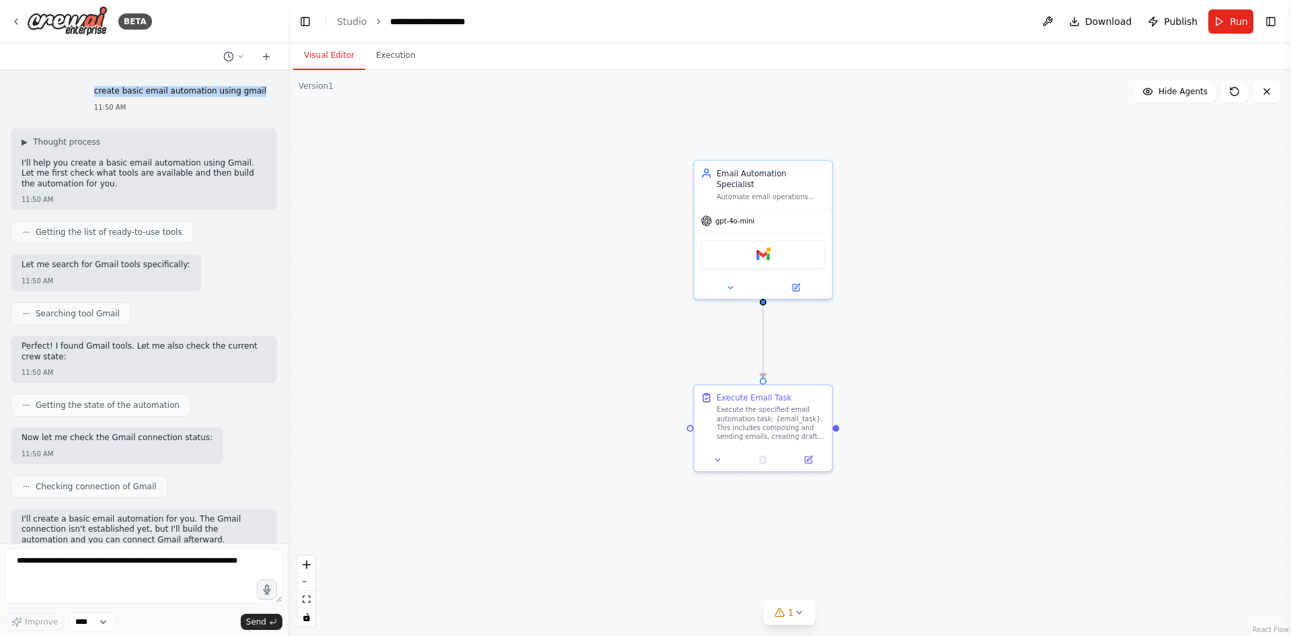
drag, startPoint x: 106, startPoint y: 91, endPoint x: 258, endPoint y: 94, distance: 151.4
click at [258, 94] on div "create basic email automation using gmail 11:50 AM" at bounding box center [180, 99] width 194 height 37
copy p "create basic email automation using gmail"
click at [726, 280] on icon at bounding box center [730, 284] width 9 height 9
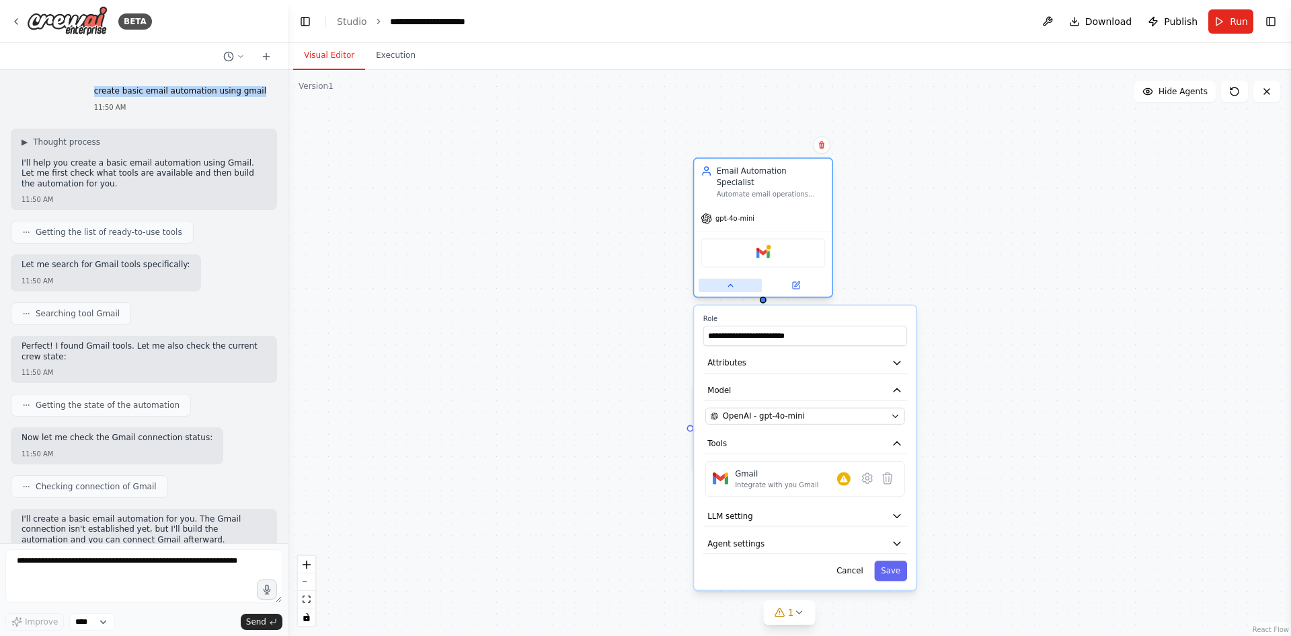
click at [726, 280] on icon at bounding box center [730, 284] width 9 height 9
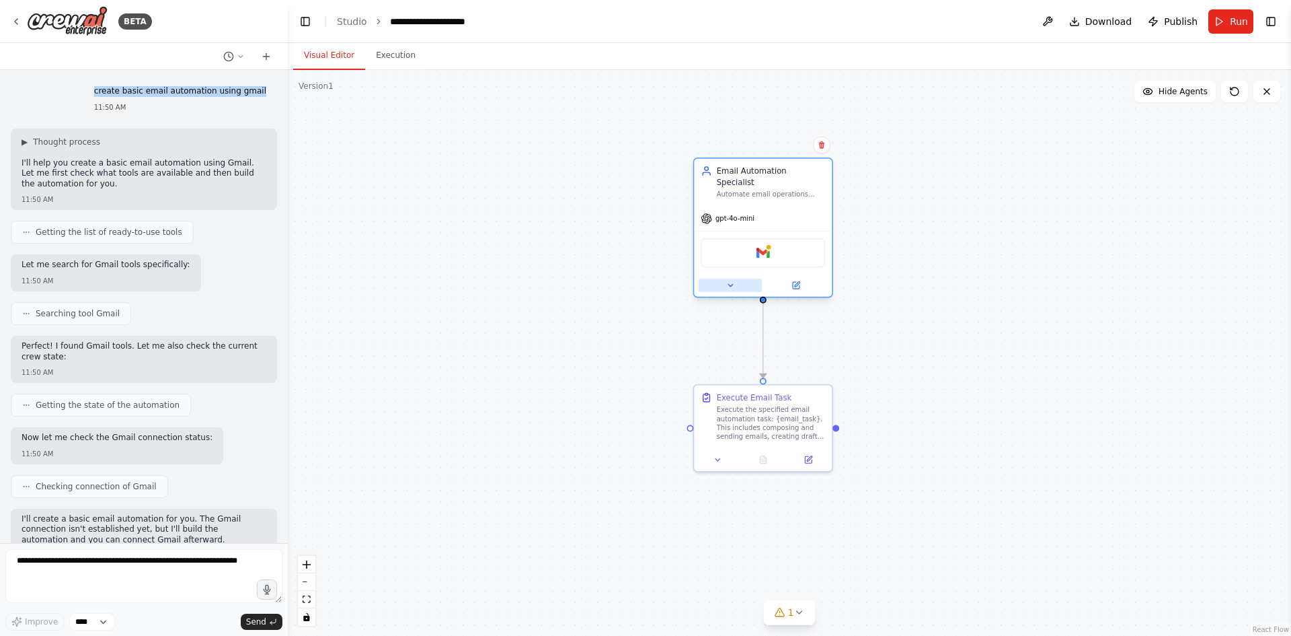
click at [726, 280] on icon at bounding box center [730, 284] width 9 height 9
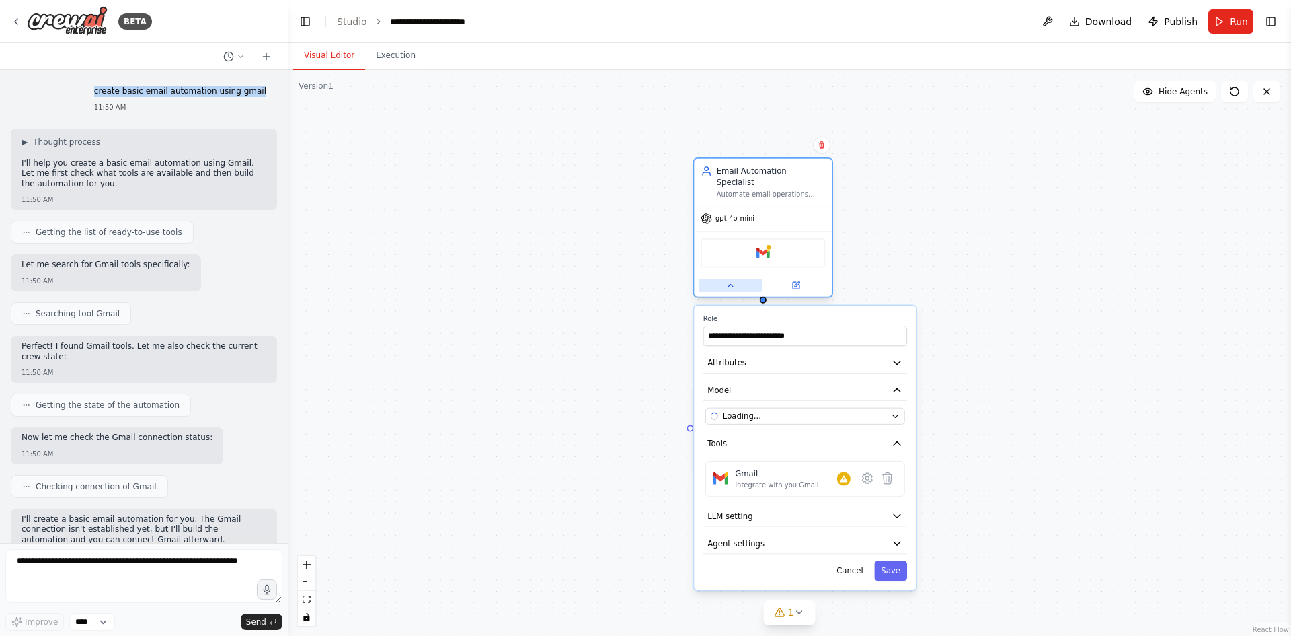
click at [726, 280] on icon at bounding box center [730, 284] width 9 height 9
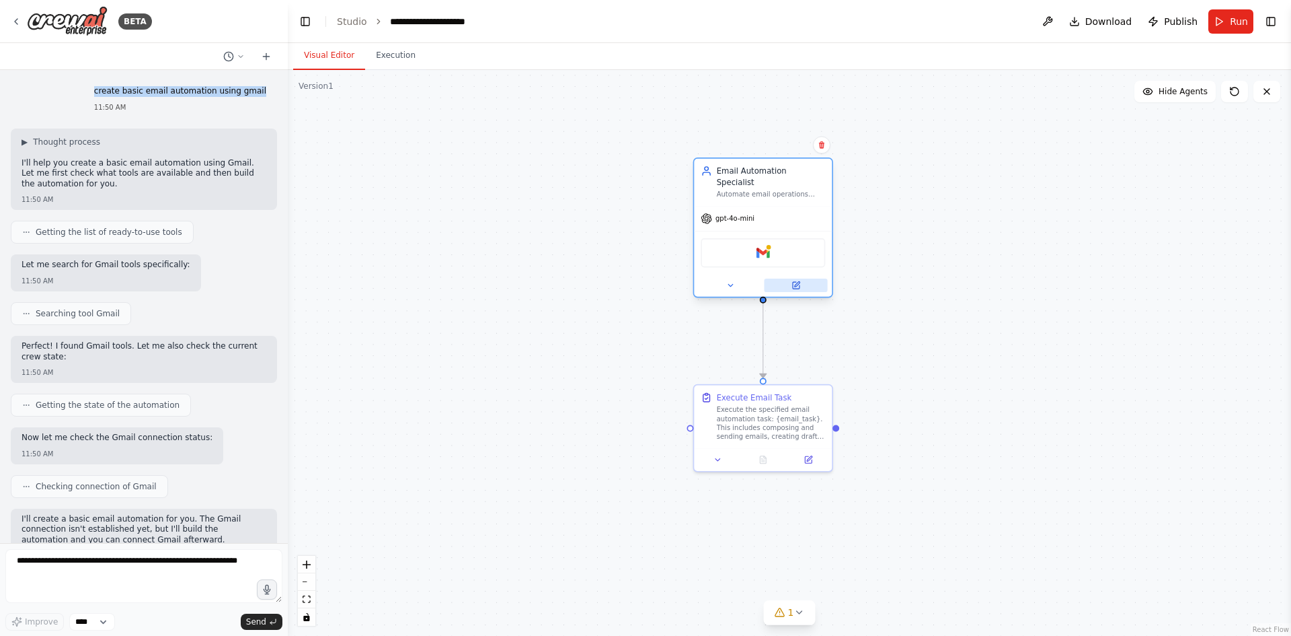
click at [796, 280] on icon at bounding box center [796, 284] width 9 height 9
click at [730, 279] on button at bounding box center [730, 284] width 63 height 13
drag, startPoint x: 627, startPoint y: 284, endPoint x: 598, endPoint y: 299, distance: 33.1
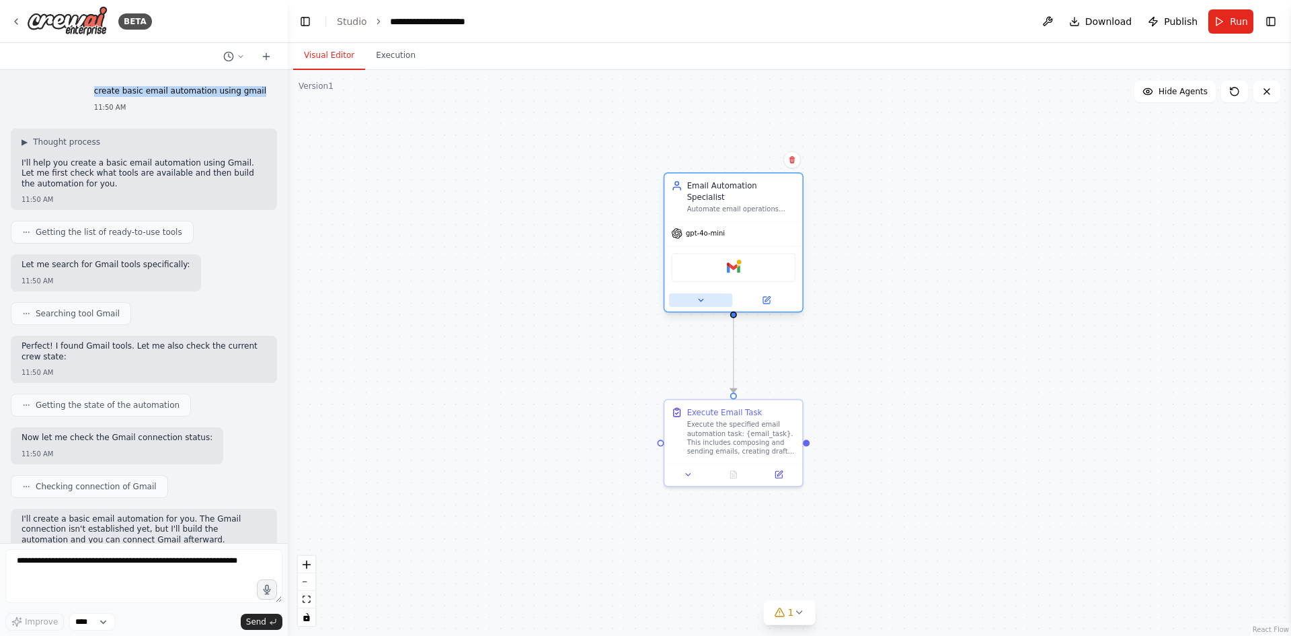
click at [702, 295] on button at bounding box center [700, 299] width 63 height 13
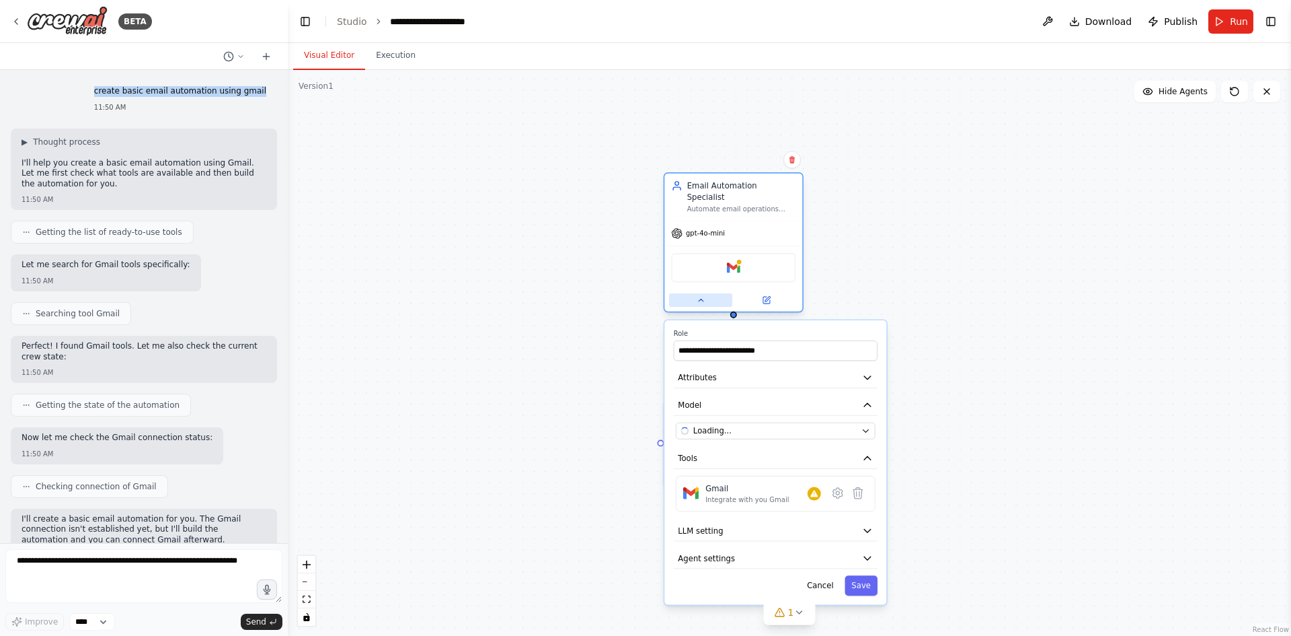
click at [702, 295] on button at bounding box center [700, 299] width 63 height 13
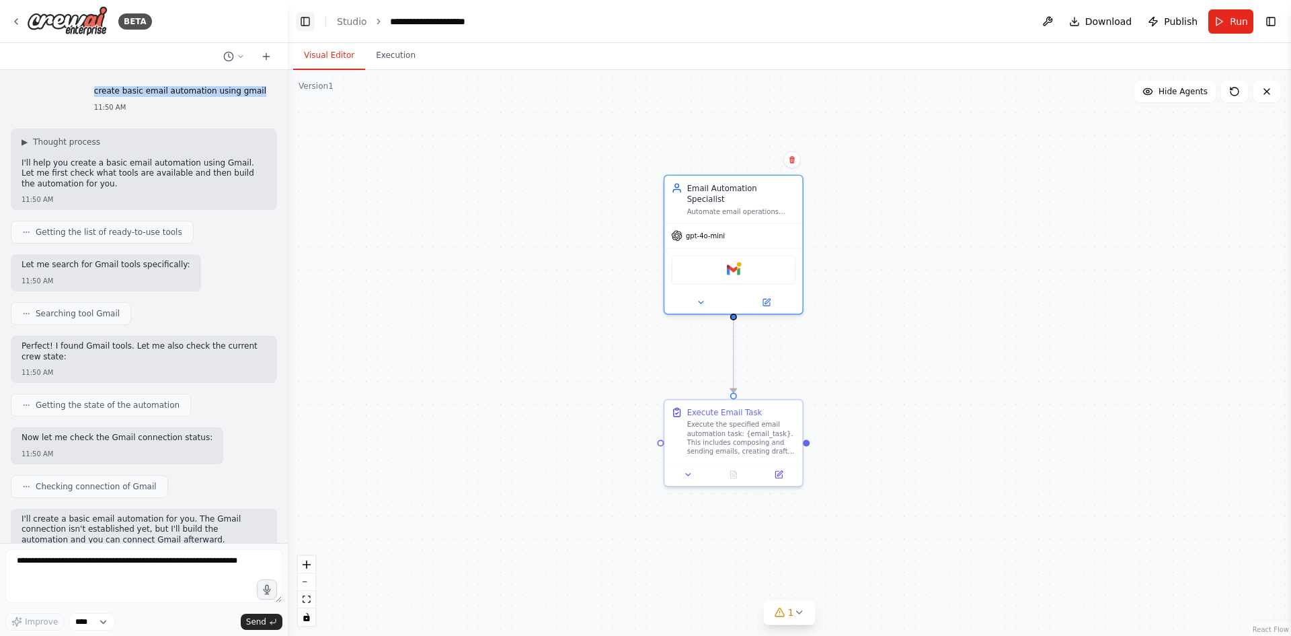
click at [308, 23] on button "Toggle Left Sidebar" at bounding box center [305, 21] width 19 height 19
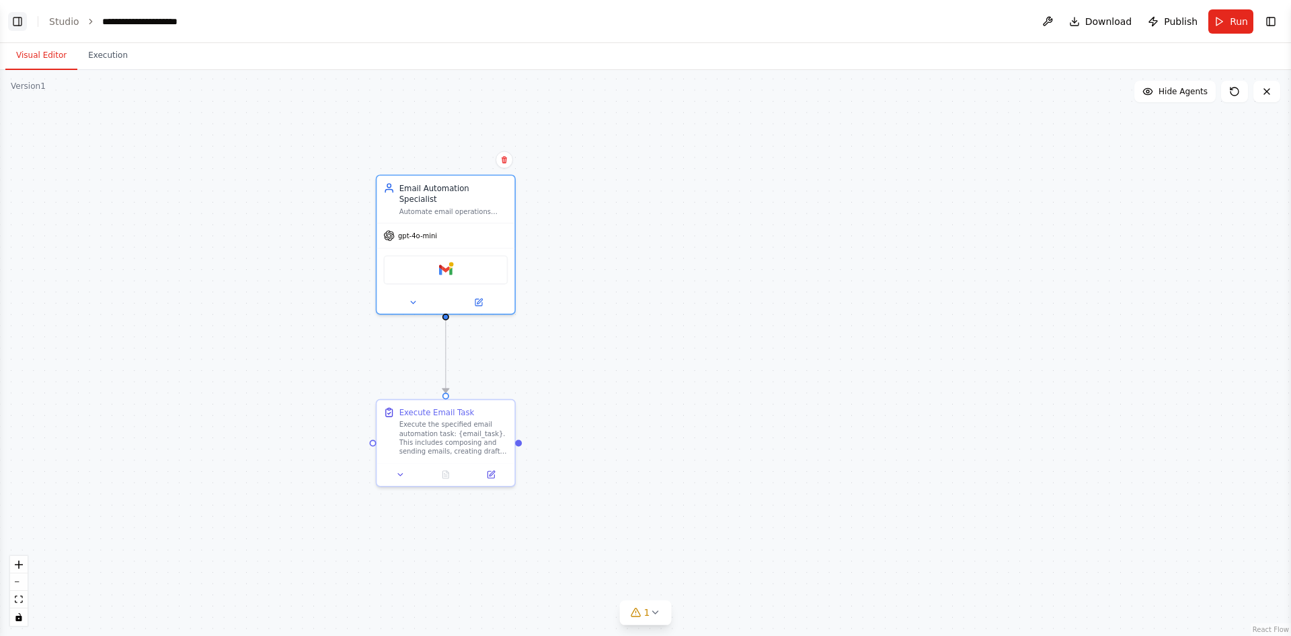
click at [26, 18] on button "Toggle Left Sidebar" at bounding box center [17, 21] width 19 height 19
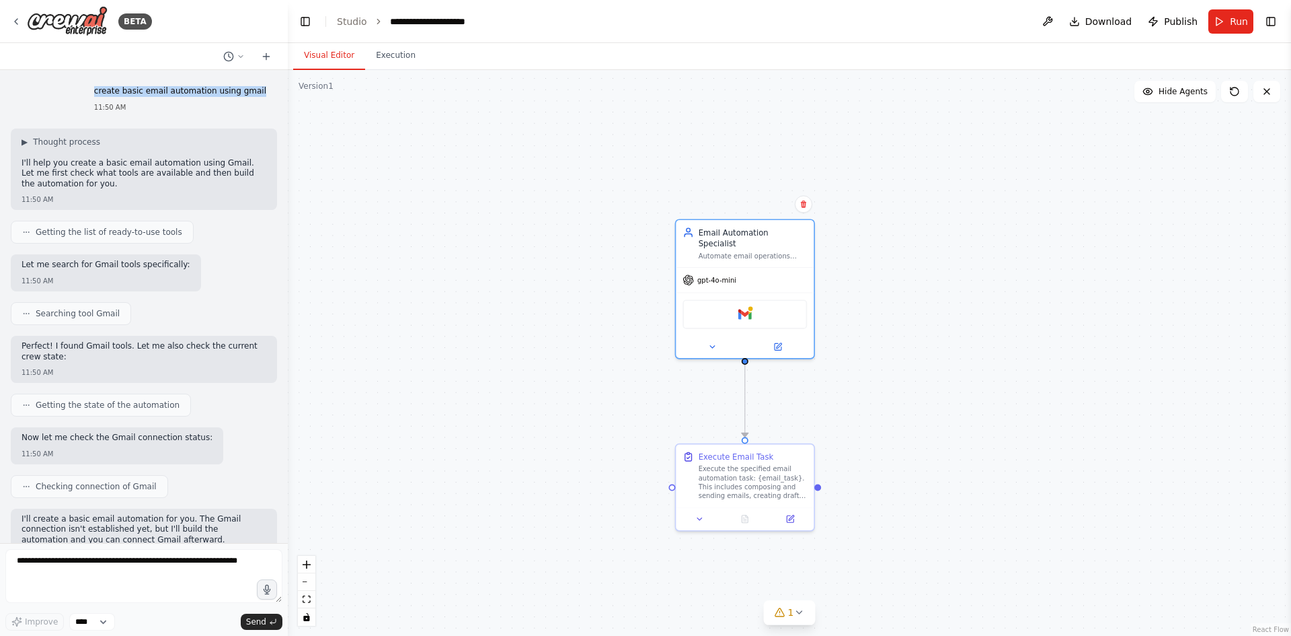
drag, startPoint x: 550, startPoint y: 167, endPoint x: 555, endPoint y: 218, distance: 51.3
click at [555, 217] on div ".deletable-edge-delete-btn { width: 20px; height: 20px; border: 0px solid #ffff…" at bounding box center [789, 353] width 1003 height 566
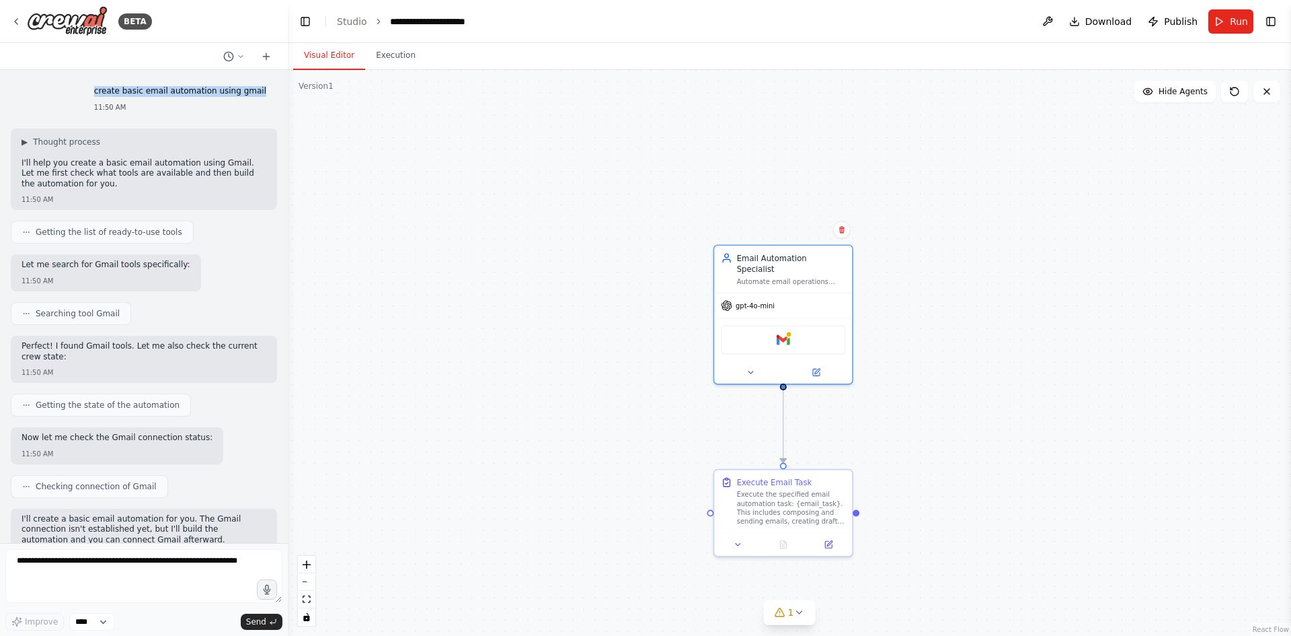
drag, startPoint x: 436, startPoint y: 227, endPoint x: 480, endPoint y: 246, distance: 47.9
click at [480, 246] on div ".deletable-edge-delete-btn { width: 20px; height: 20px; border: 0px solid #ffff…" at bounding box center [789, 353] width 1003 height 566
click at [572, 128] on div ".deletable-edge-delete-btn { width: 20px; height: 20px; border: 0px solid #ffff…" at bounding box center [789, 353] width 1003 height 566
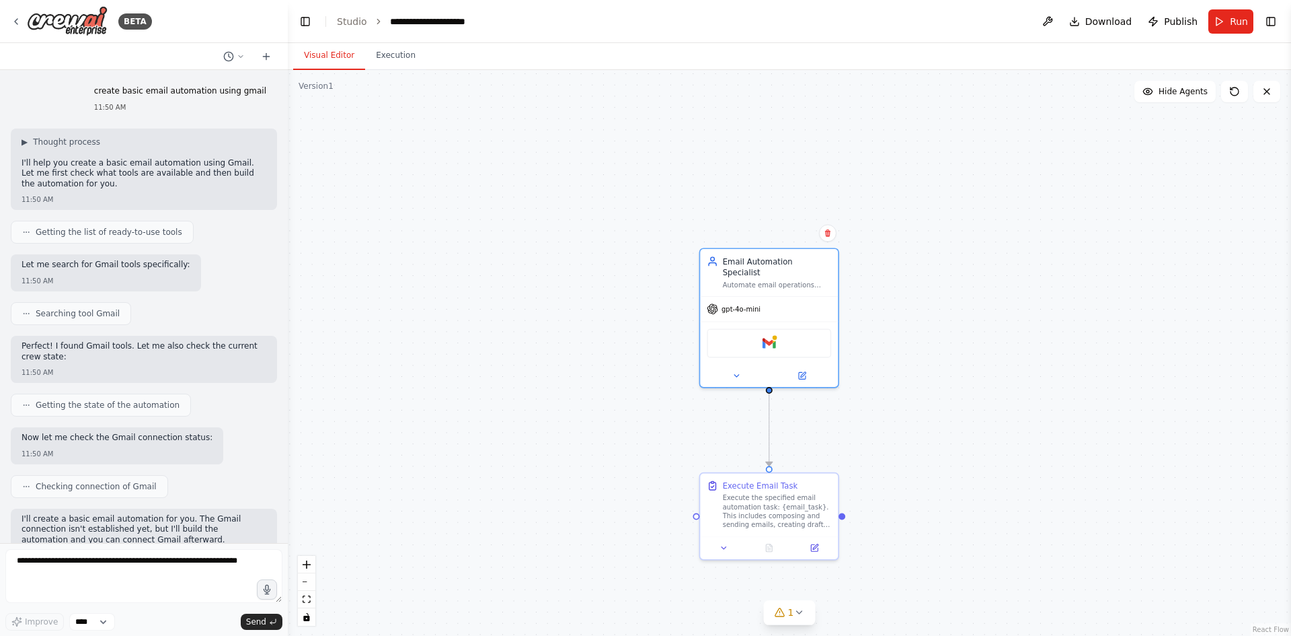
click at [291, 27] on header "**********" at bounding box center [789, 21] width 1003 height 43
click at [300, 26] on button "Toggle Left Sidebar" at bounding box center [305, 21] width 19 height 19
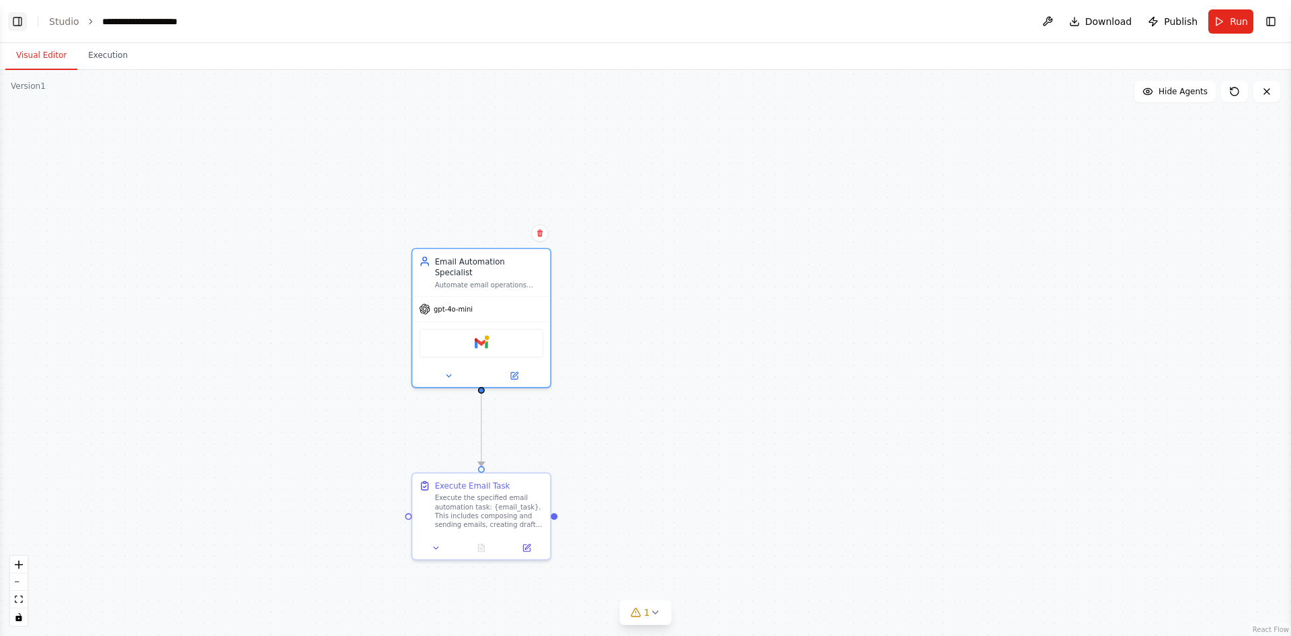
click at [21, 26] on button "Toggle Left Sidebar" at bounding box center [17, 21] width 19 height 19
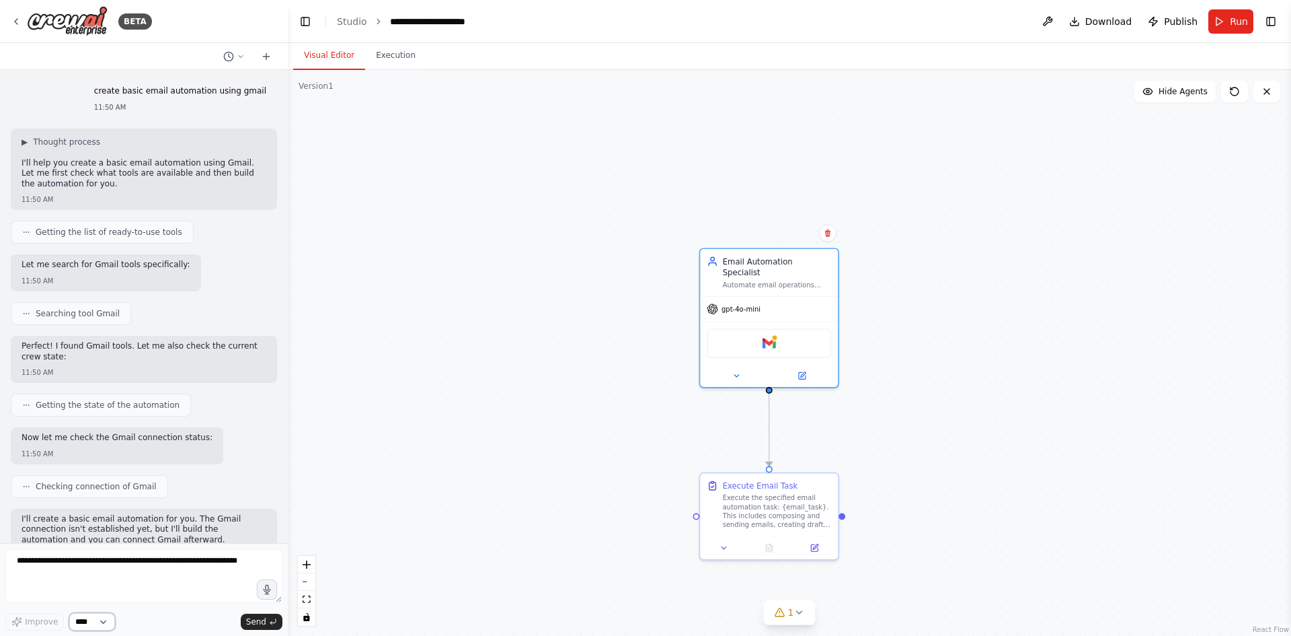
click at [108, 619] on select "****" at bounding box center [92, 621] width 46 height 17
click at [107, 619] on select "****" at bounding box center [92, 621] width 46 height 17
click at [781, 338] on div "Gmail" at bounding box center [769, 340] width 124 height 29
click at [784, 326] on div "Gmail" at bounding box center [769, 340] width 124 height 29
click at [901, 321] on div ".deletable-edge-delete-btn { width: 20px; height: 20px; border: 0px solid #ffff…" at bounding box center [789, 353] width 1003 height 566
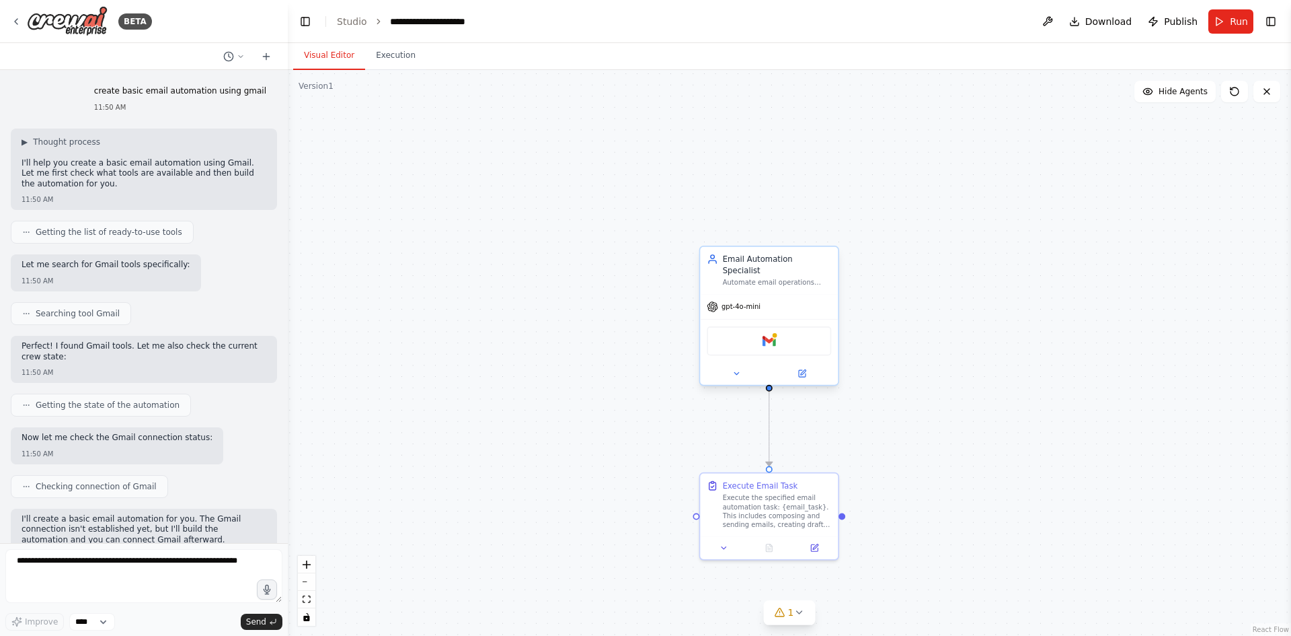
click at [735, 374] on div "Email Automation Specialist Automate email operations including sending emails,…" at bounding box center [769, 315] width 140 height 140
click at [736, 369] on icon at bounding box center [736, 373] width 9 height 9
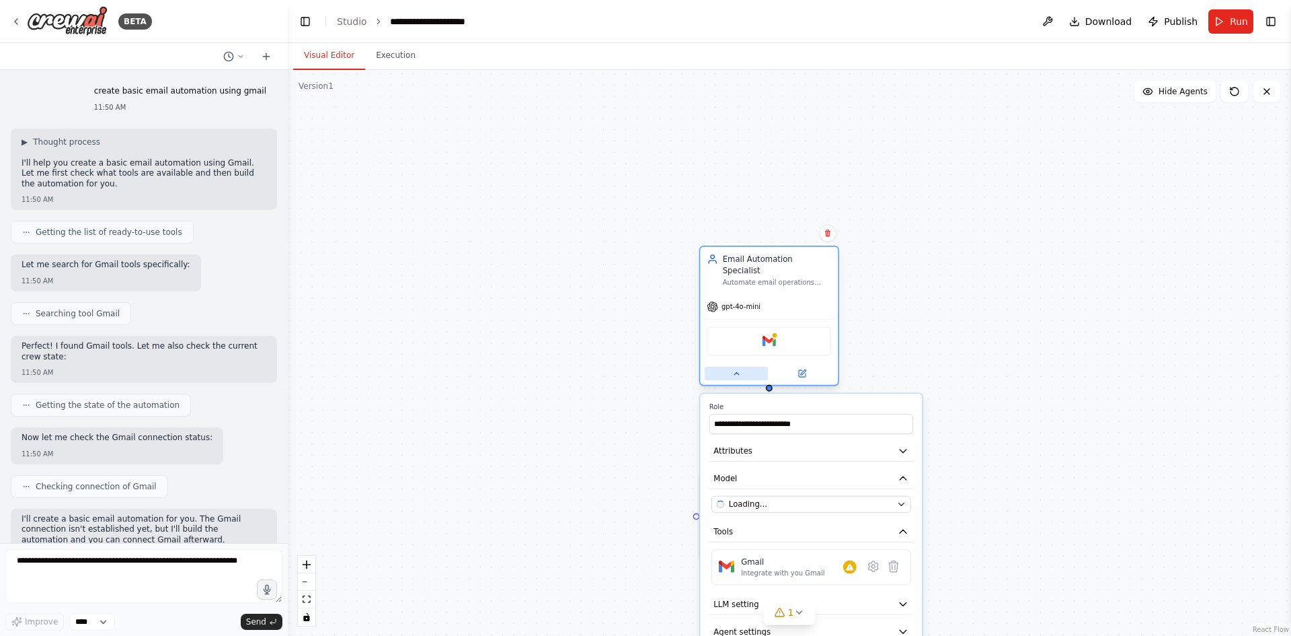
click at [736, 369] on icon at bounding box center [736, 373] width 9 height 9
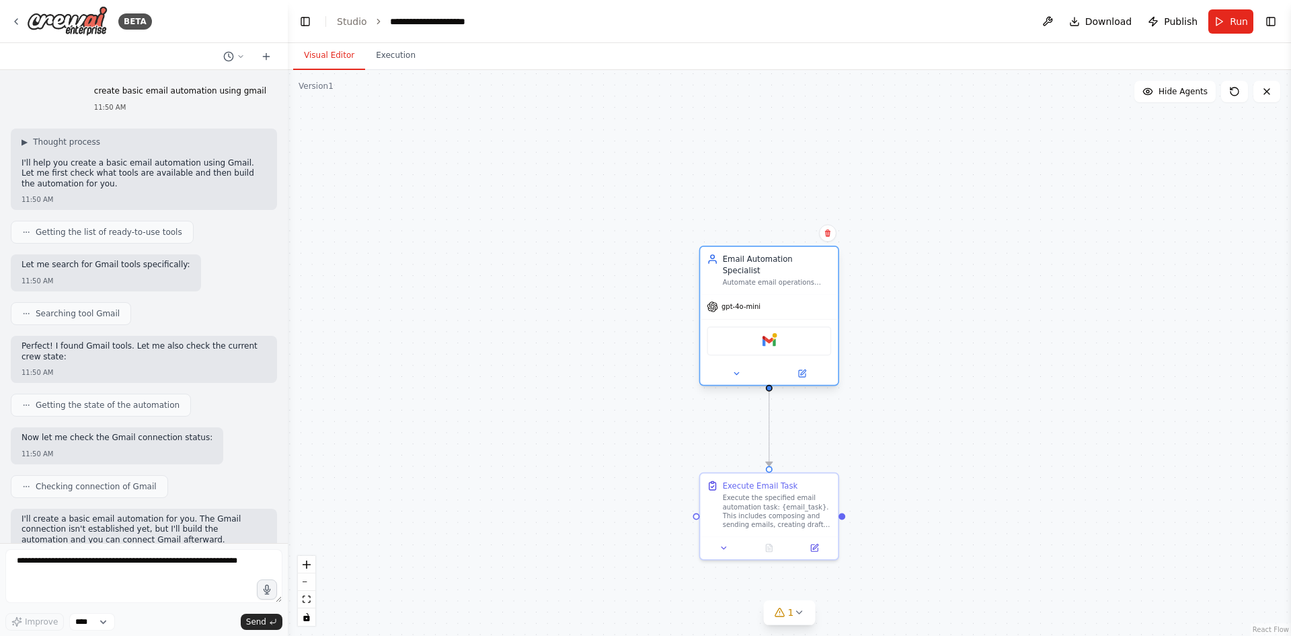
click at [779, 326] on div "Gmail" at bounding box center [769, 340] width 124 height 29
click at [802, 370] on icon at bounding box center [802, 373] width 7 height 7
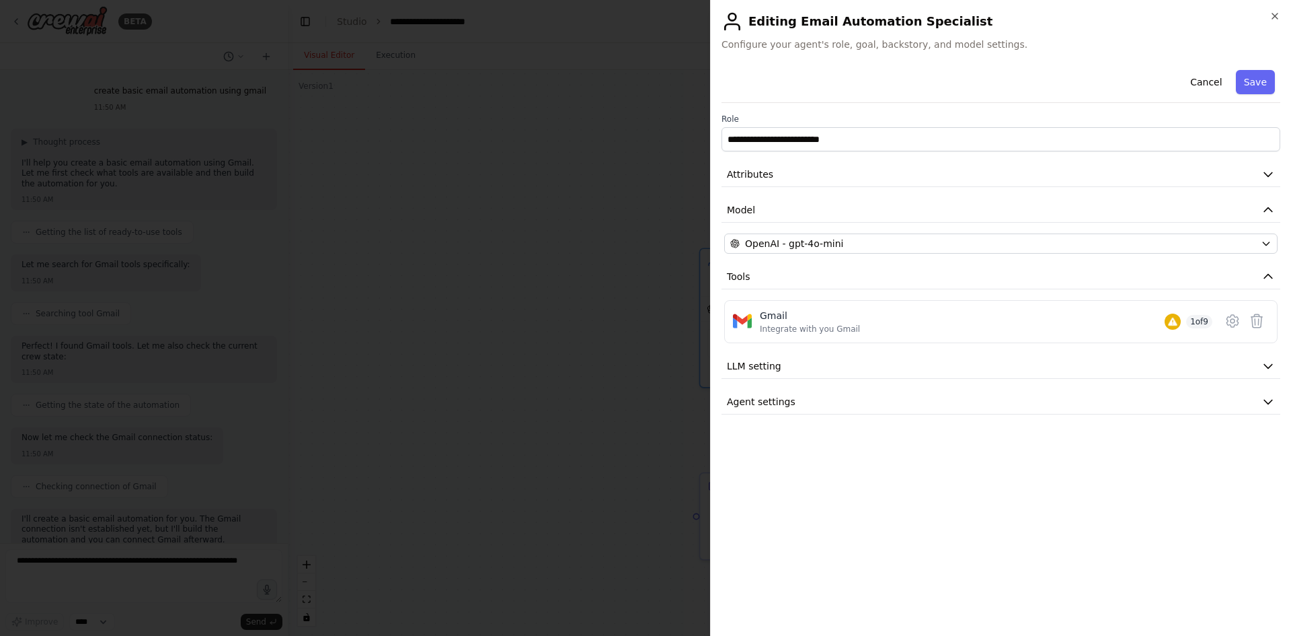
click at [622, 190] on div at bounding box center [645, 318] width 1291 height 636
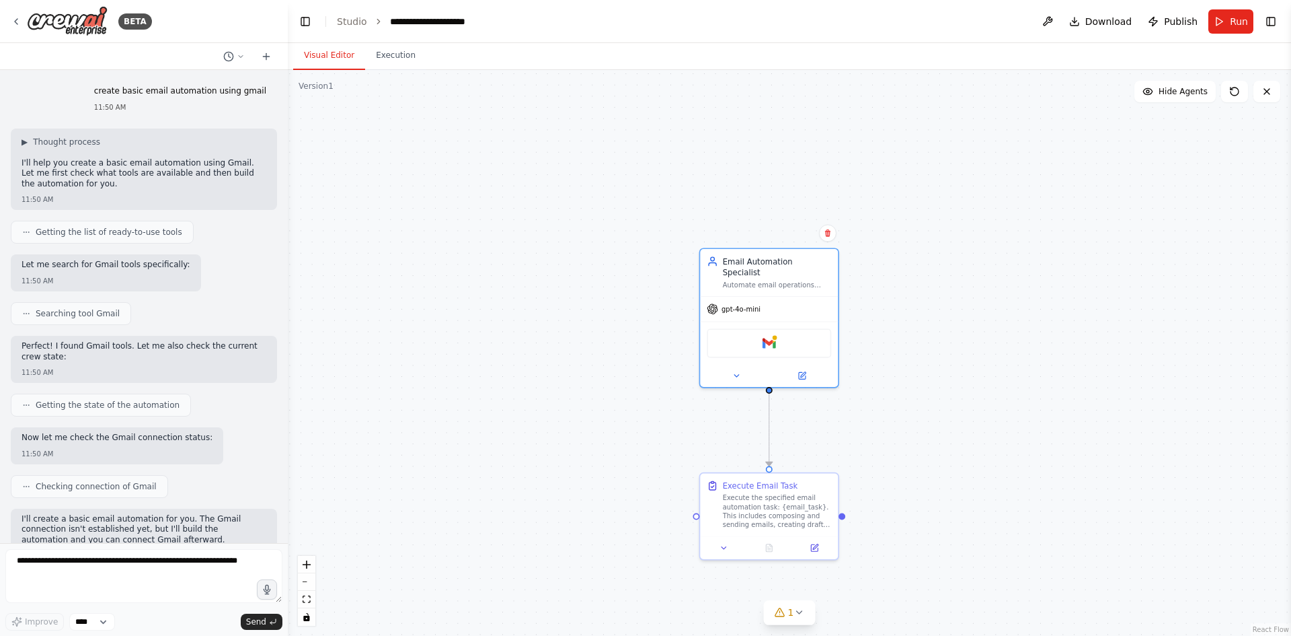
click at [609, 116] on div ".deletable-edge-delete-btn { width: 20px; height: 20px; border: 0px solid #ffff…" at bounding box center [789, 353] width 1003 height 566
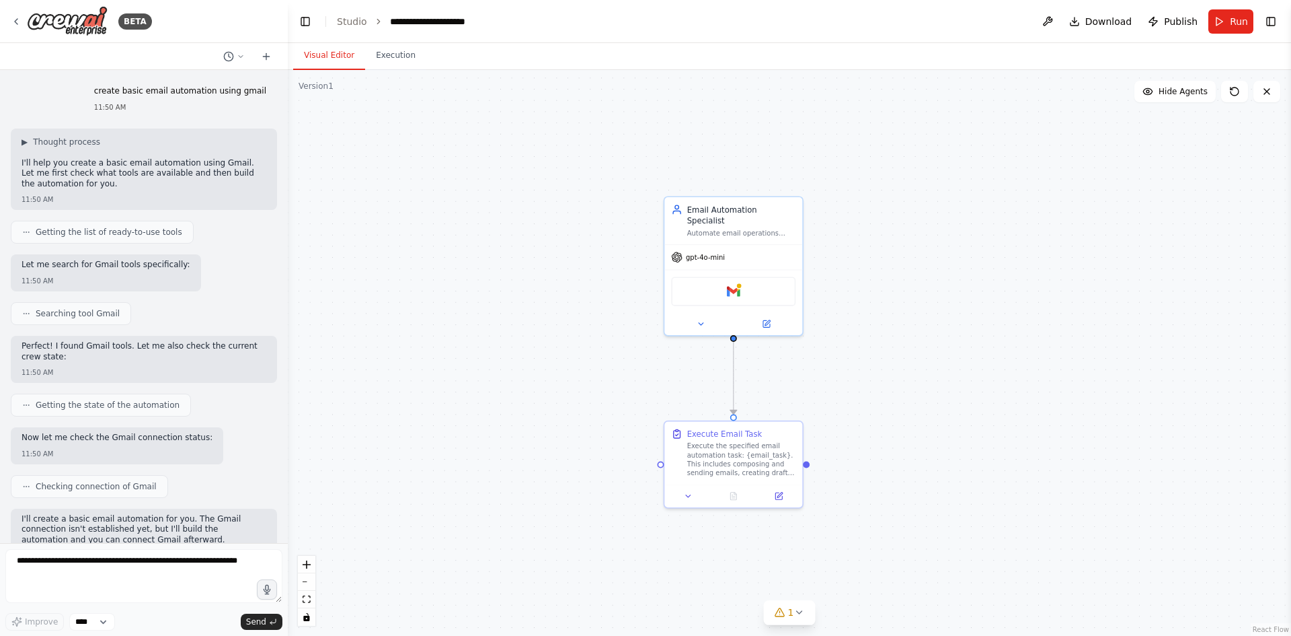
drag, startPoint x: 658, startPoint y: 187, endPoint x: 626, endPoint y: 132, distance: 63.9
click at [625, 132] on div ".deletable-edge-delete-btn { width: 20px; height: 20px; border: 0px solid #ffff…" at bounding box center [789, 353] width 1003 height 566
click at [801, 619] on button "1" at bounding box center [790, 612] width 52 height 25
click at [921, 549] on icon at bounding box center [926, 550] width 11 height 11
click at [354, 18] on link "Studio" at bounding box center [352, 21] width 30 height 11
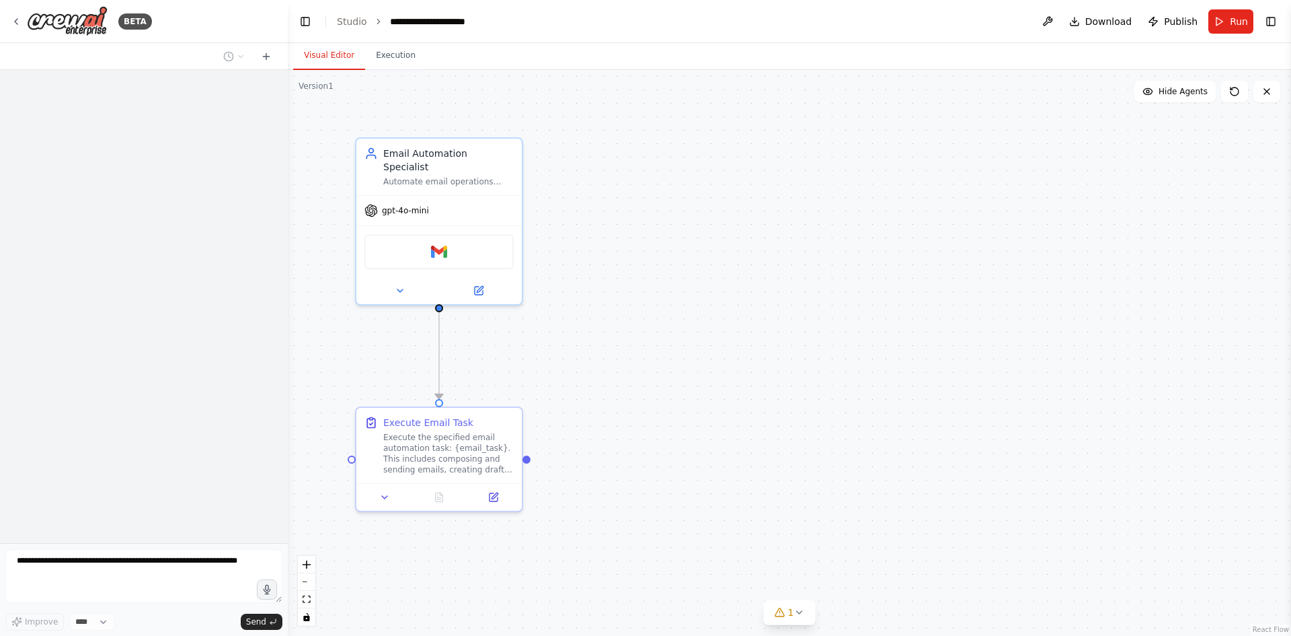
scroll to position [691, 0]
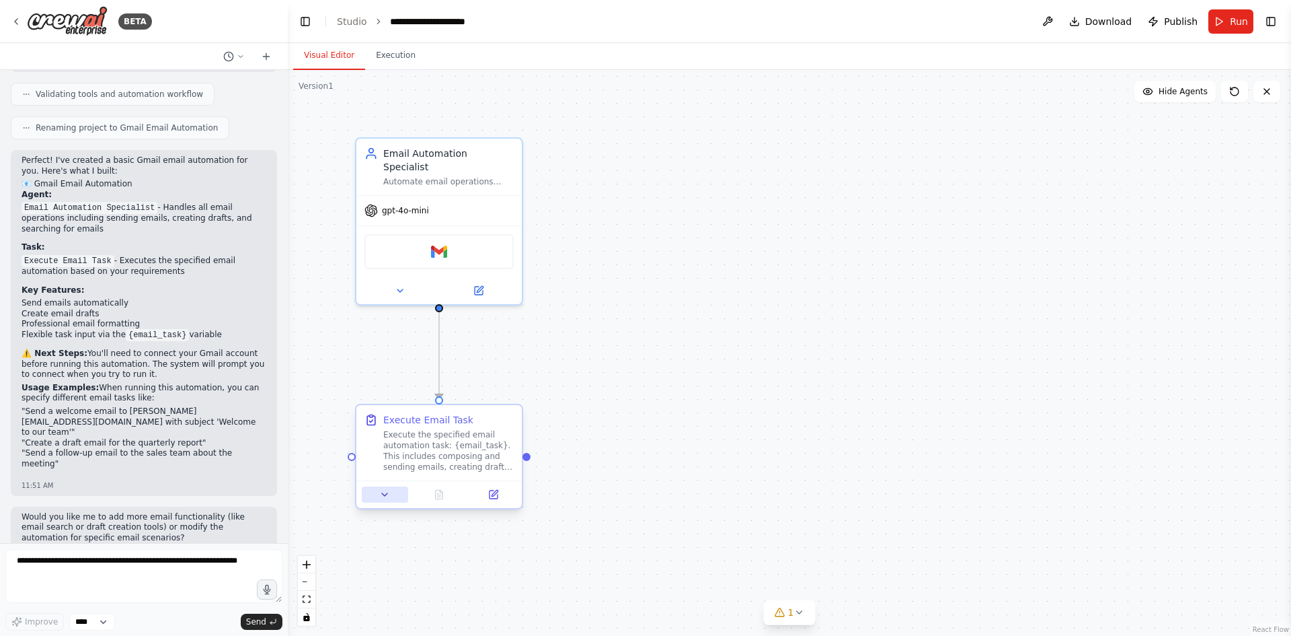
click at [389, 497] on icon at bounding box center [384, 494] width 11 height 11
click at [484, 280] on button at bounding box center [479, 288] width 76 height 16
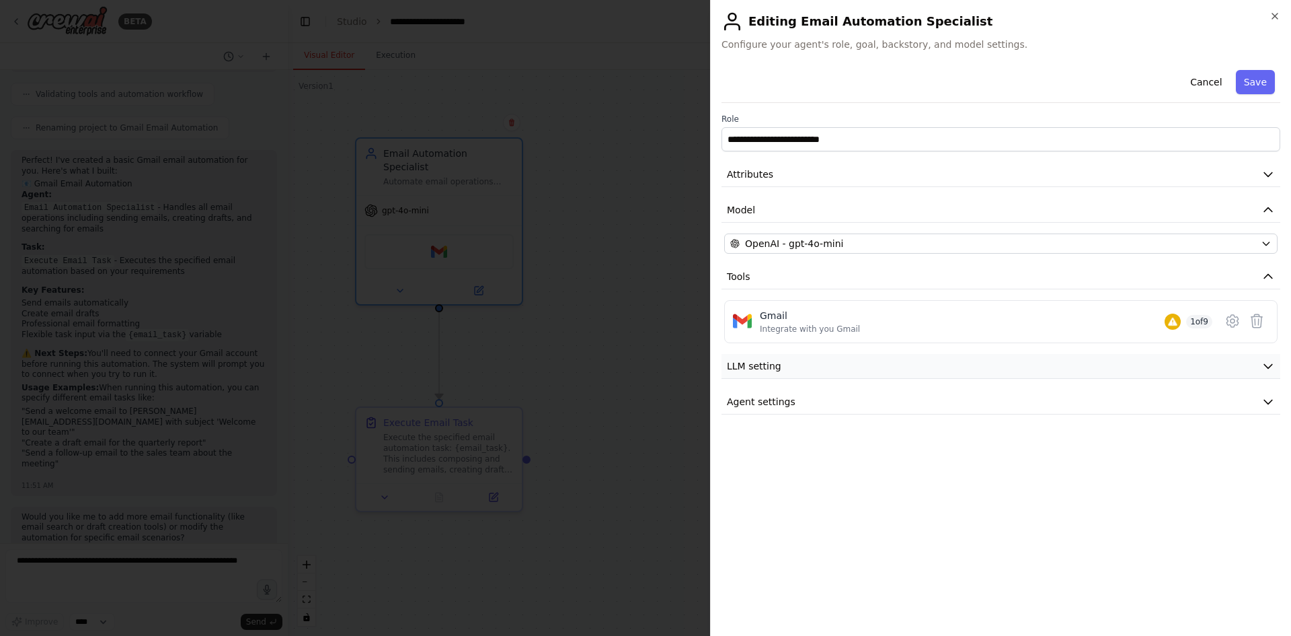
click at [790, 367] on button "LLM setting" at bounding box center [1001, 366] width 559 height 25
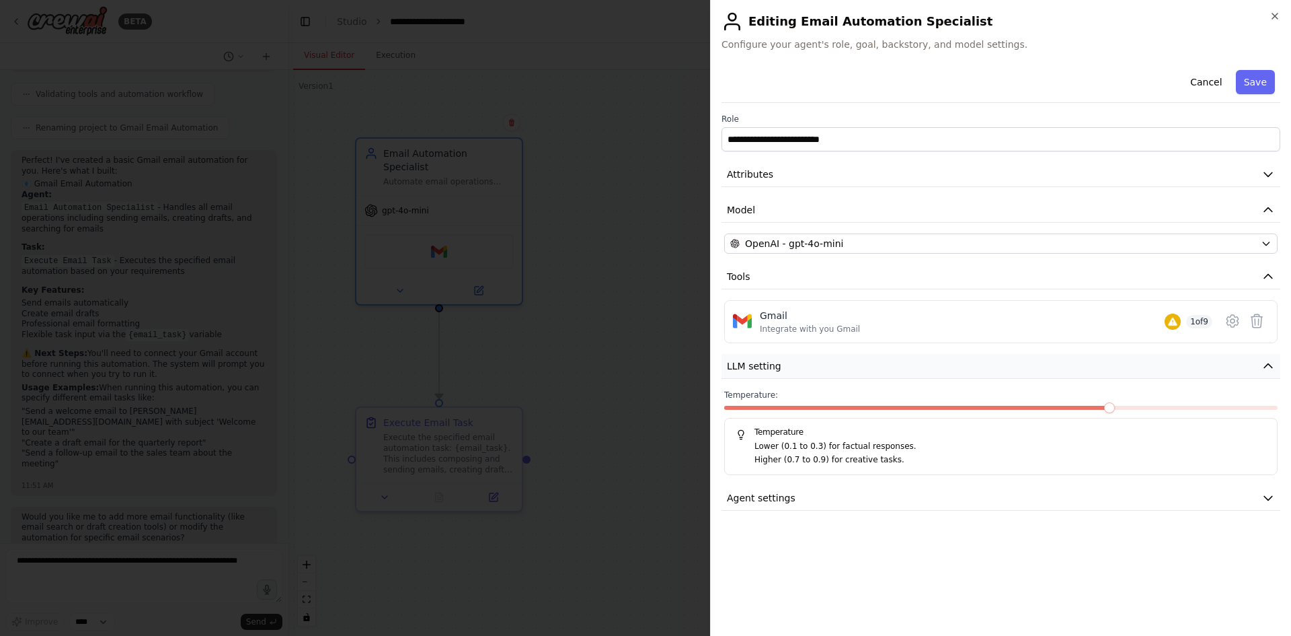
click at [790, 367] on button "LLM setting" at bounding box center [1001, 366] width 559 height 25
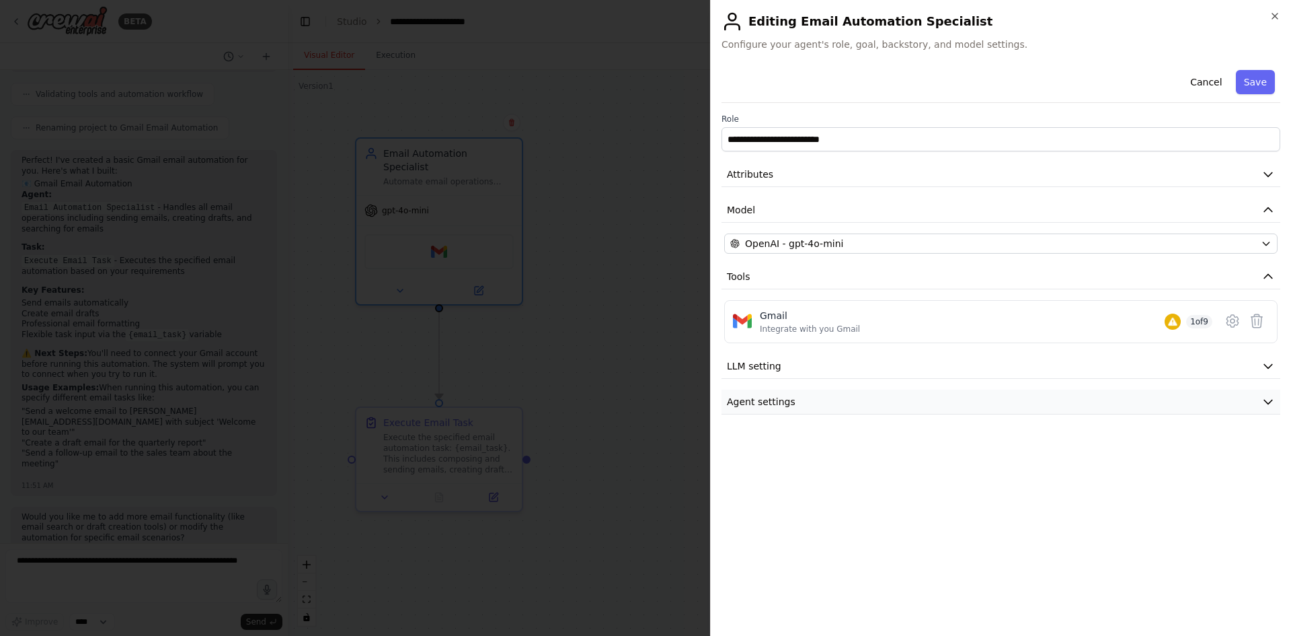
click at [786, 407] on span "Agent settings" at bounding box center [761, 401] width 69 height 13
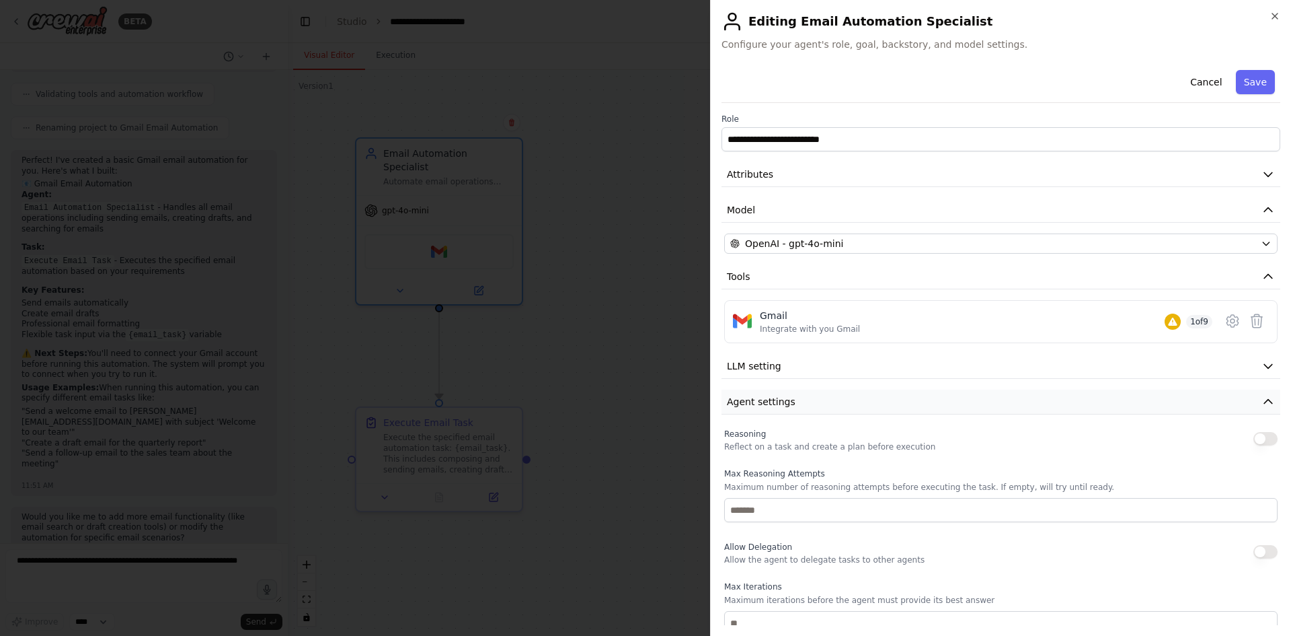
click at [786, 404] on span "Agent settings" at bounding box center [761, 401] width 69 height 13
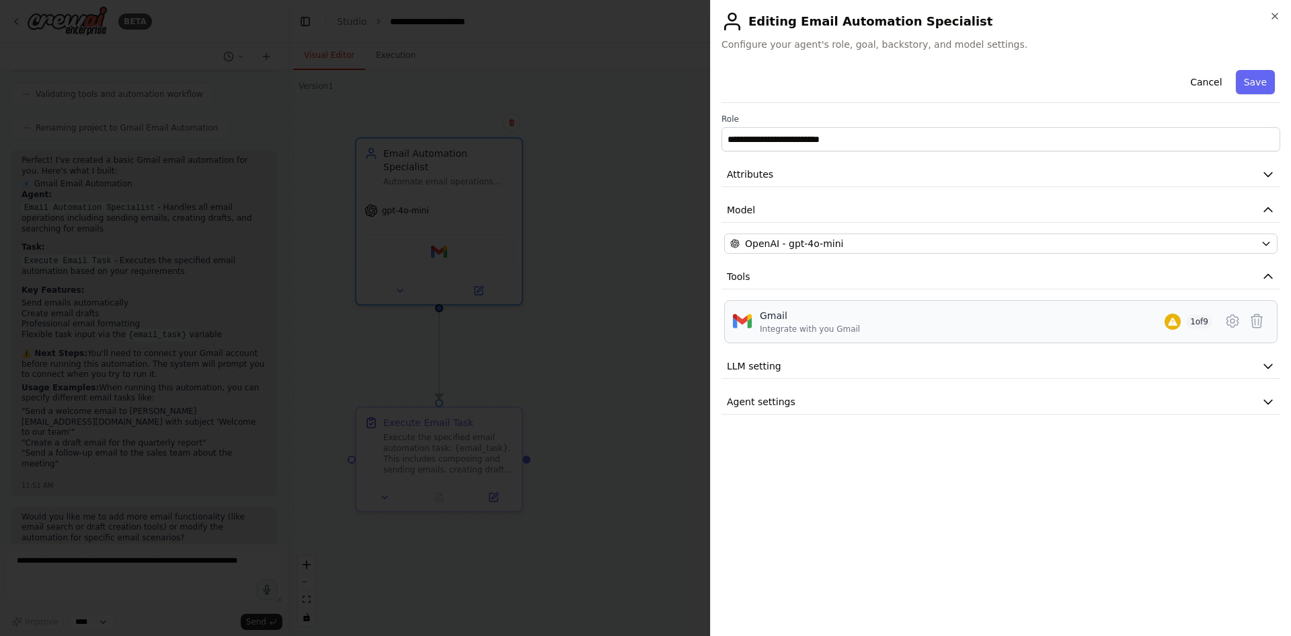
click at [1197, 326] on span "1 of 9" at bounding box center [1199, 321] width 26 height 13
click at [837, 178] on button "Attributes" at bounding box center [1001, 174] width 559 height 25
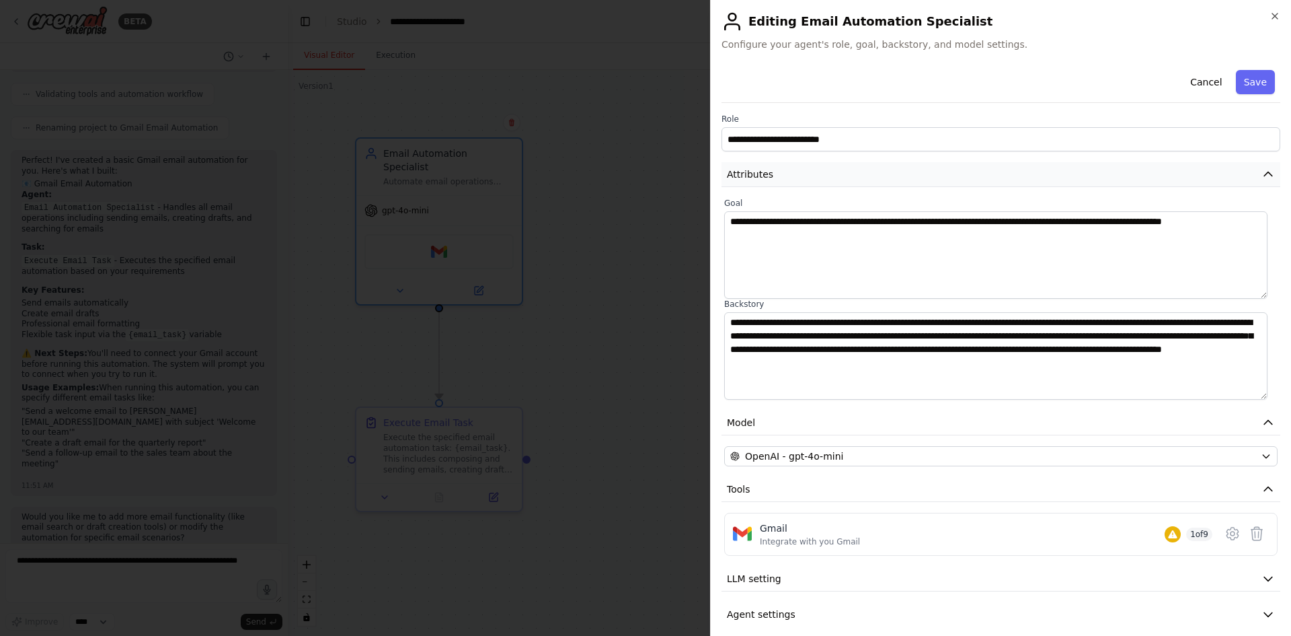
click at [837, 178] on button "Attributes" at bounding box center [1001, 174] width 559 height 25
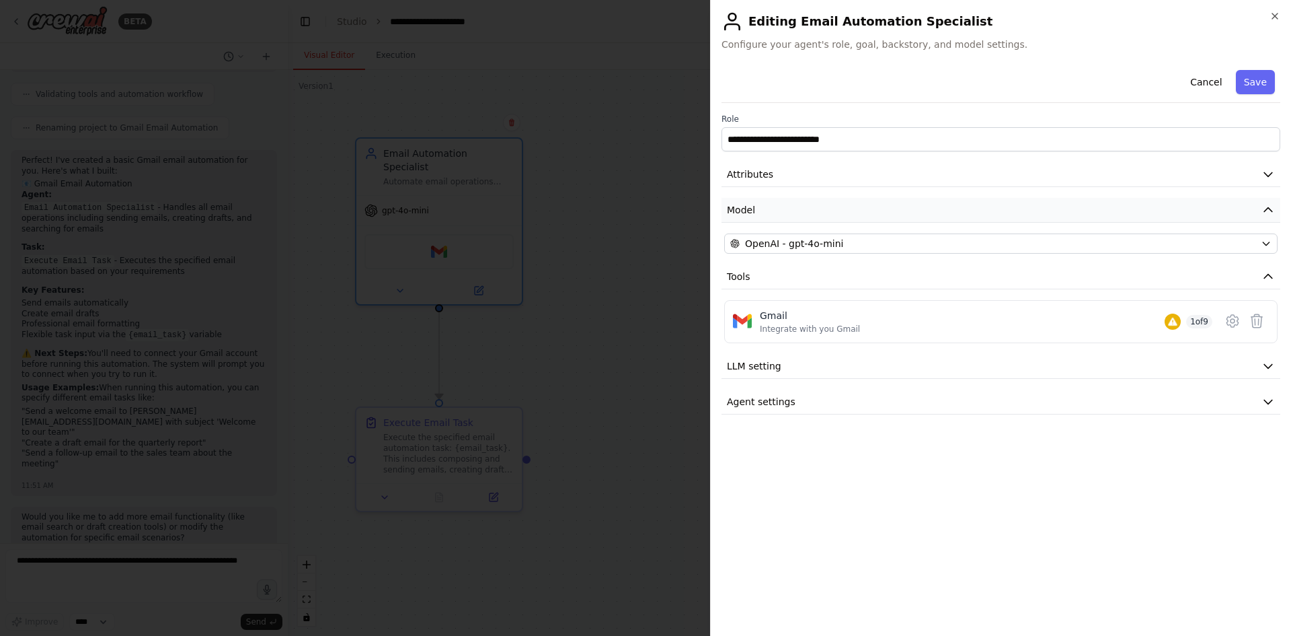
click at [809, 204] on button "Model" at bounding box center [1001, 210] width 559 height 25
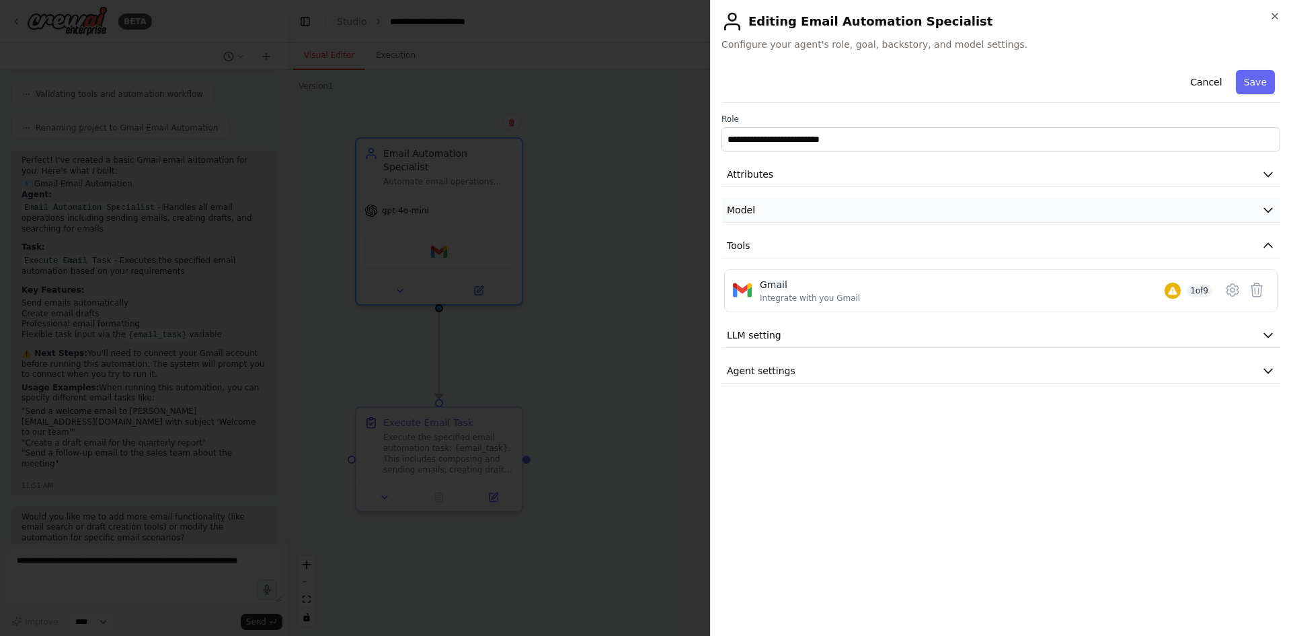
click at [809, 204] on button "Model" at bounding box center [1001, 210] width 559 height 25
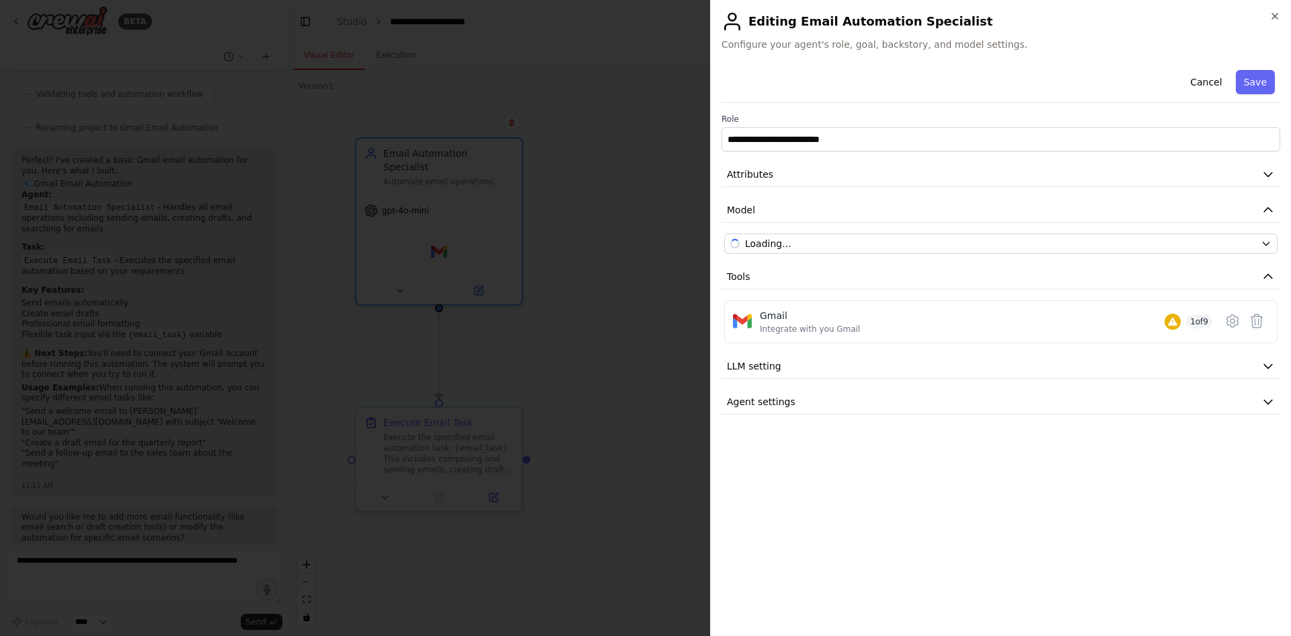
click at [627, 206] on div at bounding box center [645, 318] width 1291 height 636
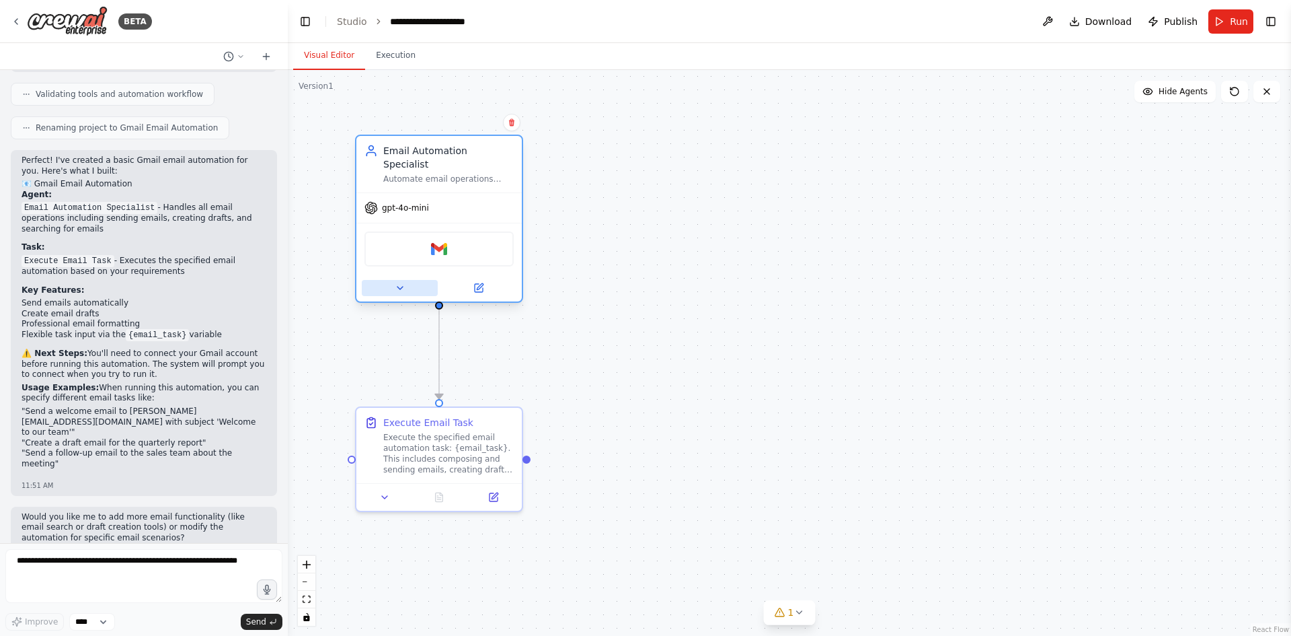
click at [395, 282] on icon at bounding box center [400, 287] width 11 height 11
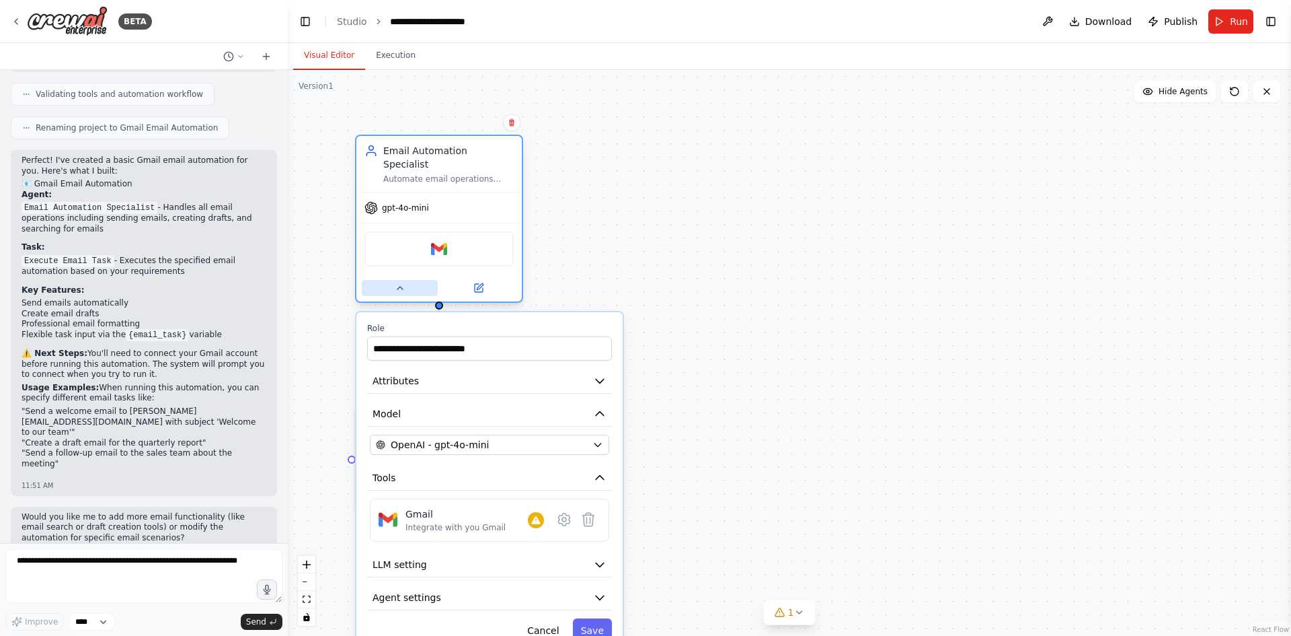
click at [395, 282] on icon at bounding box center [400, 287] width 11 height 11
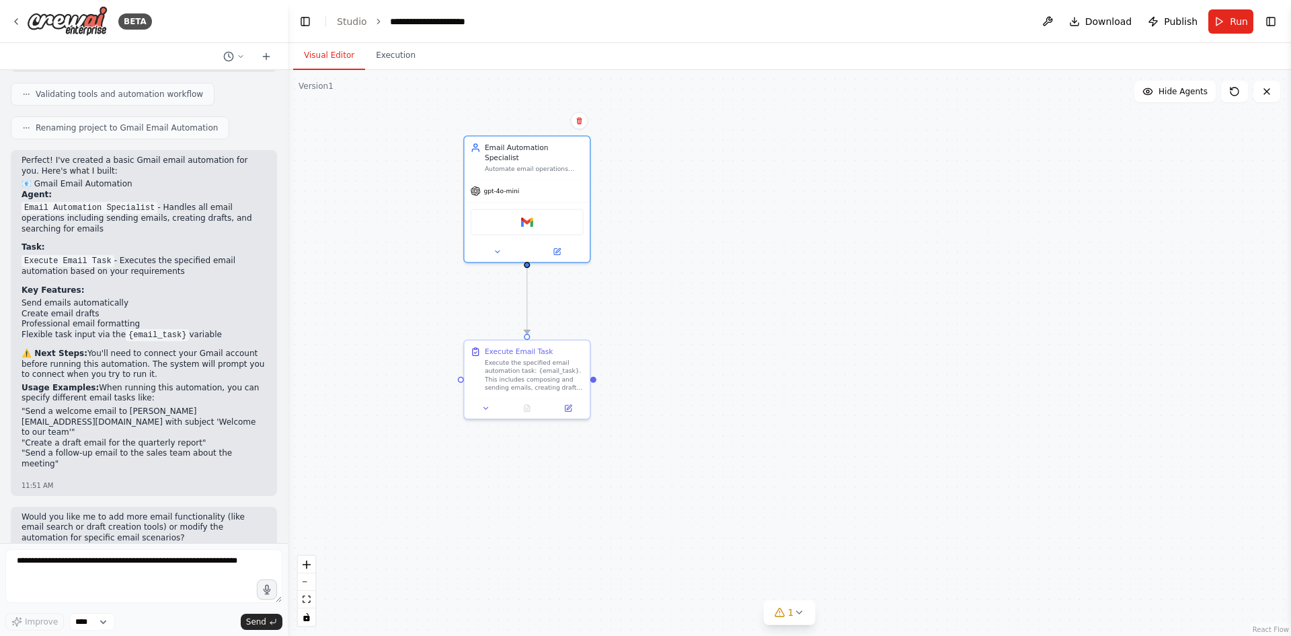
drag, startPoint x: 600, startPoint y: 231, endPoint x: 636, endPoint y: 213, distance: 39.7
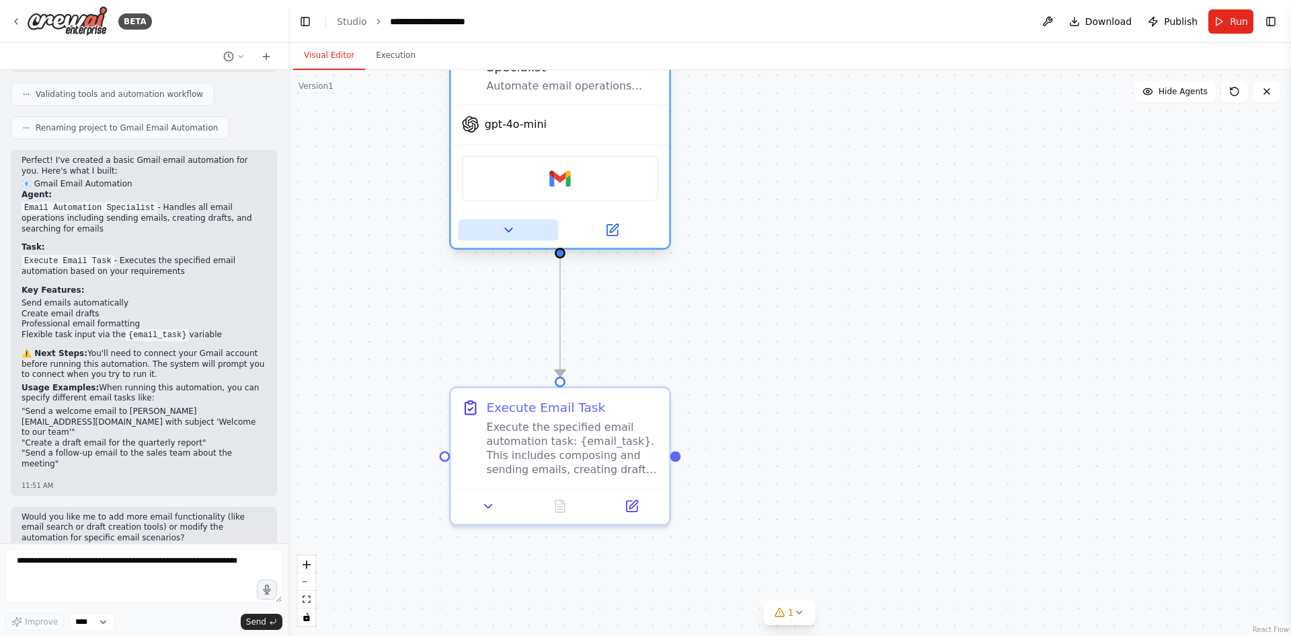
click at [509, 223] on icon at bounding box center [508, 230] width 14 height 14
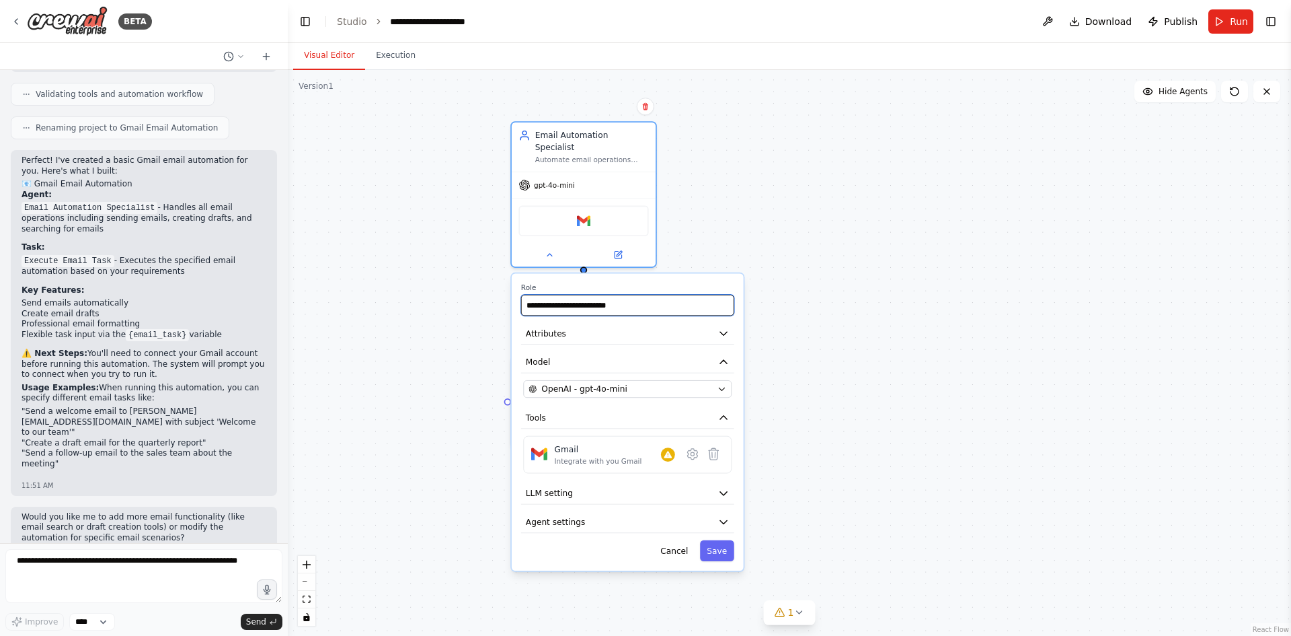
click at [562, 295] on input "**********" at bounding box center [627, 305] width 213 height 21
click at [745, 228] on div ".deletable-edge-delete-btn { width: 20px; height: 20px; border: 0px solid #ffff…" at bounding box center [789, 353] width 1003 height 566
type input "**********"
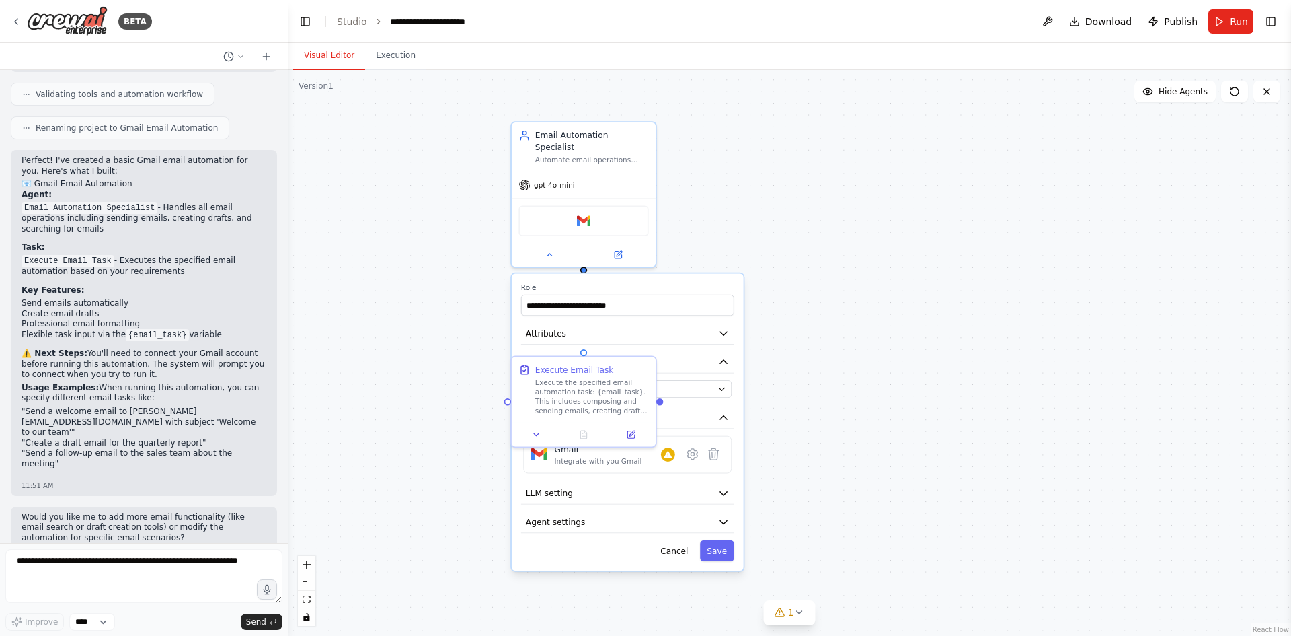
click at [716, 235] on div ".deletable-edge-delete-btn { width: 20px; height: 20px; border: 0px solid #ffff…" at bounding box center [789, 353] width 1003 height 566
click at [681, 541] on button "Cancel" at bounding box center [675, 550] width 42 height 21
click at [699, 329] on div ".deletable-edge-delete-btn { width: 20px; height: 20px; border: 0px solid #ffff…" at bounding box center [789, 353] width 1003 height 566
click at [656, 232] on div "Email Automation Specialist Automate email operations including sending emails,…" at bounding box center [583, 192] width 147 height 147
click at [643, 367] on div "Execute Email Task" at bounding box center [592, 366] width 114 height 11
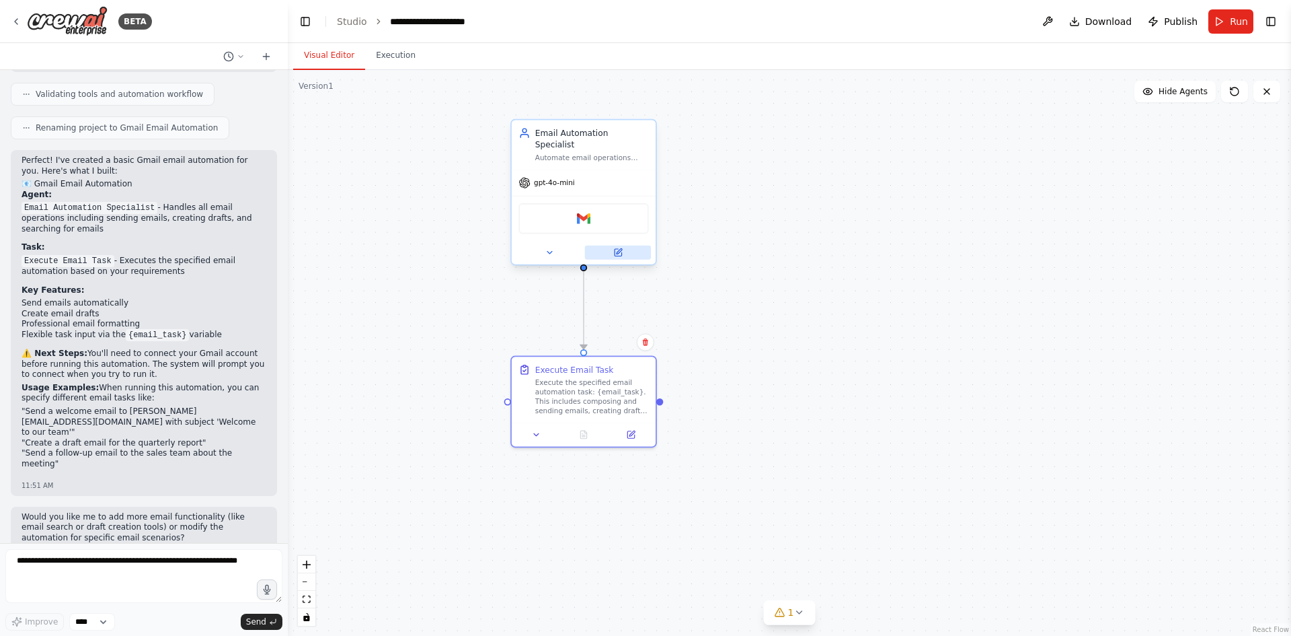
click at [639, 245] on button at bounding box center [618, 252] width 66 height 14
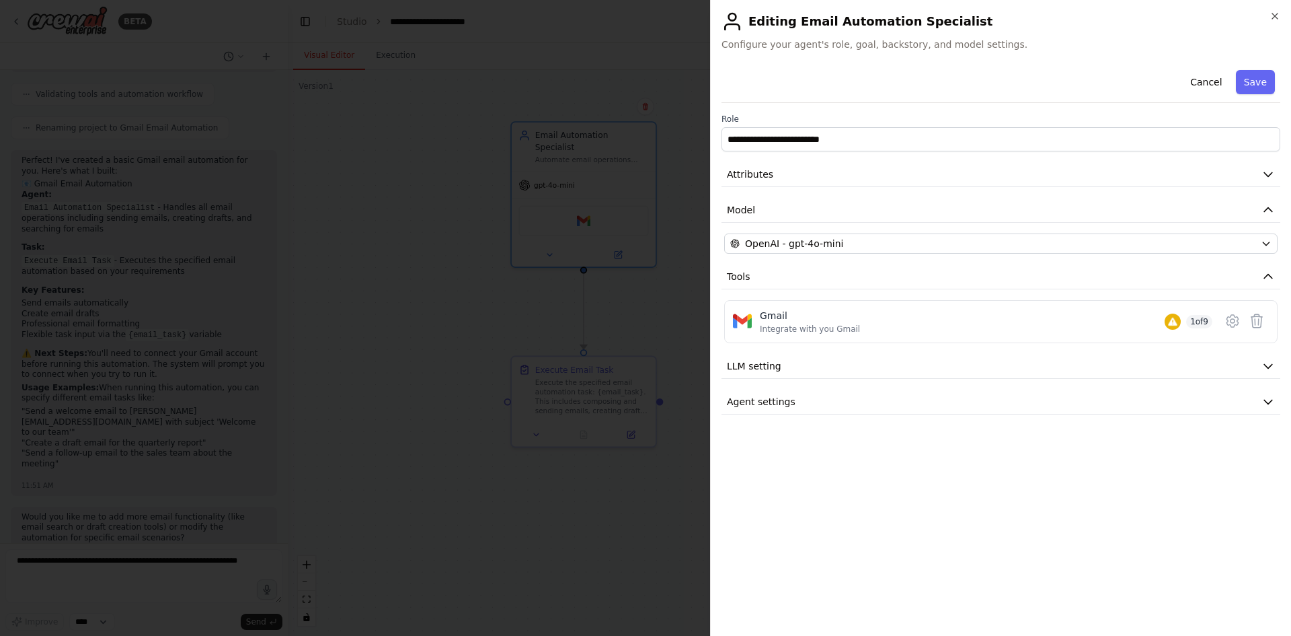
click at [601, 245] on div at bounding box center [645, 318] width 1291 height 636
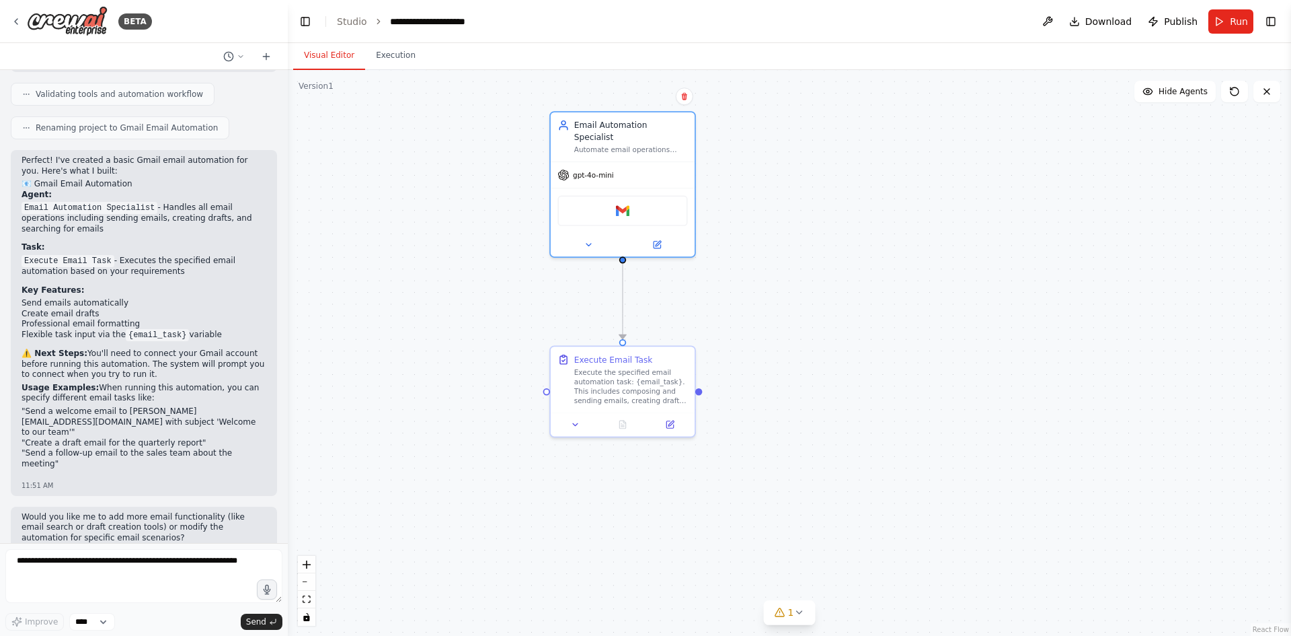
drag, startPoint x: 664, startPoint y: 398, endPoint x: 704, endPoint y: 388, distance: 40.9
click at [704, 388] on div ".deletable-edge-delete-btn { width: 20px; height: 20px; border: 0px solid #ffff…" at bounding box center [789, 353] width 1003 height 566
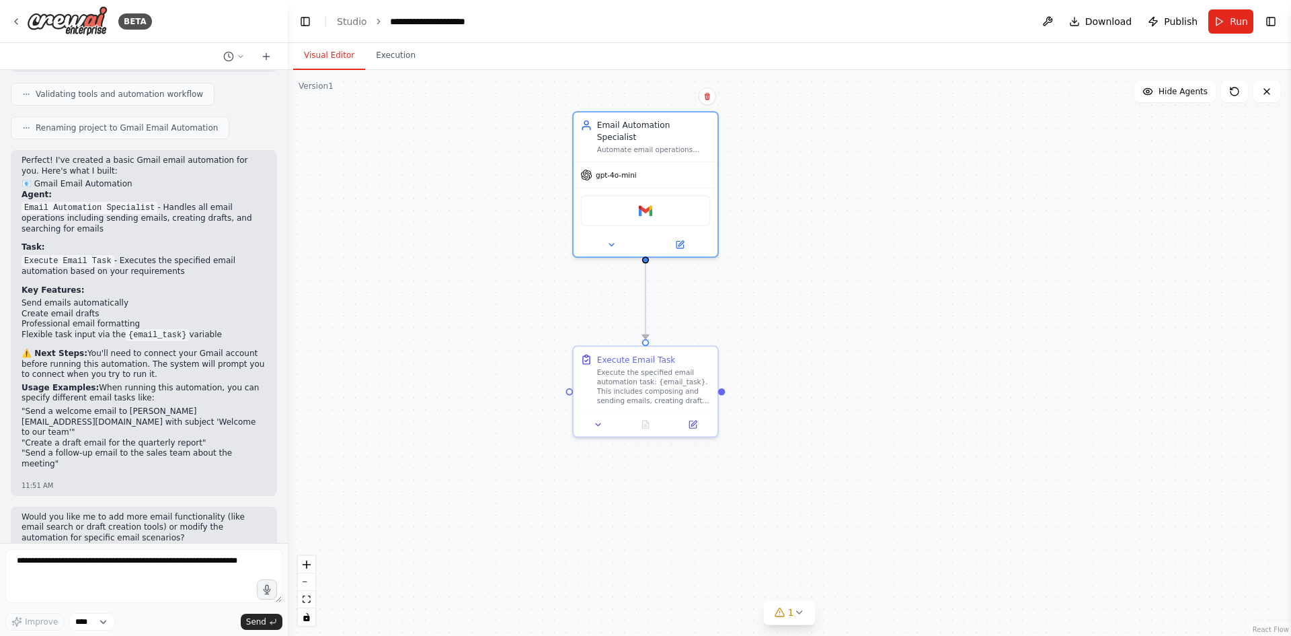
drag, startPoint x: 697, startPoint y: 395, endPoint x: 716, endPoint y: 396, distance: 18.8
click at [717, 396] on div ".deletable-edge-delete-btn { width: 20px; height: 20px; border: 0px solid #ffff…" at bounding box center [789, 353] width 1003 height 566
click at [729, 391] on div ".deletable-edge-delete-btn { width: 20px; height: 20px; border: 0px solid #ffff…" at bounding box center [789, 353] width 1003 height 566
click at [566, 396] on div ".deletable-edge-delete-btn { width: 20px; height: 20px; border: 0px solid #ffff…" at bounding box center [789, 353] width 1003 height 566
drag, startPoint x: 566, startPoint y: 388, endPoint x: 551, endPoint y: 395, distance: 16.5
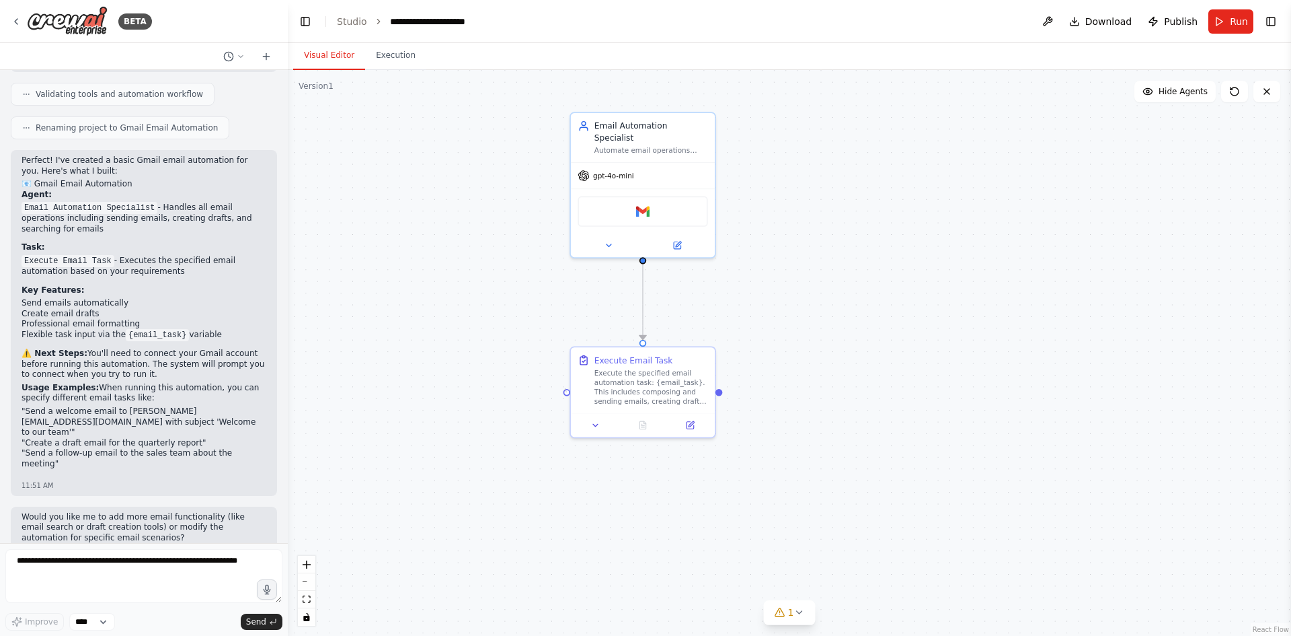
click at [551, 395] on div ".deletable-edge-delete-btn { width: 20px; height: 20px; border: 0px solid #ffff…" at bounding box center [789, 353] width 1003 height 566
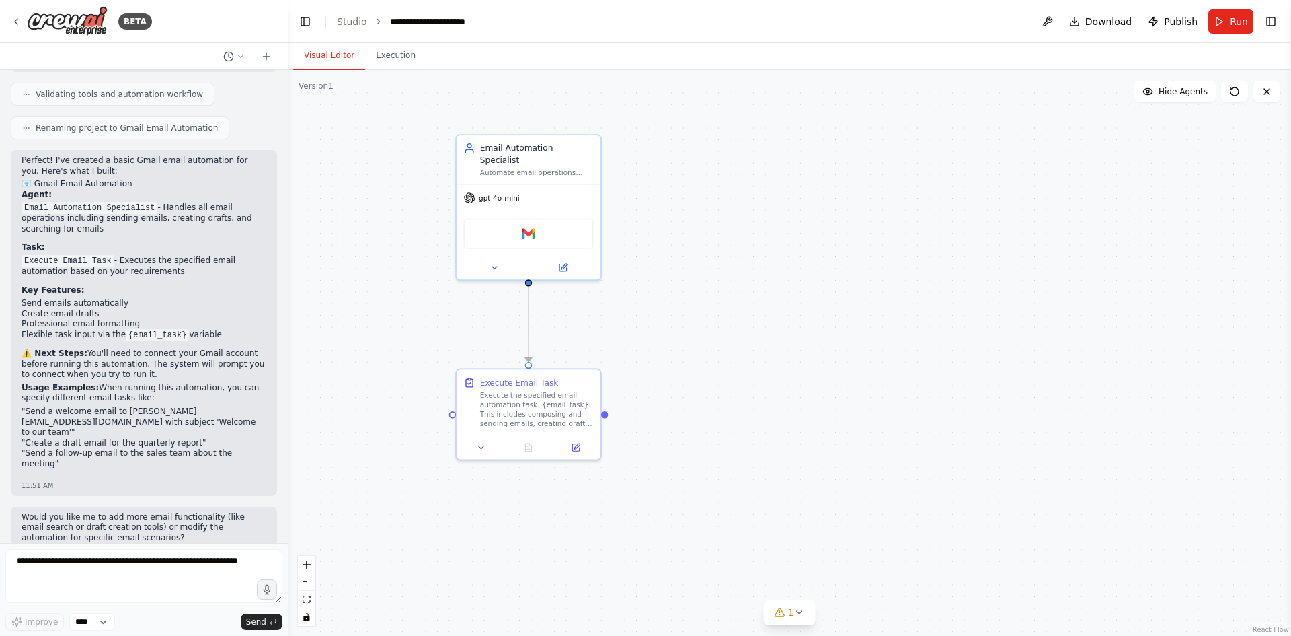
drag, startPoint x: 566, startPoint y: 395, endPoint x: 483, endPoint y: 410, distance: 84.0
click at [483, 410] on div ".deletable-edge-delete-btn { width: 20px; height: 20px; border: 0px solid #ffff…" at bounding box center [789, 353] width 1003 height 566
drag, startPoint x: 482, startPoint y: 410, endPoint x: 463, endPoint y: 426, distance: 24.8
click at [463, 426] on div ".deletable-edge-delete-btn { width: 20px; height: 20px; border: 0px solid #ffff…" at bounding box center [789, 353] width 1003 height 566
drag, startPoint x: 465, startPoint y: 424, endPoint x: 645, endPoint y: 518, distance: 203.3
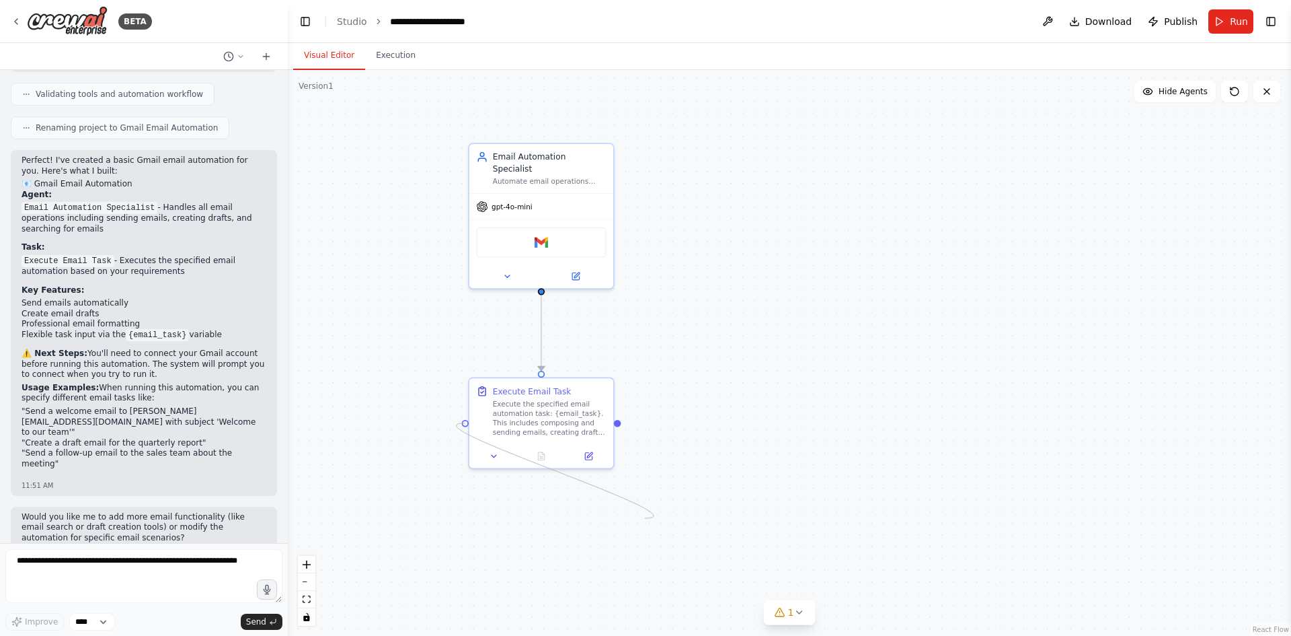
click at [645, 518] on div ".deletable-edge-delete-btn { width: 20px; height: 20px; border: 0px solid #ffff…" at bounding box center [789, 353] width 1003 height 566
drag, startPoint x: 465, startPoint y: 422, endPoint x: 494, endPoint y: 219, distance: 205.2
click at [494, 219] on div "Email Automation Specialist Automate email operations including sending emails,…" at bounding box center [847, 330] width 874 height 492
drag, startPoint x: 619, startPoint y: 423, endPoint x: 574, endPoint y: 186, distance: 241.0
click at [574, 186] on div "Email Automation Specialist Automate email operations including sending emails,…" at bounding box center [847, 330] width 874 height 492
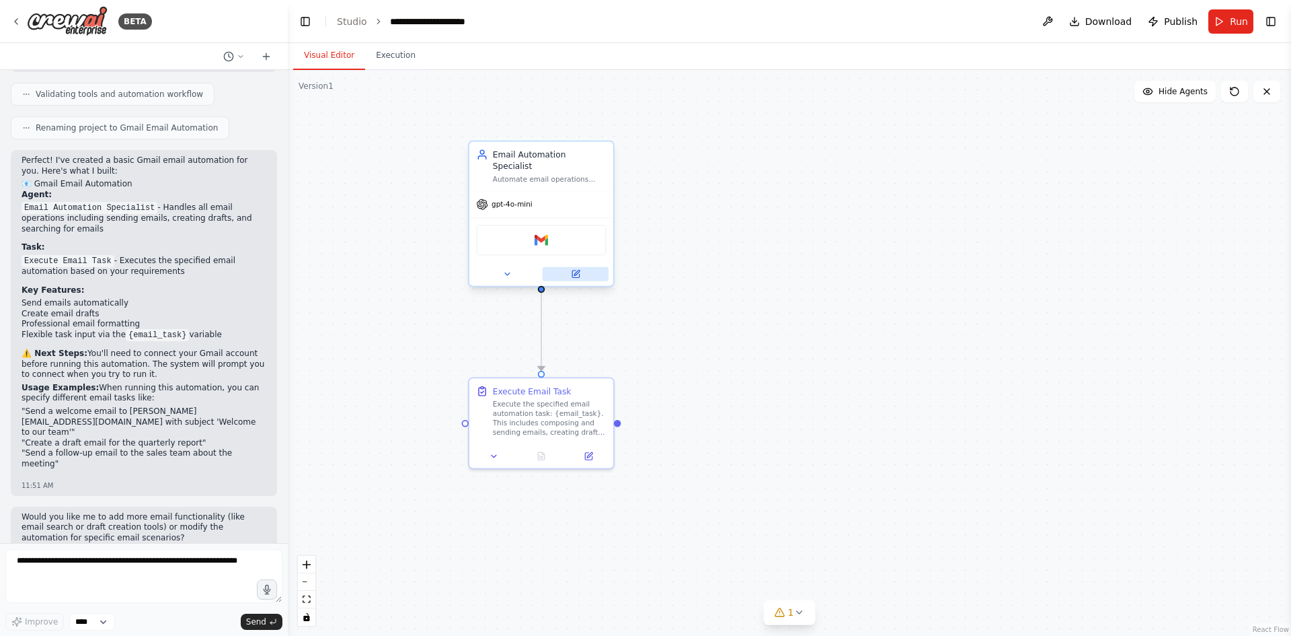
click at [579, 270] on icon at bounding box center [575, 273] width 7 height 7
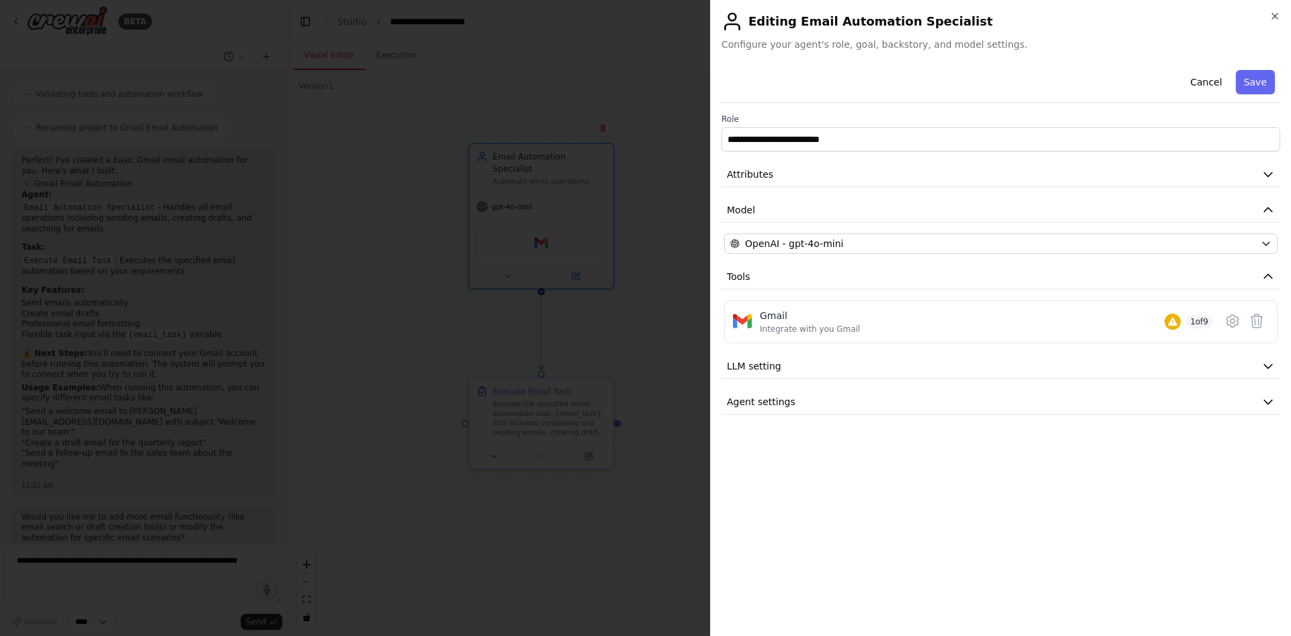
click at [1277, 9] on div "**********" at bounding box center [1000, 318] width 581 height 636
click at [1274, 19] on icon "button" at bounding box center [1275, 16] width 11 height 11
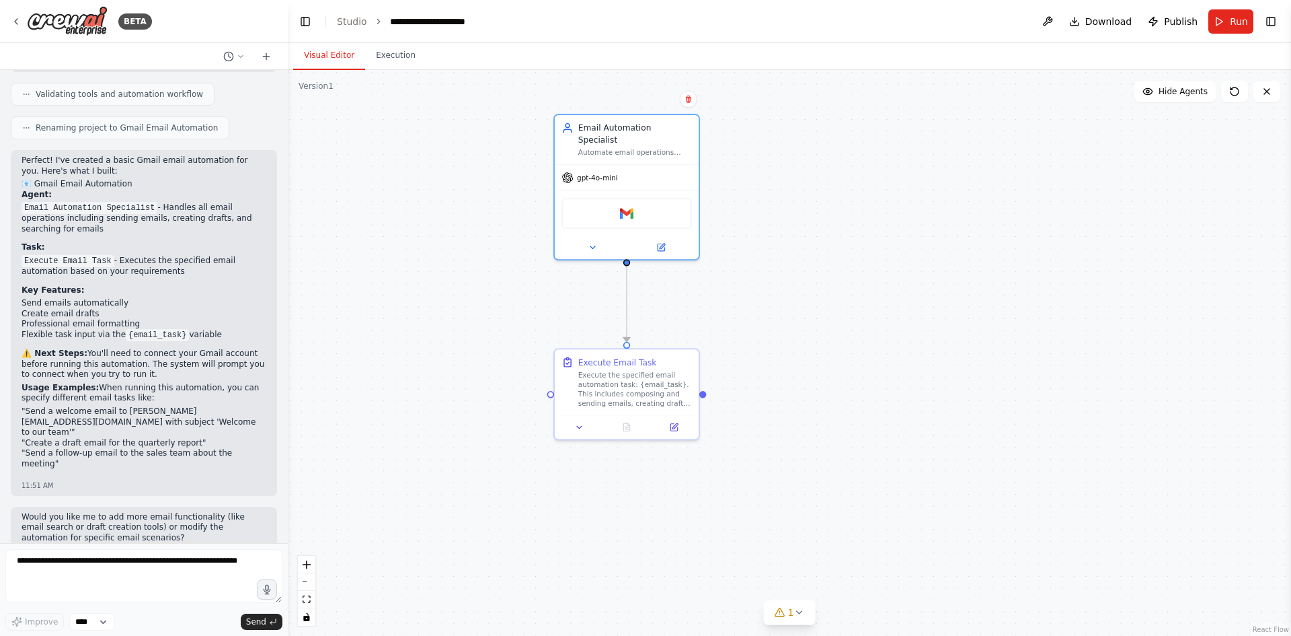
drag, startPoint x: 704, startPoint y: 383, endPoint x: 781, endPoint y: 359, distance: 80.4
click at [792, 224] on div ".deletable-edge-delete-btn { width: 20px; height: 20px; border: 0px solid #ffff…" at bounding box center [789, 353] width 1003 height 566
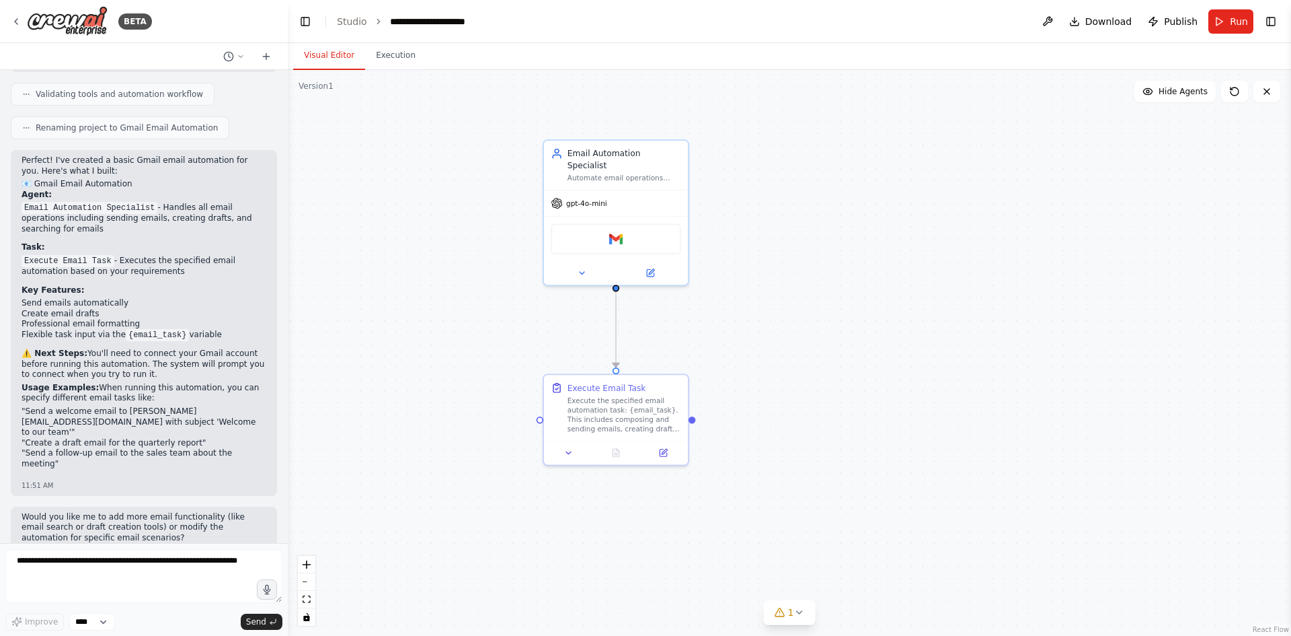
drag, startPoint x: 628, startPoint y: 252, endPoint x: 617, endPoint y: 278, distance: 27.7
click at [617, 278] on div ".deletable-edge-delete-btn { width: 20px; height: 20px; border: 0px solid #ffff…" at bounding box center [789, 353] width 1003 height 566
drag, startPoint x: 284, startPoint y: 390, endPoint x: 289, endPoint y: 333, distance: 57.3
click at [289, 333] on div "BETA create basic email automation using gmail 11:50 AM ▶ Thought process I'll …" at bounding box center [645, 318] width 1291 height 636
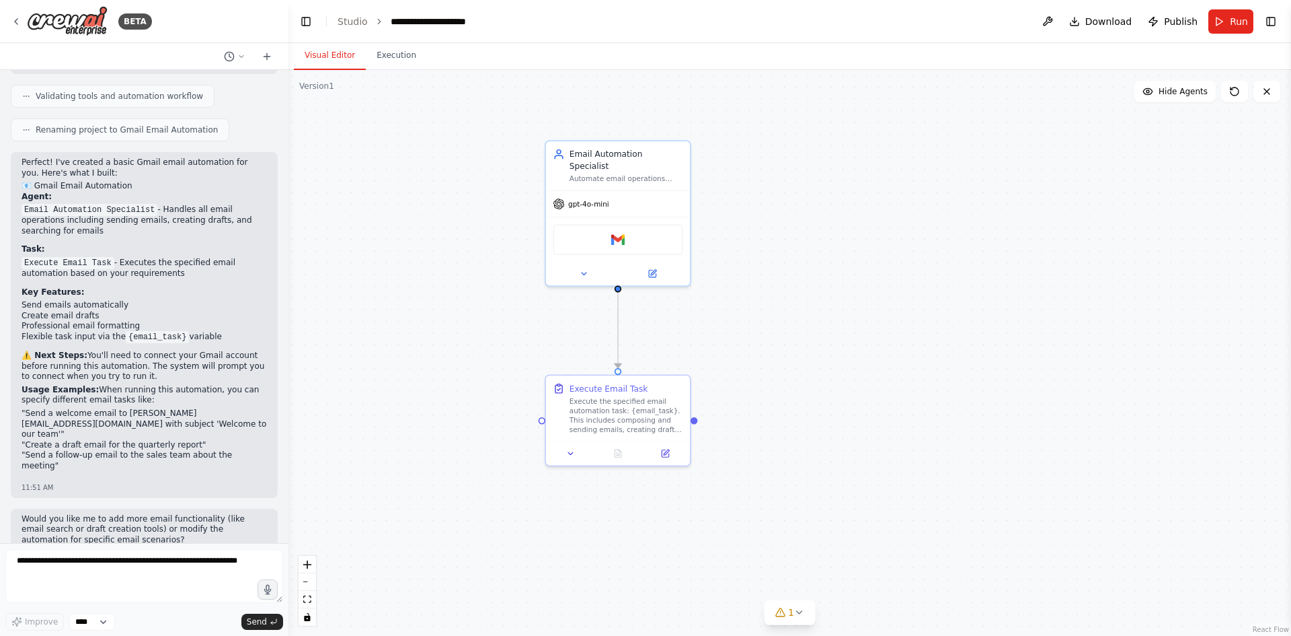
click at [291, 345] on div ".deletable-edge-delete-btn { width: 20px; height: 20px; border: 0px solid #ffff…" at bounding box center [790, 353] width 1003 height 566
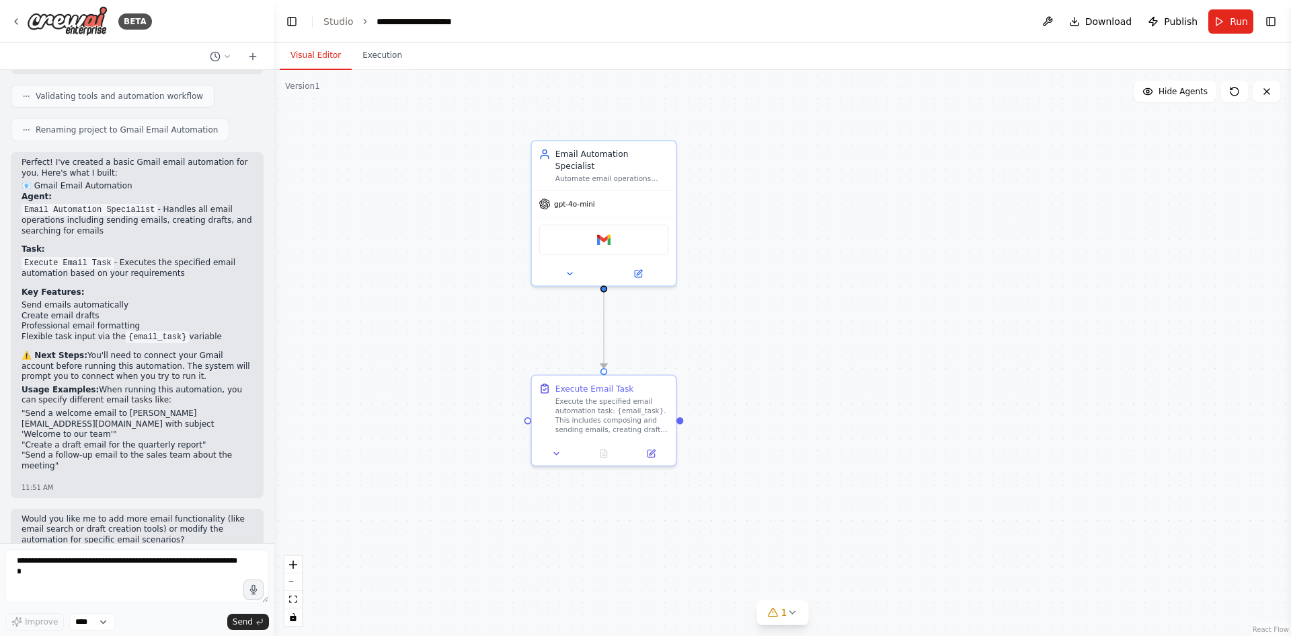
drag, startPoint x: 285, startPoint y: 342, endPoint x: 274, endPoint y: 346, distance: 11.5
click at [274, 346] on div "BETA create basic email automation using gmail 11:50 AM ▶ Thought process I'll …" at bounding box center [645, 318] width 1291 height 636
click at [276, 365] on div "BETA create basic email automation using gmail 11:50 AM ▶ Thought process I'll …" at bounding box center [645, 318] width 1291 height 636
click at [301, 336] on div ".deletable-edge-delete-btn { width: 20px; height: 20px; border: 0px solid #ffff…" at bounding box center [784, 353] width 1016 height 566
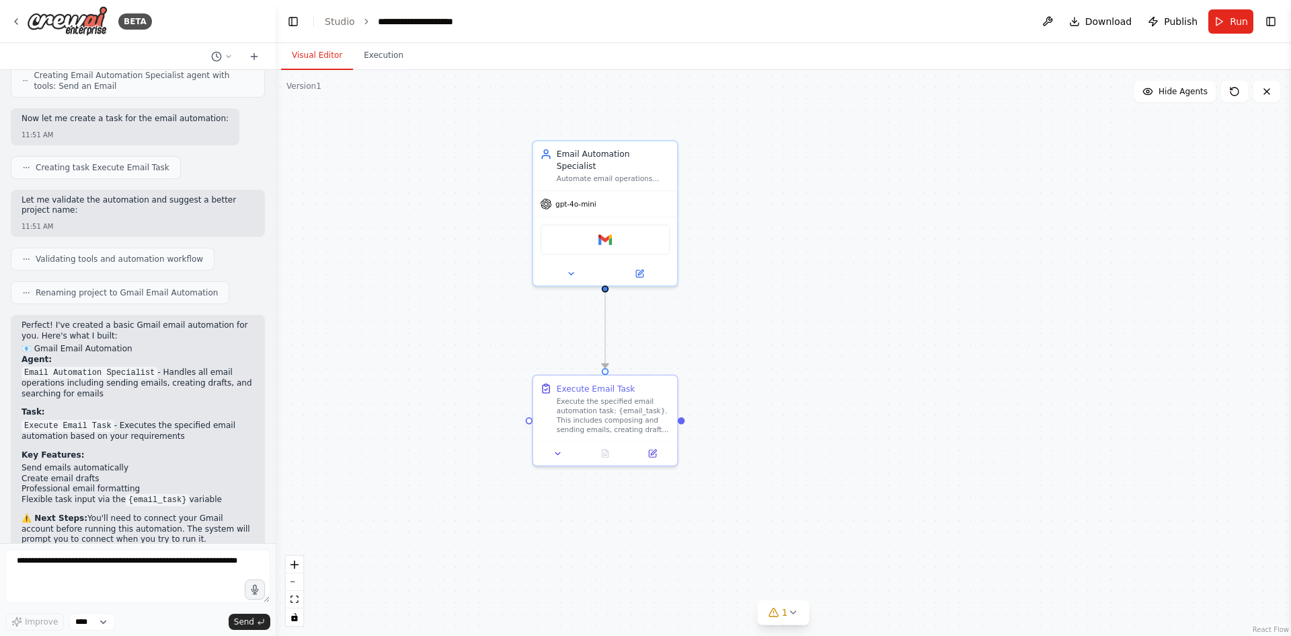
scroll to position [701, 0]
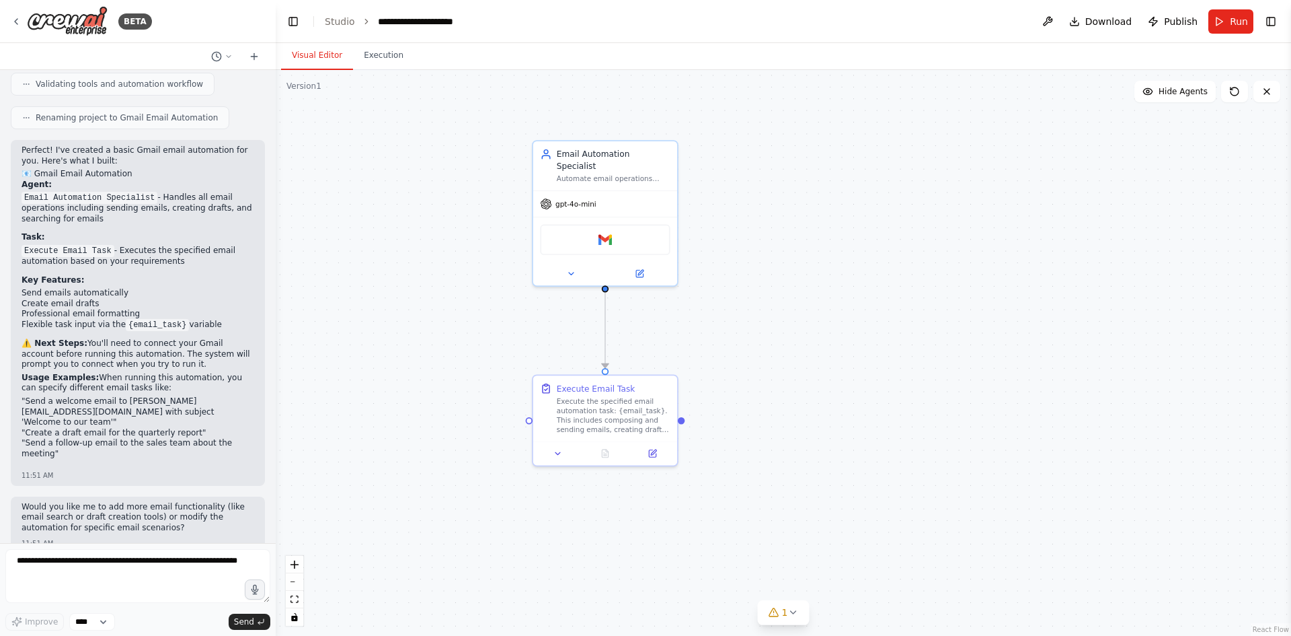
click at [154, 196] on li "Email Automation Specialist - Handles all email operations including sending em…" at bounding box center [138, 208] width 233 height 32
click at [163, 261] on li "Execute Email Task - Executes the specified email automation based on your requ…" at bounding box center [138, 256] width 233 height 22
click at [171, 305] on li "Create email drafts" at bounding box center [138, 304] width 233 height 11
click at [585, 264] on button at bounding box center [571, 271] width 66 height 14
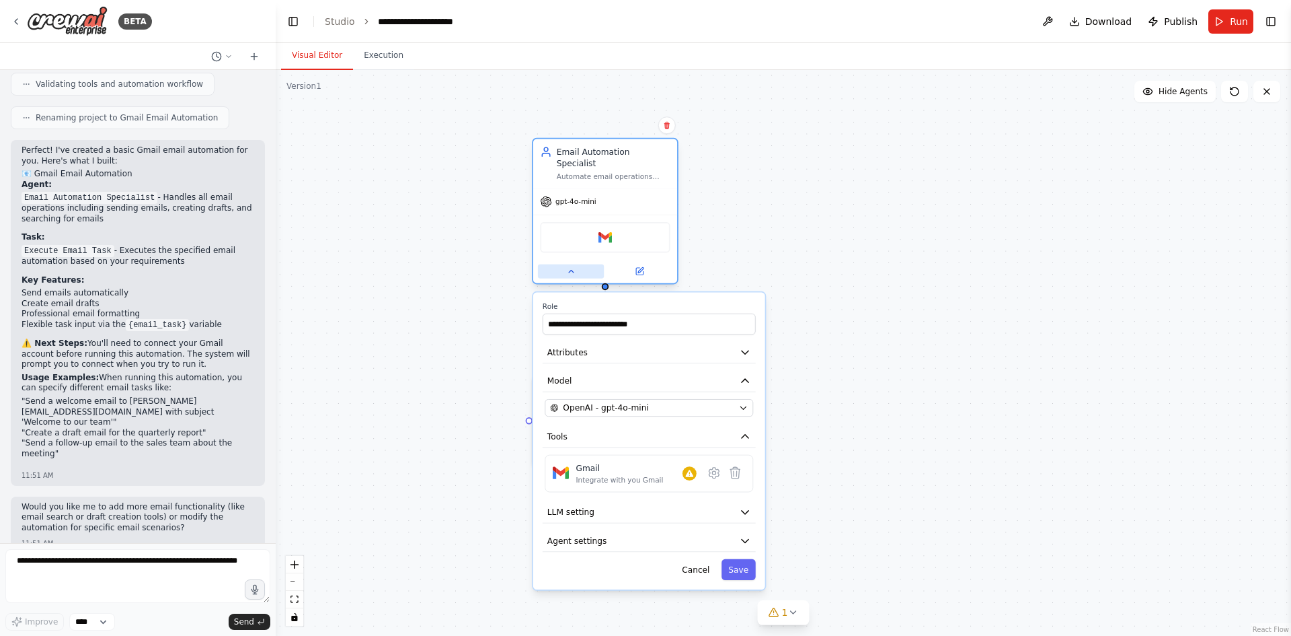
click at [585, 264] on button at bounding box center [571, 271] width 66 height 14
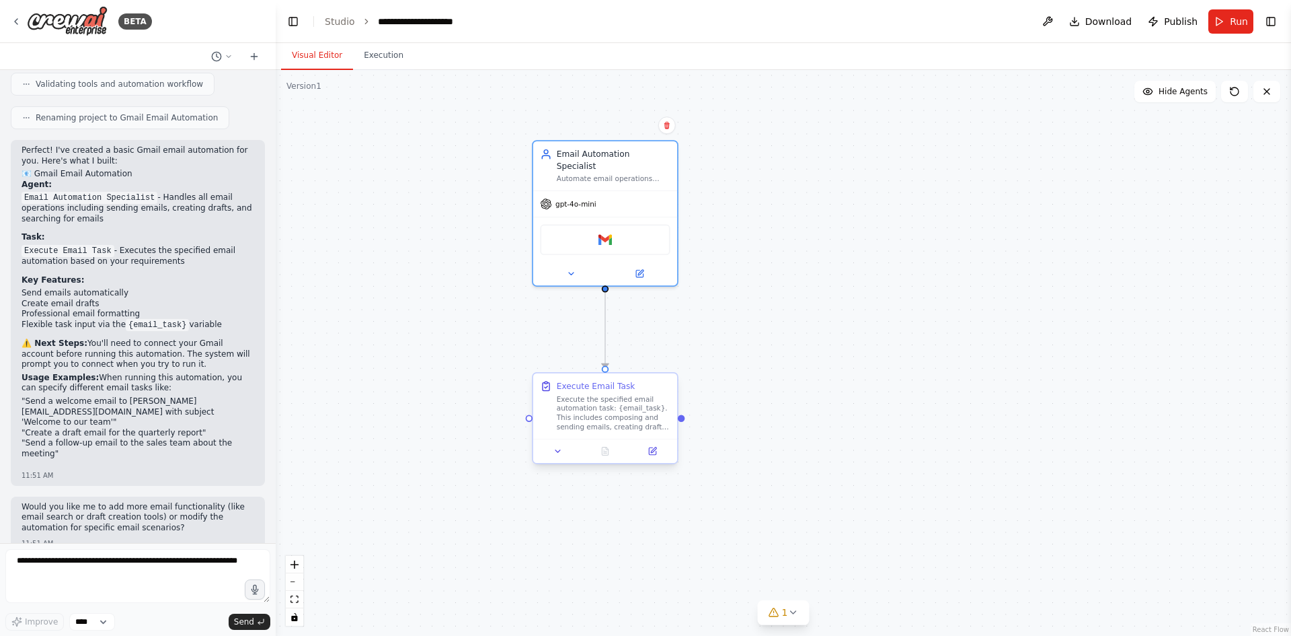
click at [574, 459] on div at bounding box center [605, 450] width 144 height 24
click at [544, 450] on button at bounding box center [558, 451] width 40 height 14
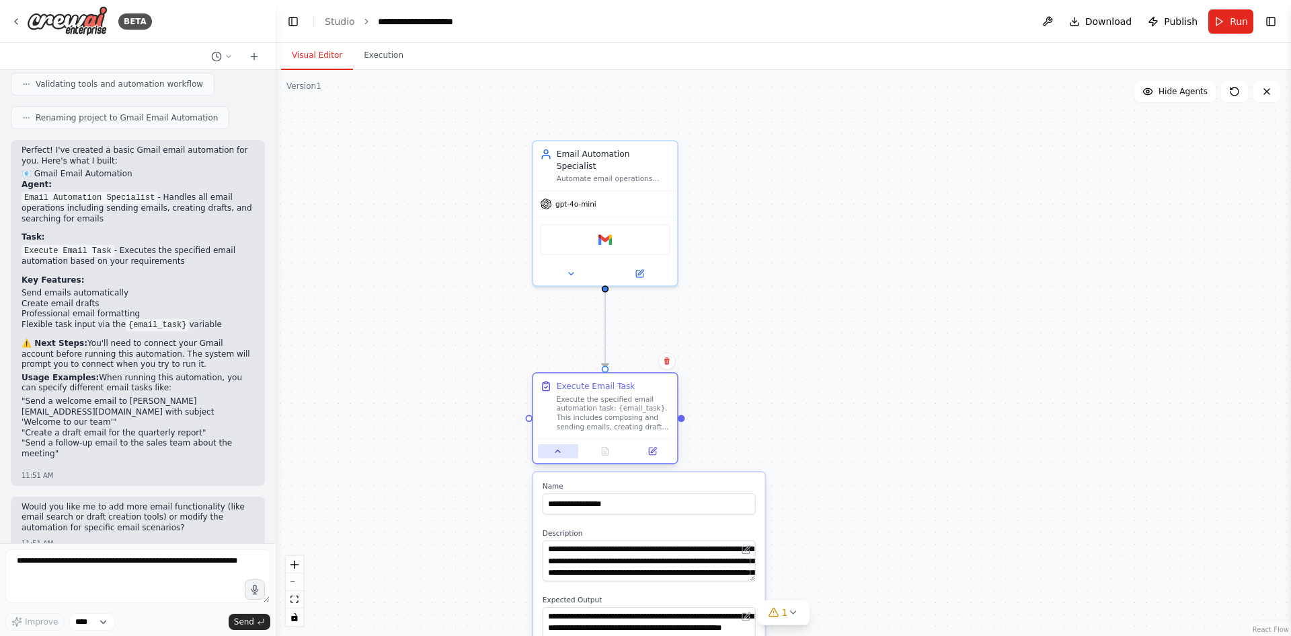
click at [549, 451] on button at bounding box center [558, 451] width 40 height 14
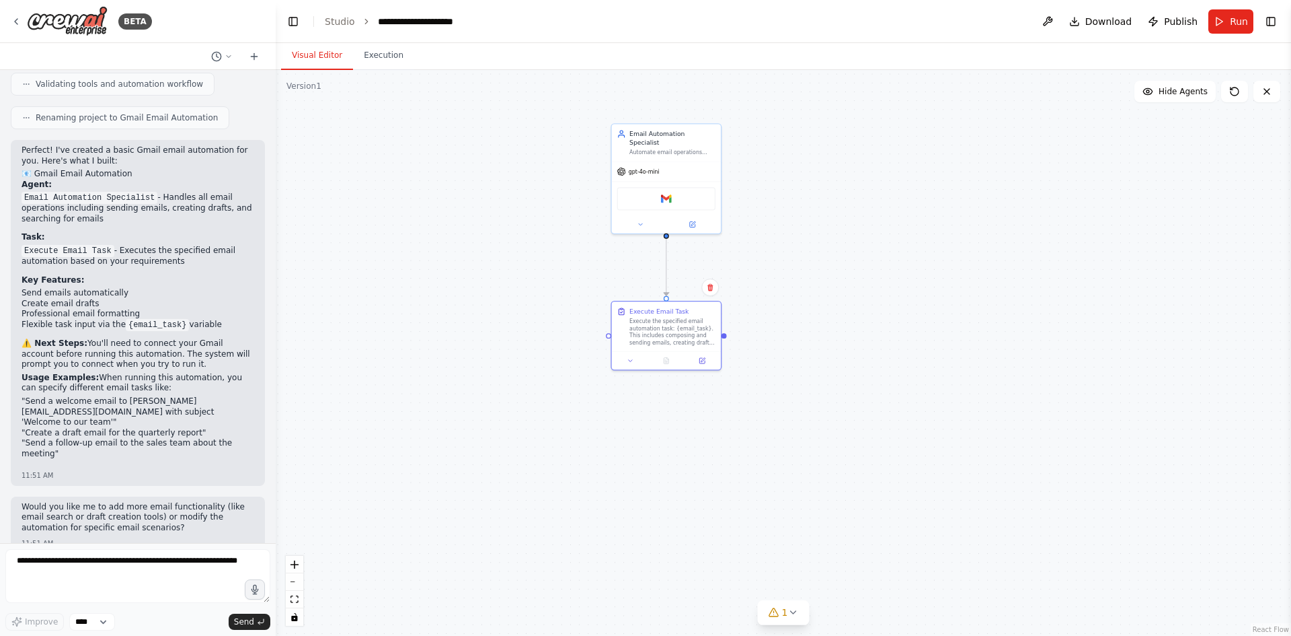
drag, startPoint x: 761, startPoint y: 367, endPoint x: 751, endPoint y: 205, distance: 161.8
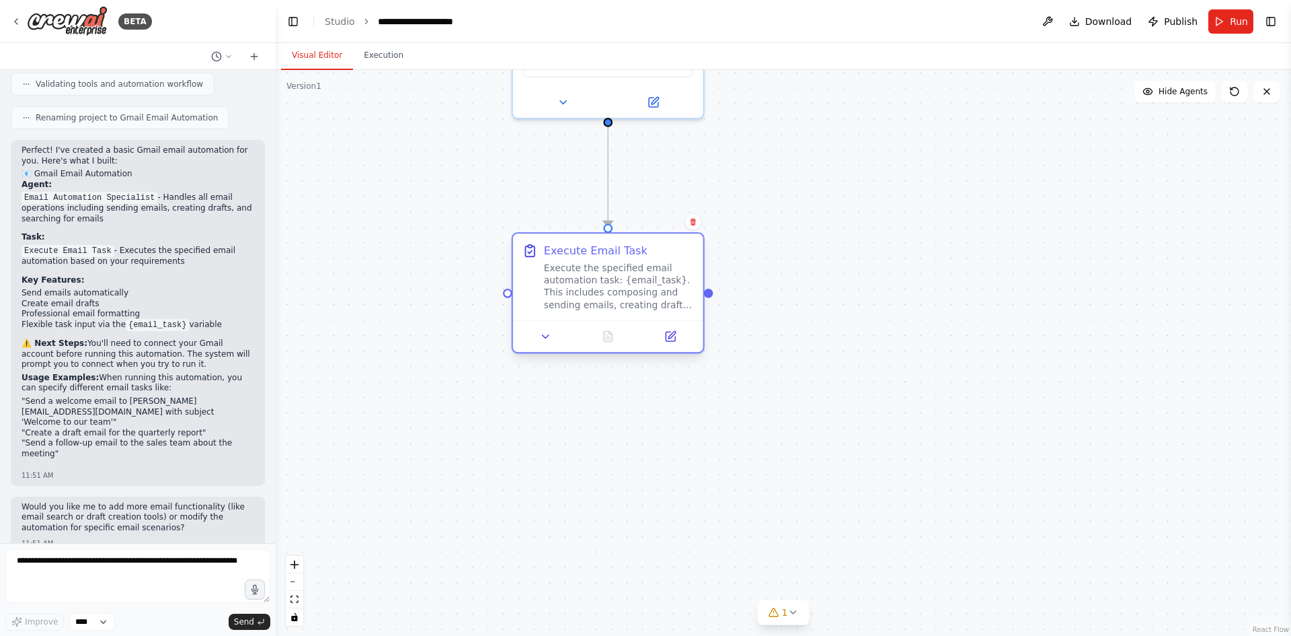
click at [562, 347] on div at bounding box center [608, 336] width 190 height 32
click at [546, 338] on icon at bounding box center [546, 336] width 6 height 3
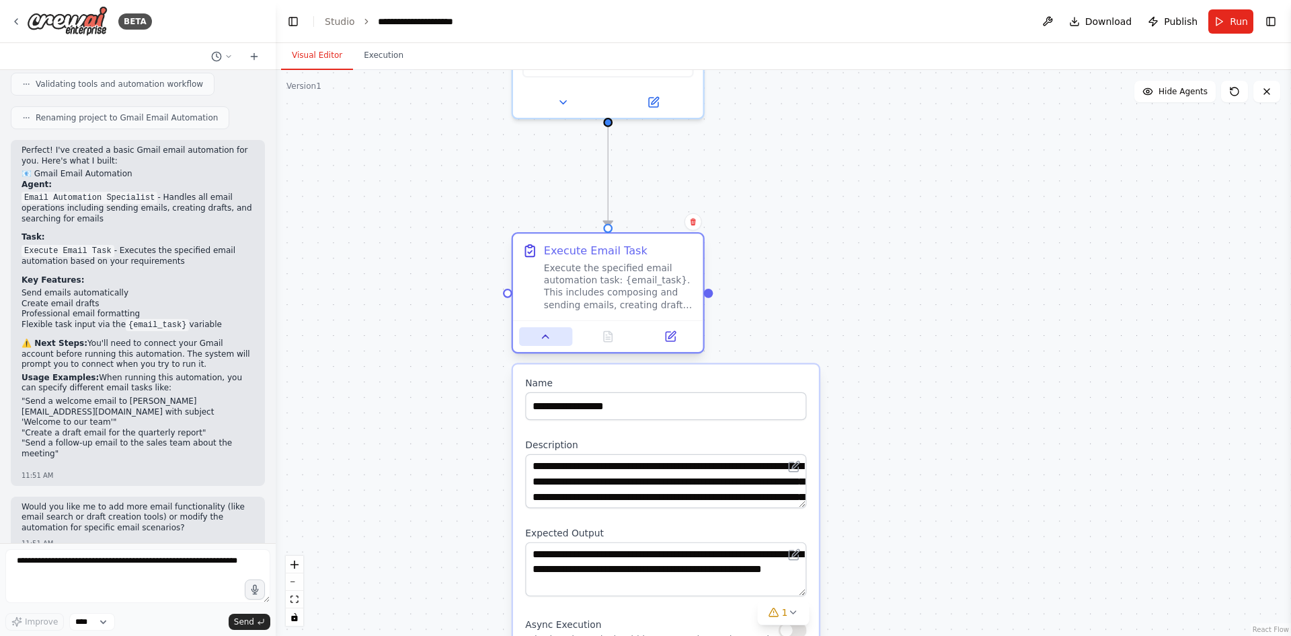
click at [544, 338] on icon at bounding box center [545, 336] width 12 height 12
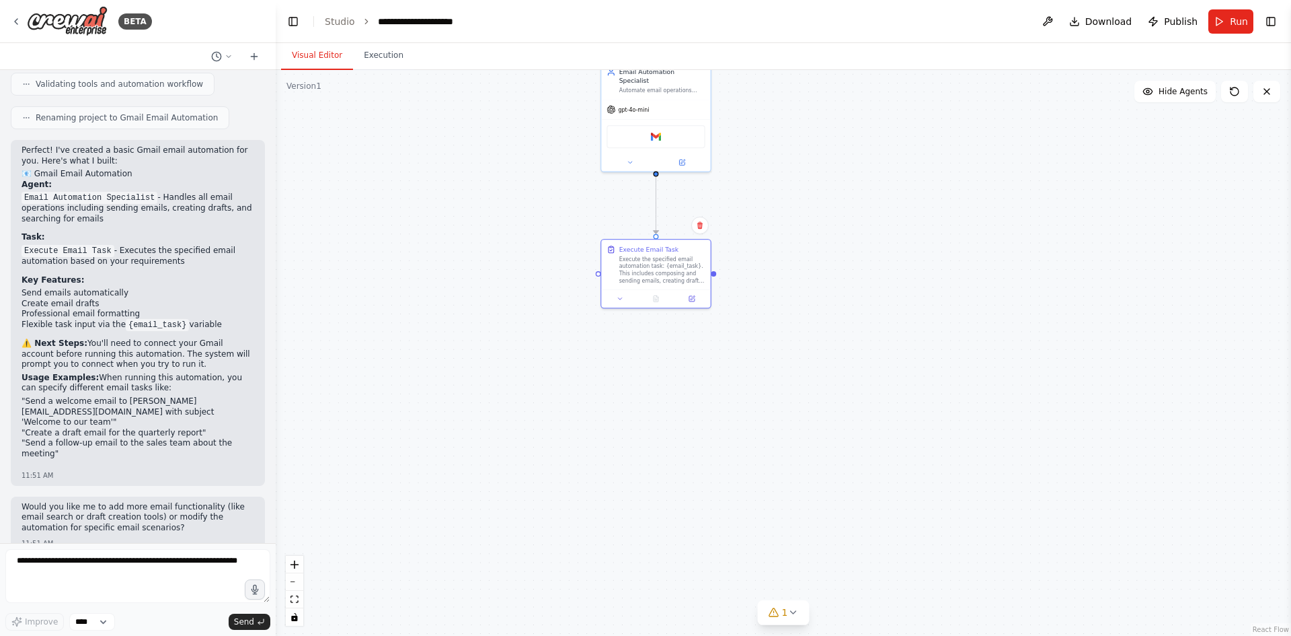
drag, startPoint x: 753, startPoint y: 171, endPoint x: 719, endPoint y: 285, distance: 118.5
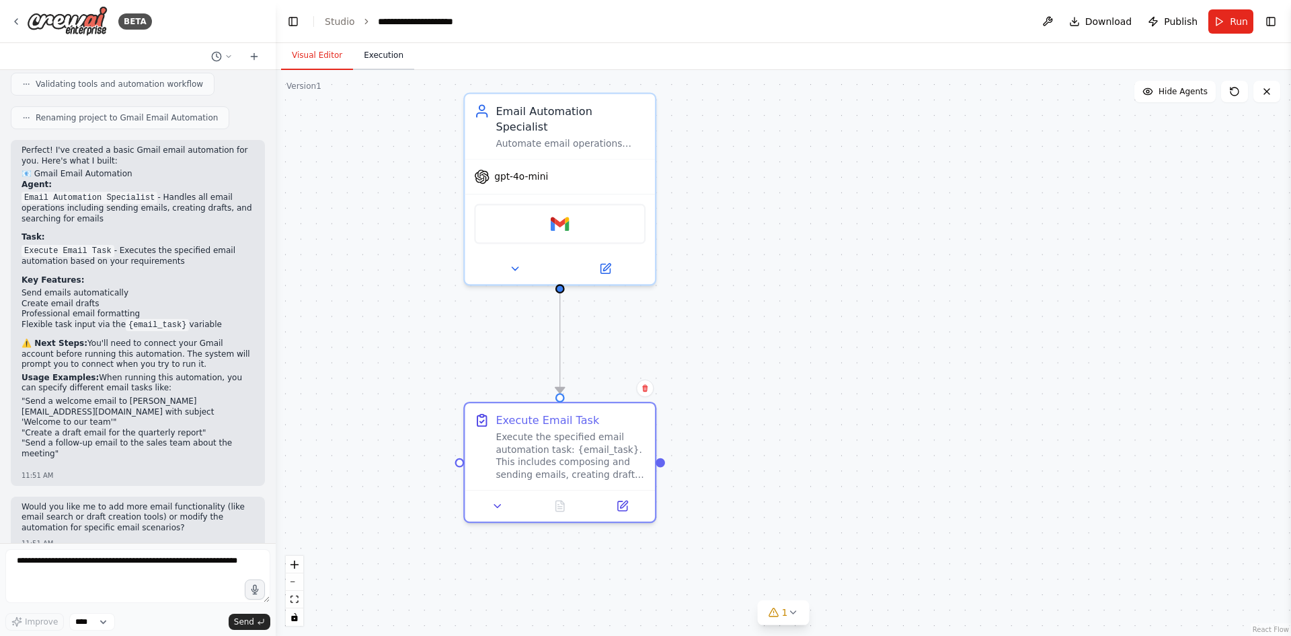
click at [381, 59] on button "Execution" at bounding box center [383, 56] width 61 height 28
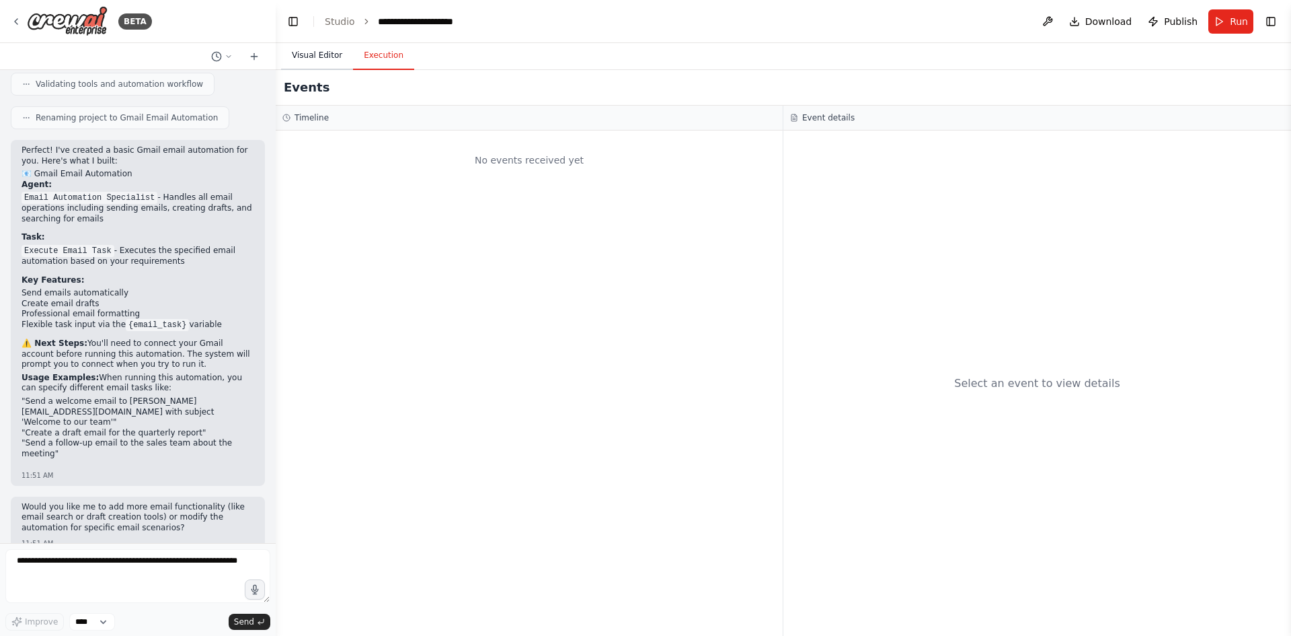
click at [301, 55] on button "Visual Editor" at bounding box center [317, 56] width 72 height 28
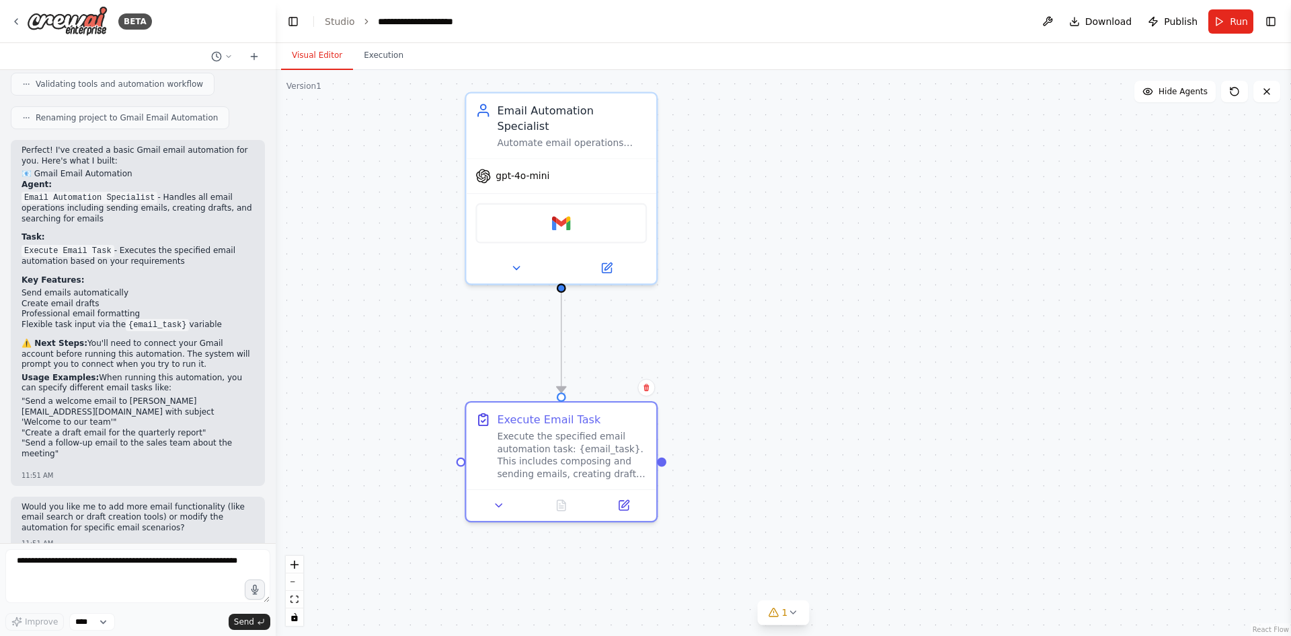
drag, startPoint x: 665, startPoint y: 467, endPoint x: 677, endPoint y: 465, distance: 11.7
click at [677, 465] on div ".deletable-edge-delete-btn { width: 20px; height: 20px; border: 0px solid #ffff…" at bounding box center [784, 353] width 1016 height 566
click at [1089, 16] on button "Download" at bounding box center [1101, 21] width 74 height 24
click at [259, 54] on icon at bounding box center [254, 56] width 11 height 11
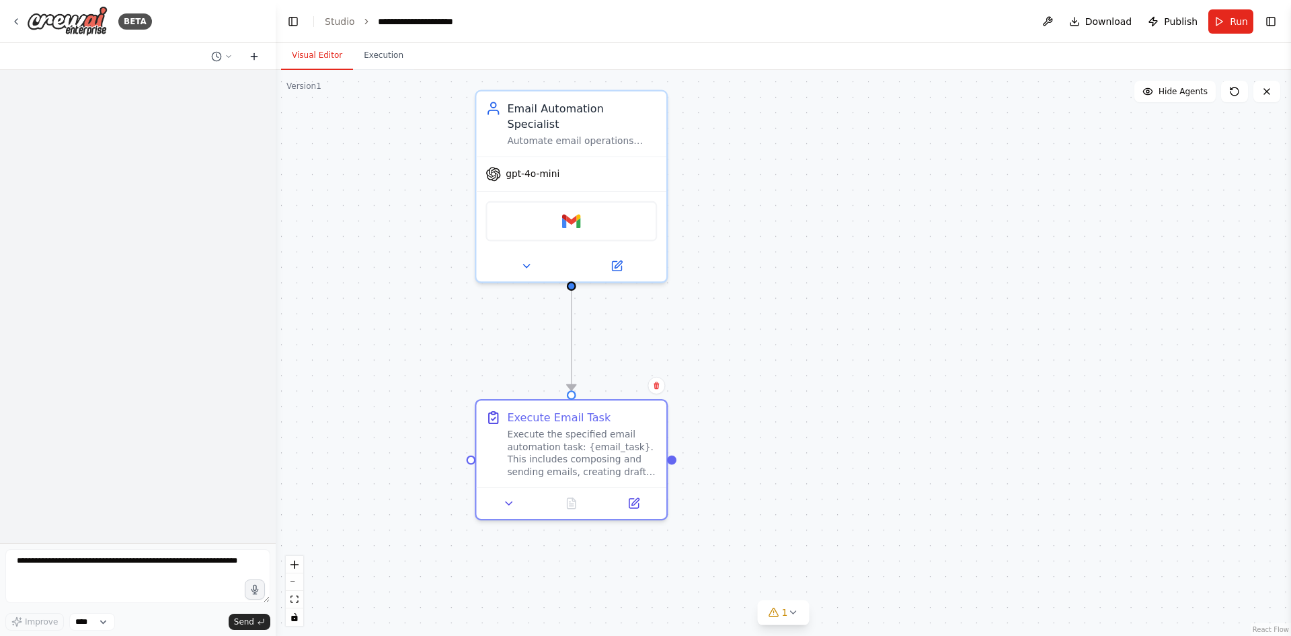
scroll to position [0, 0]
click at [1097, 121] on div ".deletable-edge-delete-btn { width: 20px; height: 20px; border: 0px solid #ffff…" at bounding box center [784, 353] width 1016 height 566
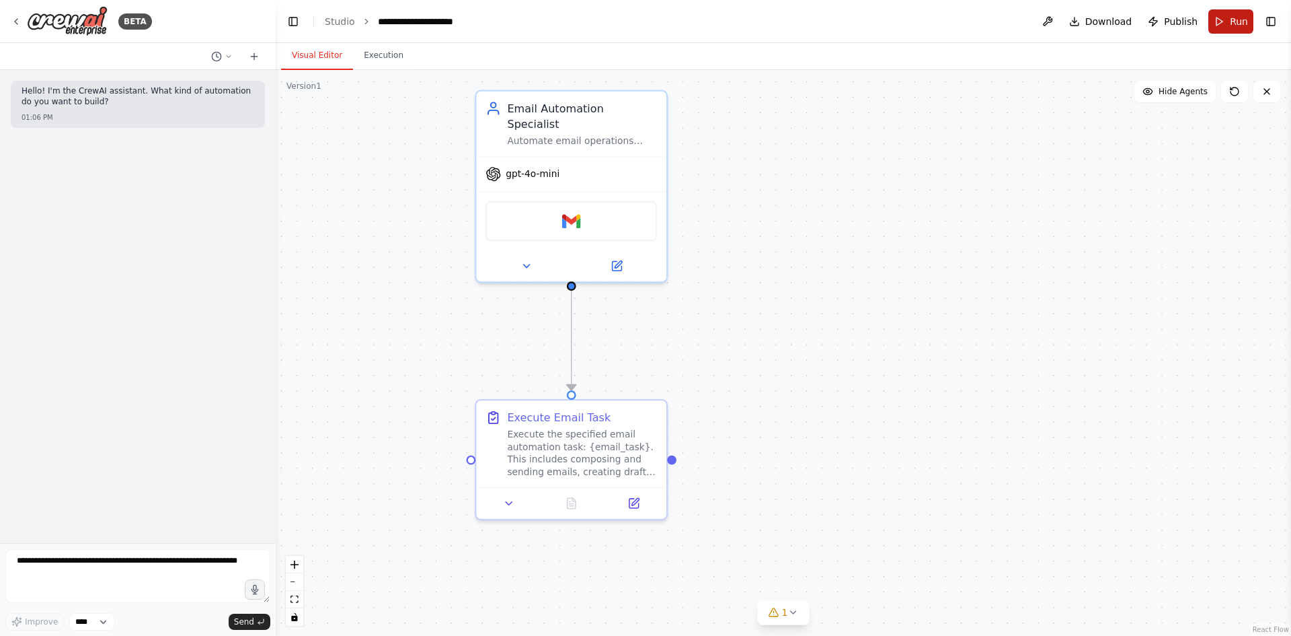
click at [1246, 30] on button "Run" at bounding box center [1231, 21] width 45 height 24
click at [1272, 20] on button "Toggle Right Sidebar" at bounding box center [1271, 21] width 19 height 19
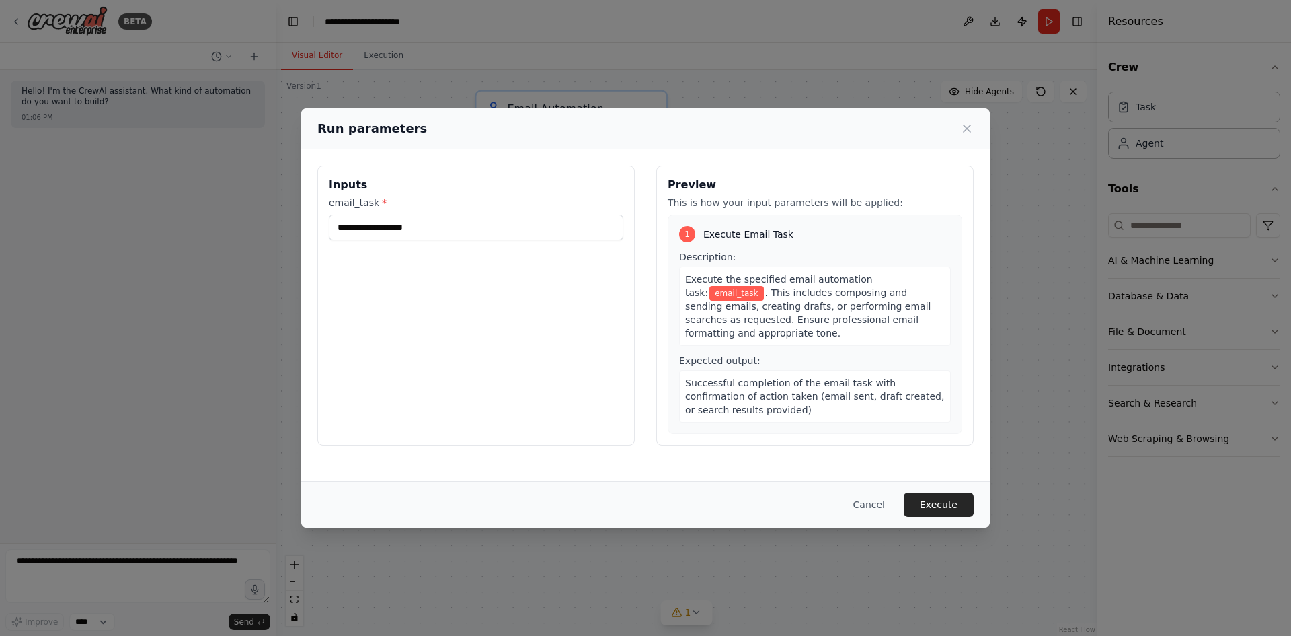
click at [964, 124] on icon at bounding box center [966, 128] width 13 height 13
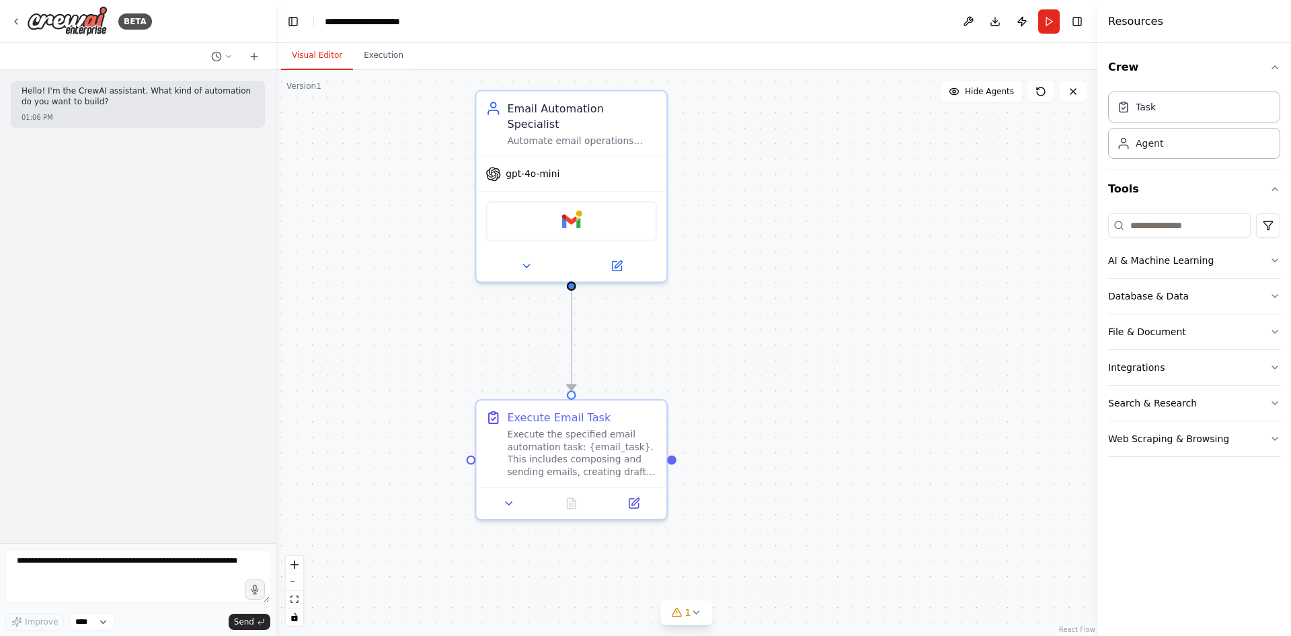
click at [1080, 32] on header "**********" at bounding box center [687, 21] width 822 height 43
click at [1084, 28] on button "Toggle Right Sidebar" at bounding box center [1077, 21] width 19 height 19
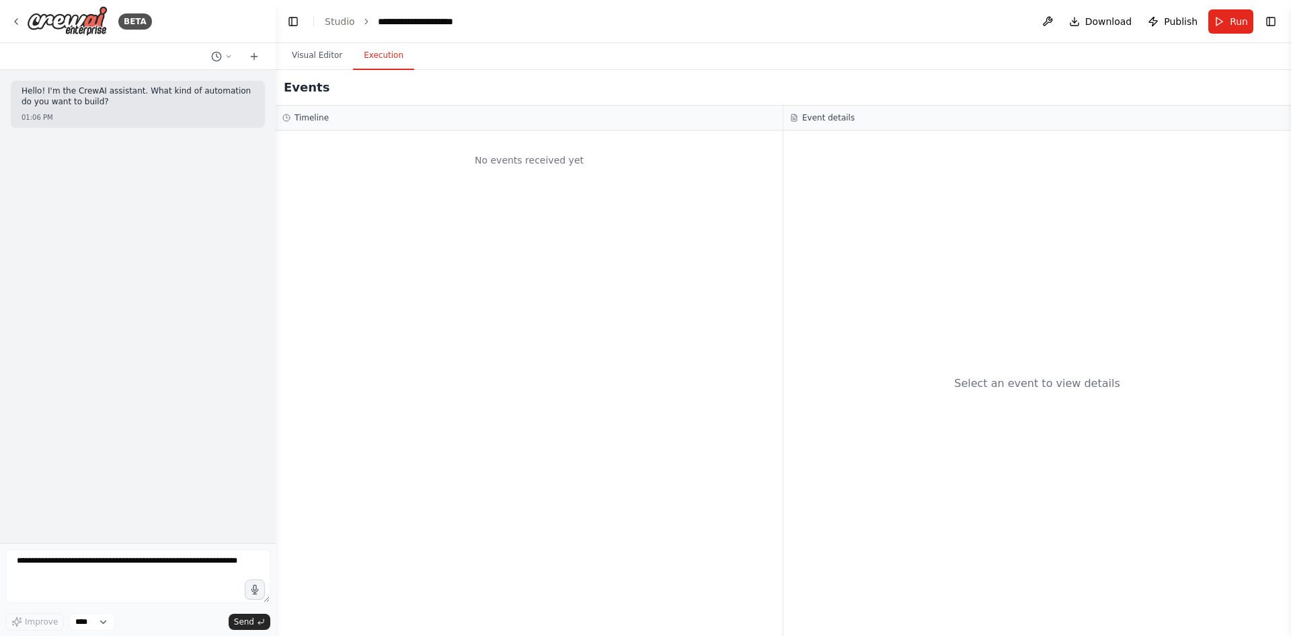
click at [376, 56] on button "Execution" at bounding box center [383, 56] width 61 height 28
click at [334, 54] on button "Visual Editor" at bounding box center [317, 56] width 72 height 28
